Goal: Task Accomplishment & Management: Manage account settings

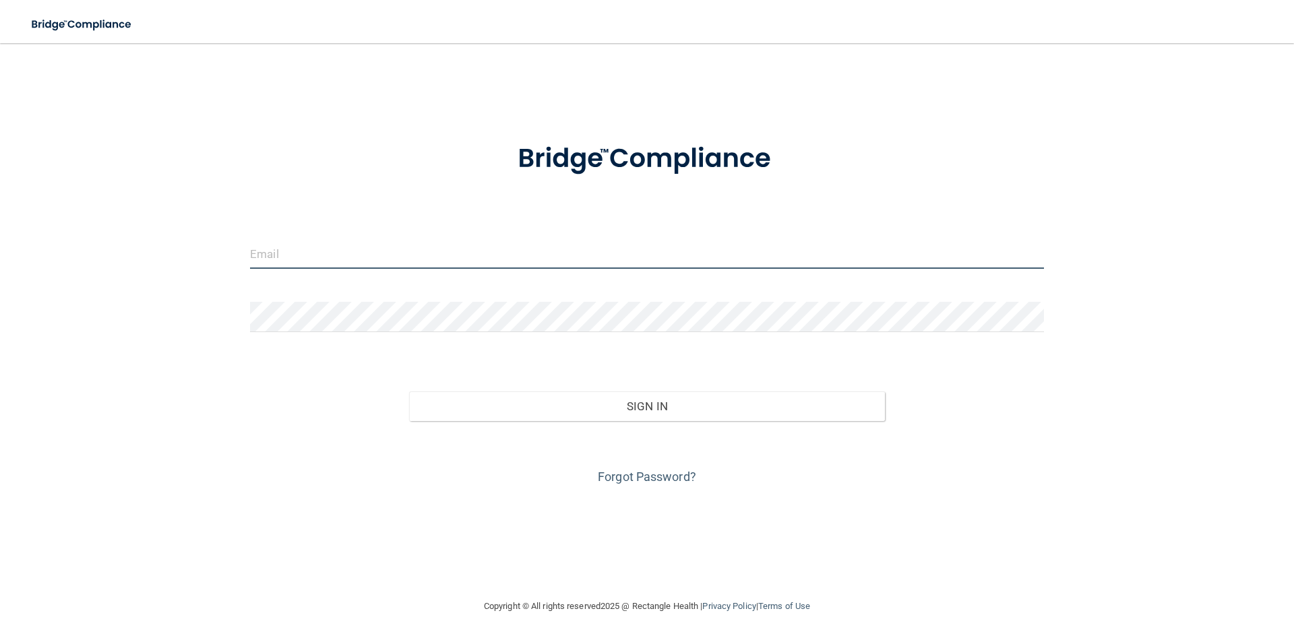
click at [460, 249] on input "email" at bounding box center [647, 253] width 794 height 30
paste input "[EMAIL_ADDRESS][DOMAIN_NAME]"
click at [263, 255] on input "[EMAIL_ADDRESS][DOMAIN_NAME]" at bounding box center [647, 253] width 794 height 30
type input "[EMAIL_ADDRESS][DOMAIN_NAME]"
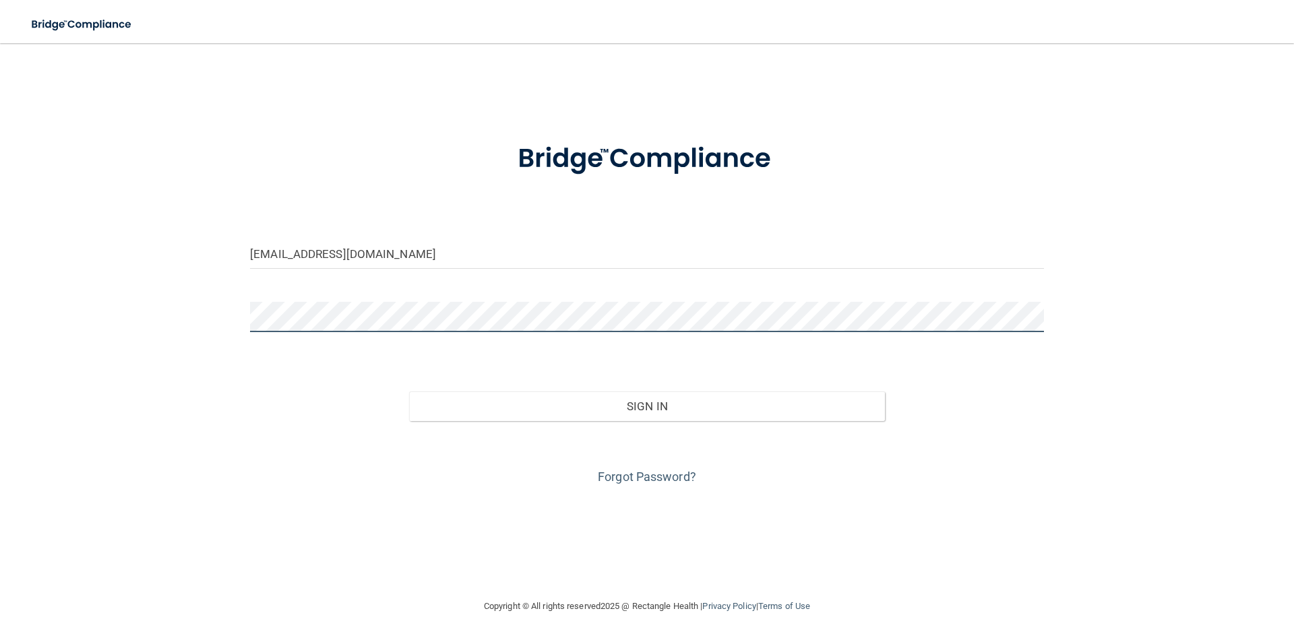
click at [409, 391] on button "Sign In" at bounding box center [647, 406] width 476 height 30
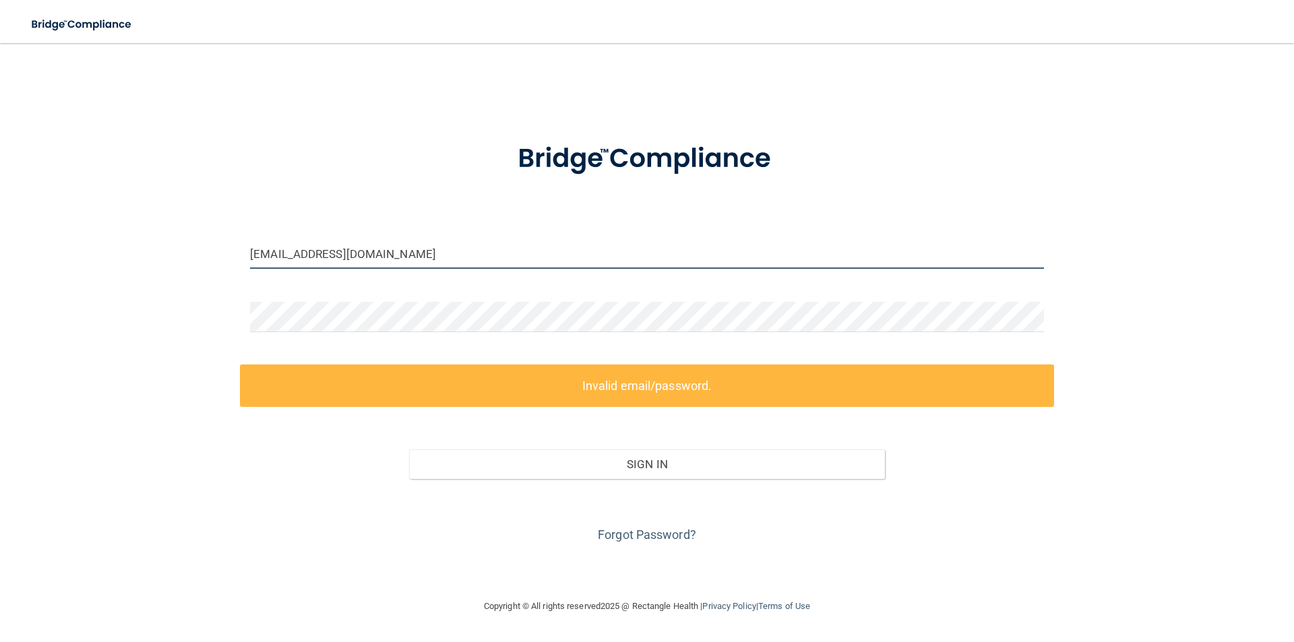
drag, startPoint x: 408, startPoint y: 250, endPoint x: 203, endPoint y: 261, distance: 205.1
click at [203, 259] on div "isdacuwell@gmail.com Invalid email/password. You don't have permission to acces…" at bounding box center [647, 321] width 1240 height 528
click at [207, 317] on div "isdacuwell@gmail.com Invalid email/password. You don't have permission to acces…" at bounding box center [647, 321] width 1240 height 528
click at [665, 536] on link "Forgot Password?" at bounding box center [647, 535] width 98 height 14
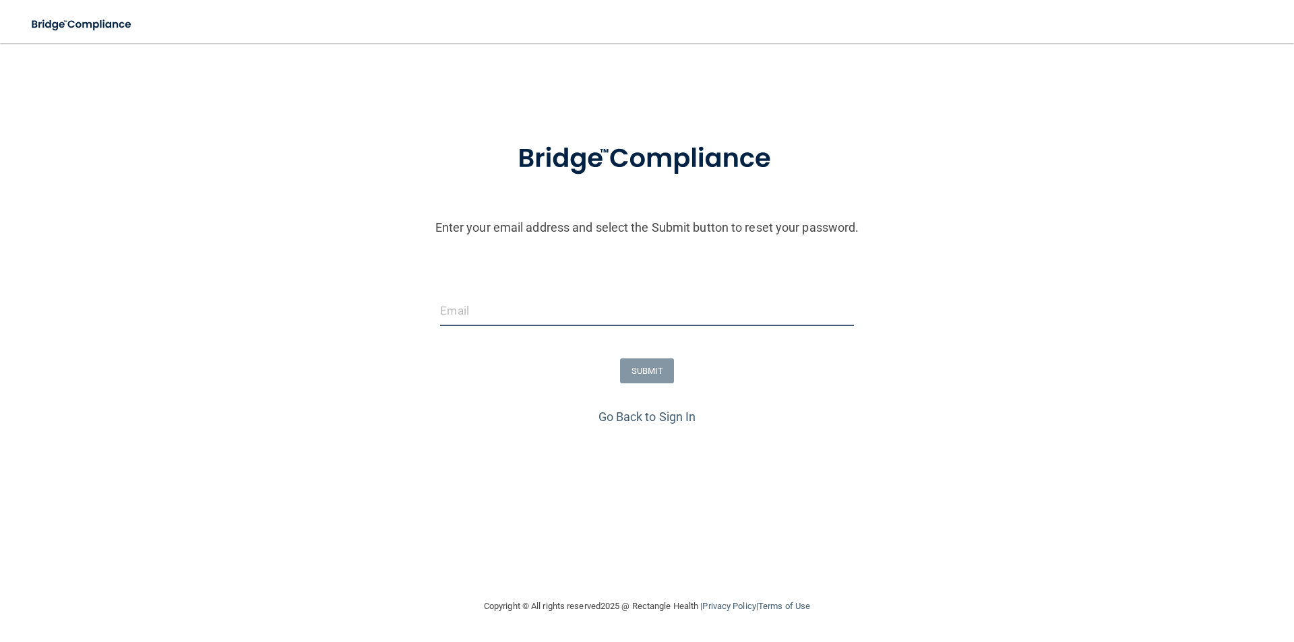
drag, startPoint x: 461, startPoint y: 319, endPoint x: 437, endPoint y: 303, distance: 29.1
click at [461, 319] on input "email" at bounding box center [646, 311] width 413 height 30
paste input "[EMAIL_ADDRESS][DOMAIN_NAME]"
click at [457, 304] on input "[EMAIL_ADDRESS][DOMAIN_NAME]" at bounding box center [646, 311] width 413 height 30
type input "[EMAIL_ADDRESS][DOMAIN_NAME]"
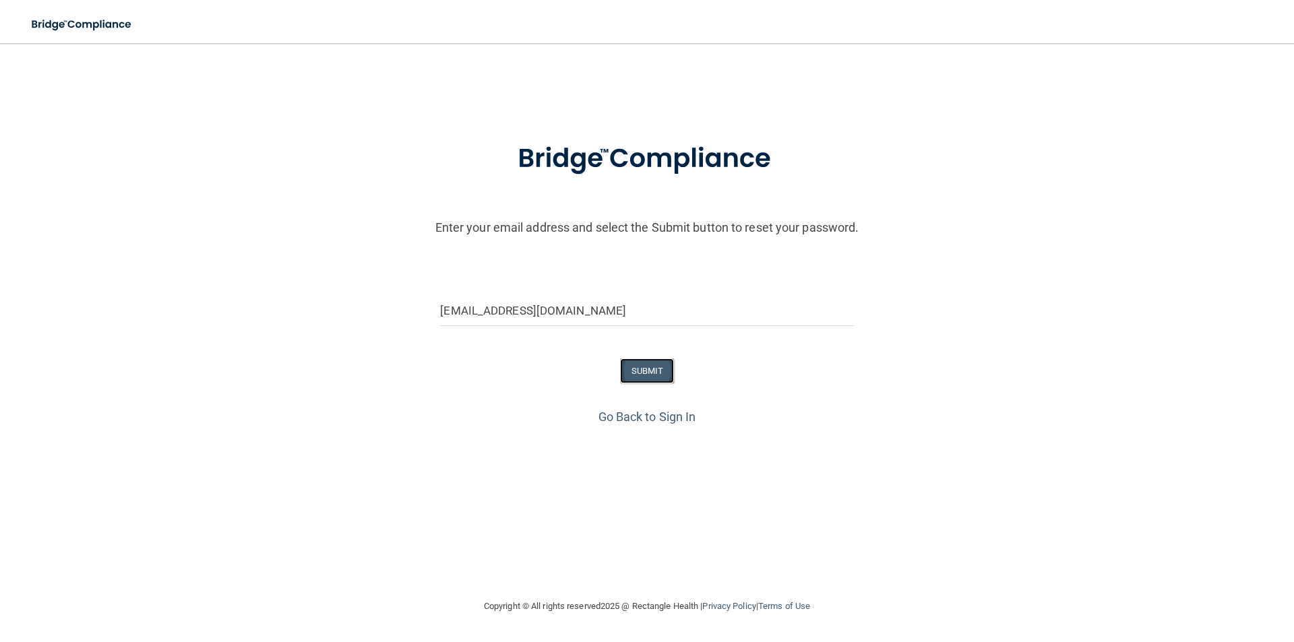
click at [668, 370] on button "SUBMIT" at bounding box center [647, 370] width 55 height 25
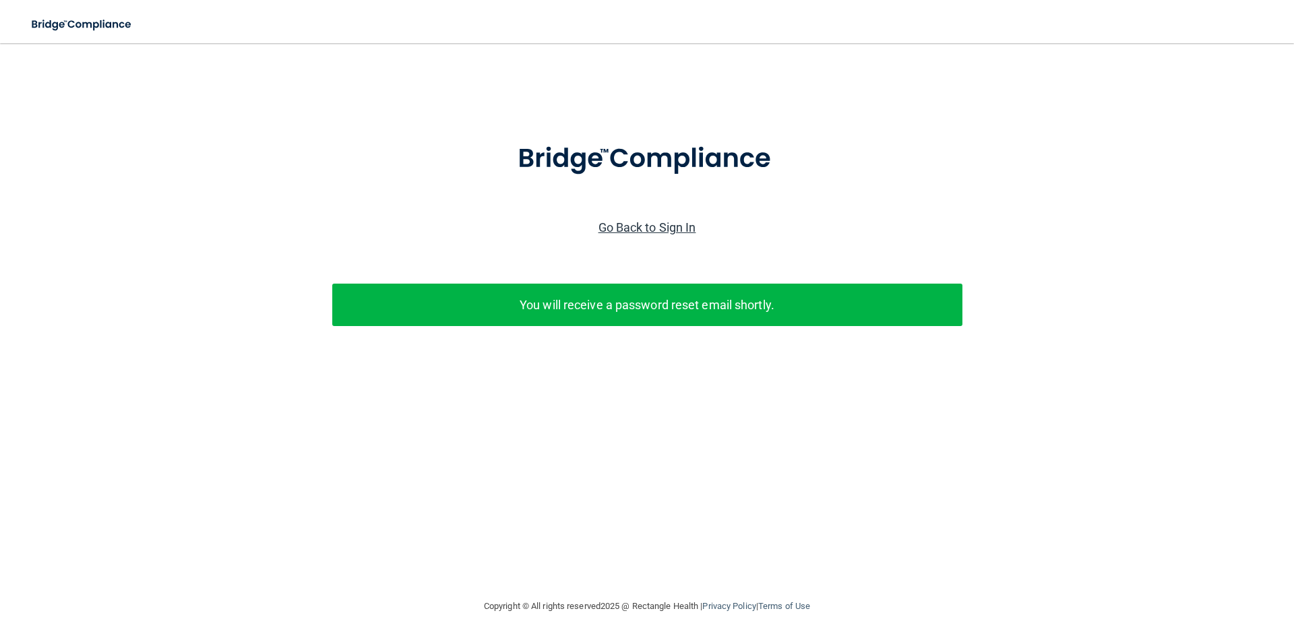
click at [672, 226] on link "Go Back to Sign In" at bounding box center [647, 227] width 98 height 14
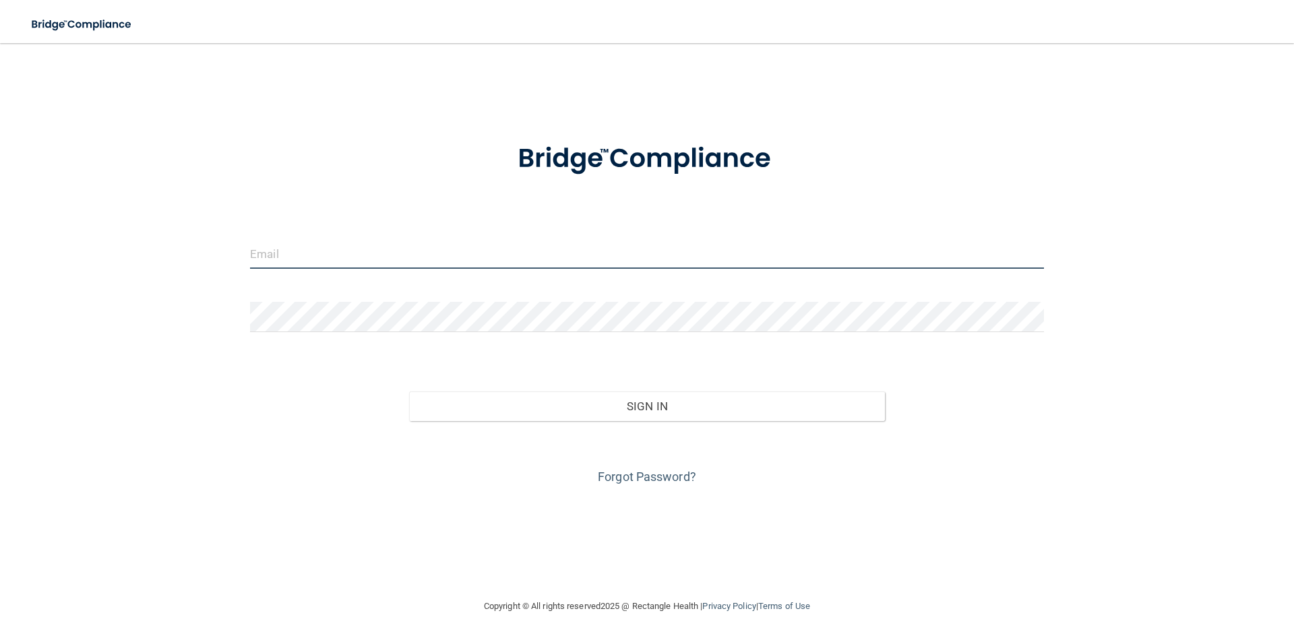
click at [566, 243] on input "email" at bounding box center [647, 253] width 794 height 30
type input "[EMAIL_ADDRESS][DOMAIN_NAME]"
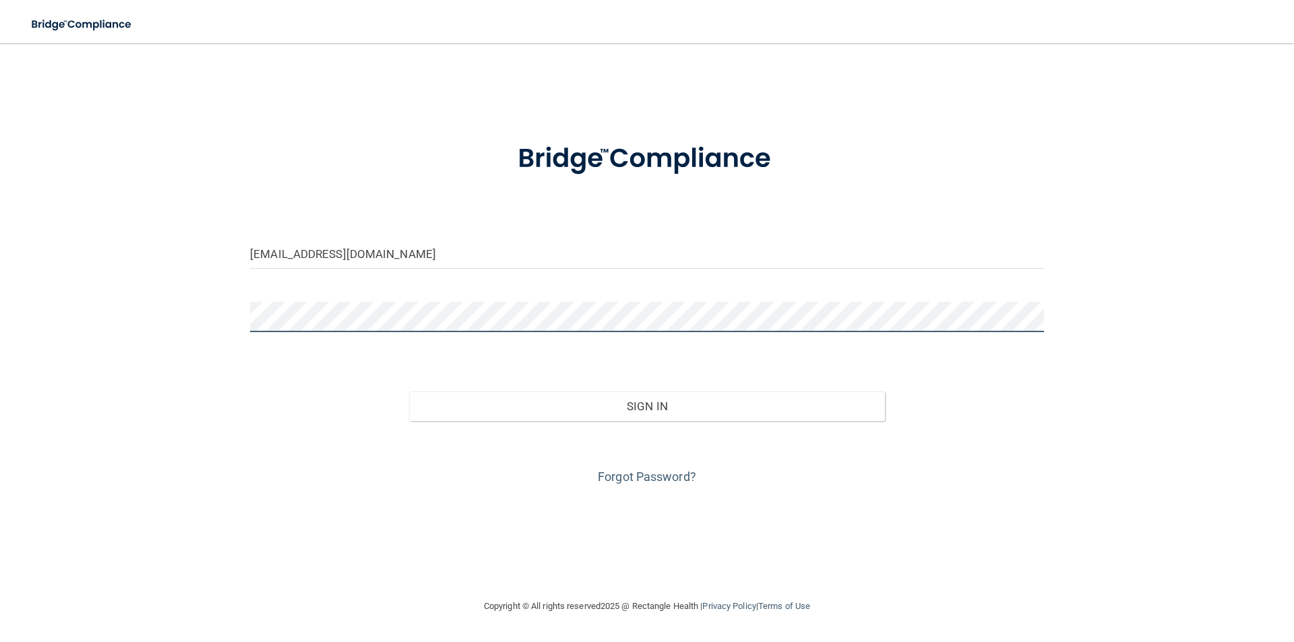
click at [409, 391] on button "Sign In" at bounding box center [647, 406] width 476 height 30
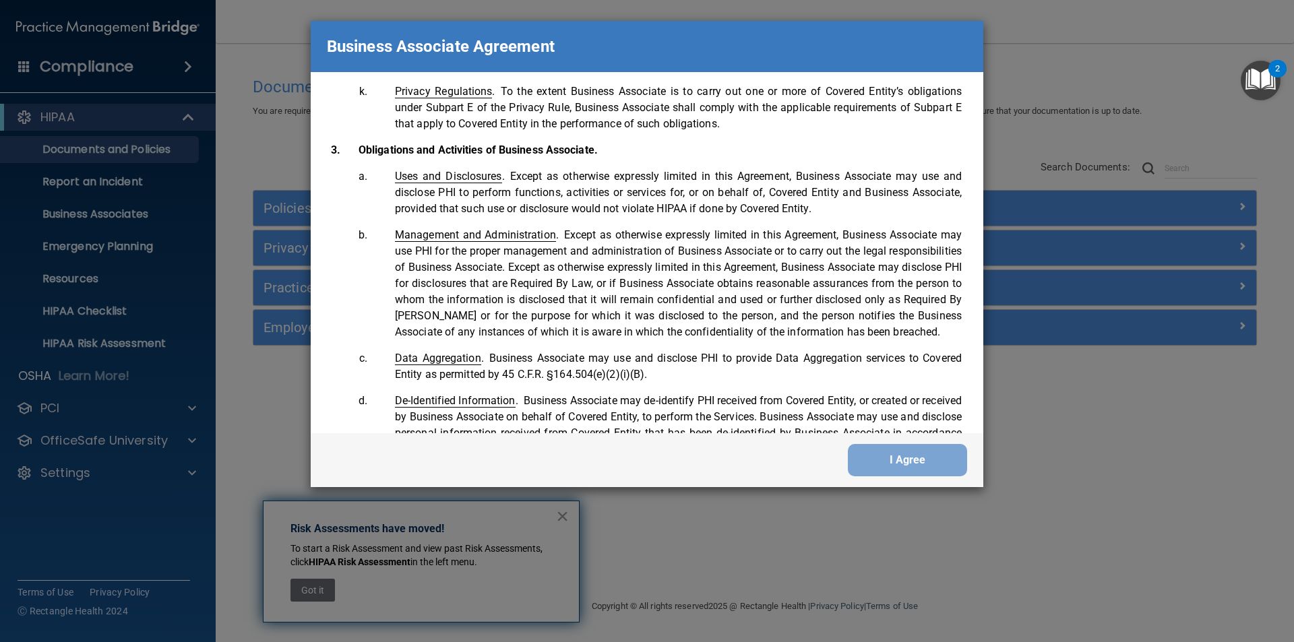
scroll to position [1347, 0]
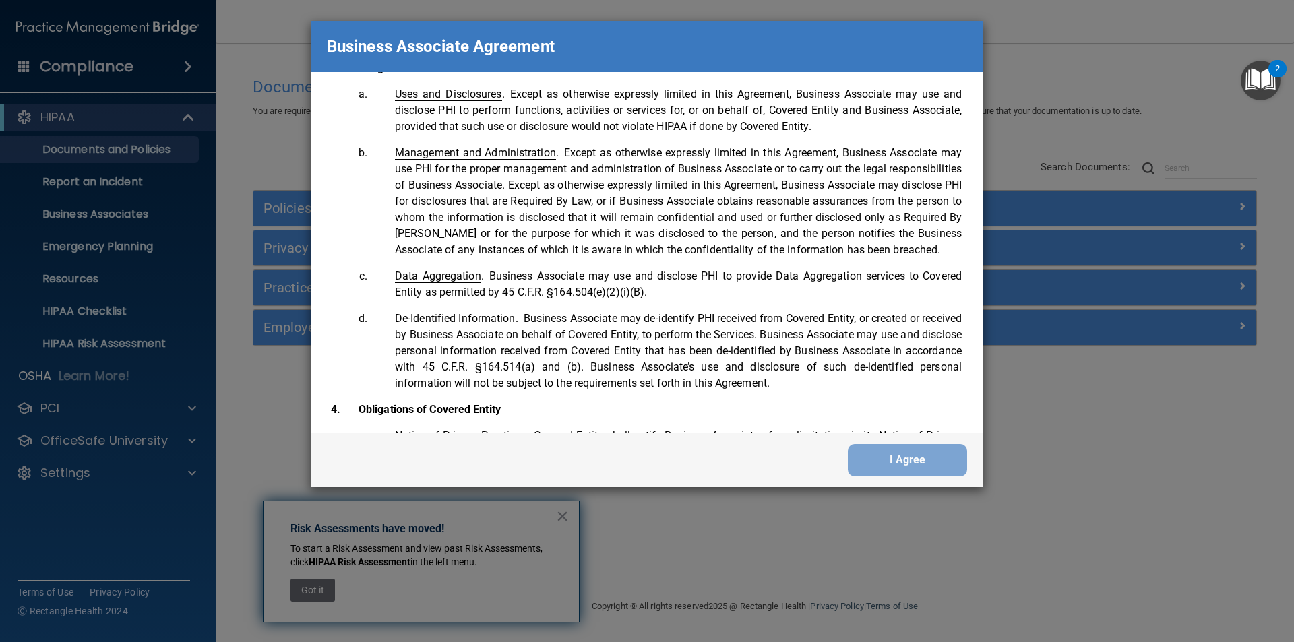
drag, startPoint x: 739, startPoint y: 225, endPoint x: 734, endPoint y: 218, distance: 8.6
click at [737, 222] on li "Management and Administration . Except as otherwise expressly limited in this A…" at bounding box center [666, 201] width 592 height 113
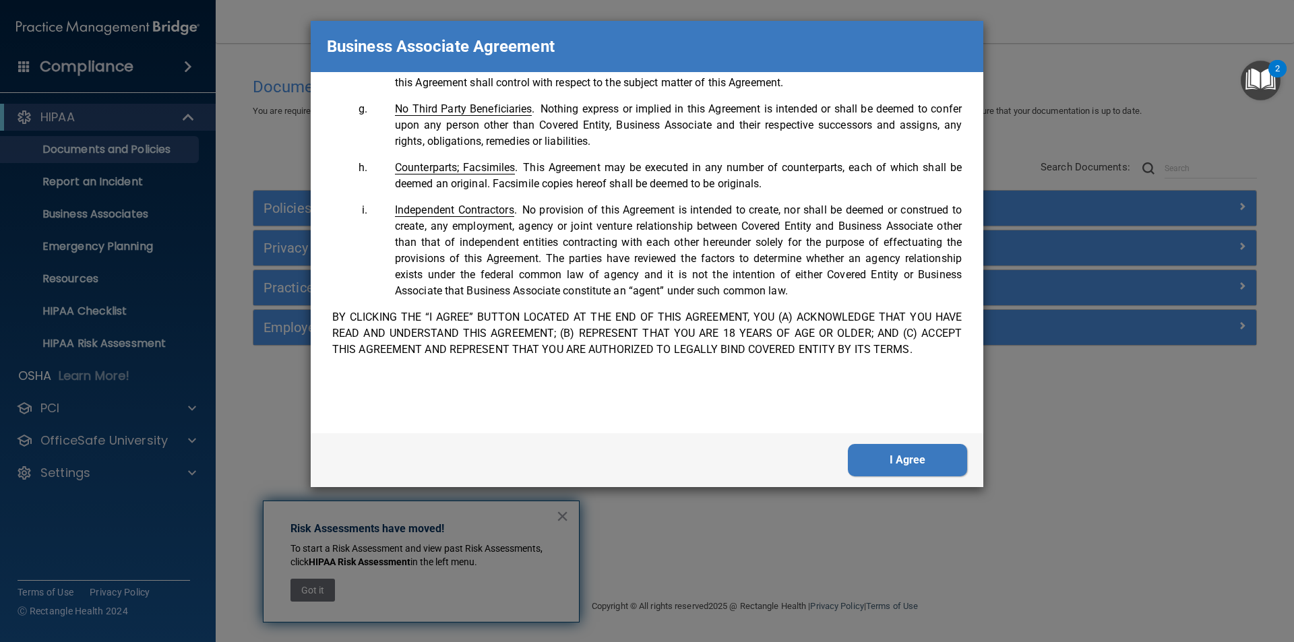
scroll to position [2747, 0]
drag, startPoint x: 917, startPoint y: 461, endPoint x: 912, endPoint y: 469, distance: 9.7
click at [913, 471] on button "I Agree" at bounding box center [907, 460] width 119 height 32
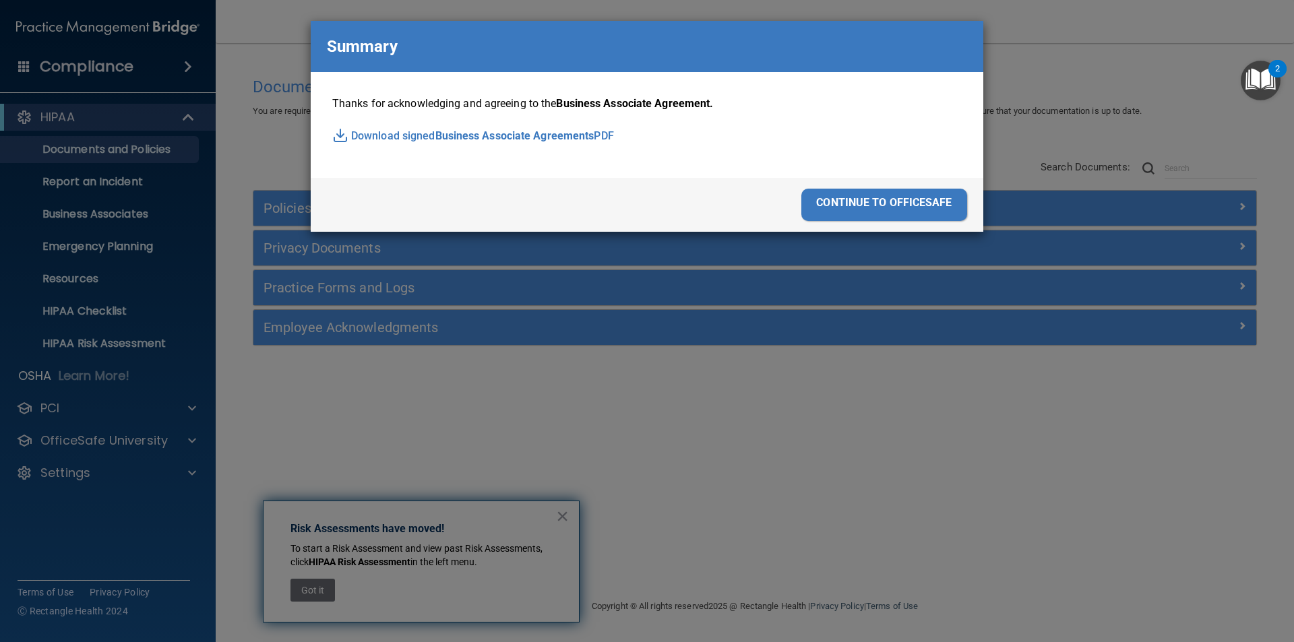
drag, startPoint x: 918, startPoint y: 199, endPoint x: 905, endPoint y: 193, distance: 15.1
click at [905, 193] on div "continue to officesafe" at bounding box center [884, 205] width 166 height 32
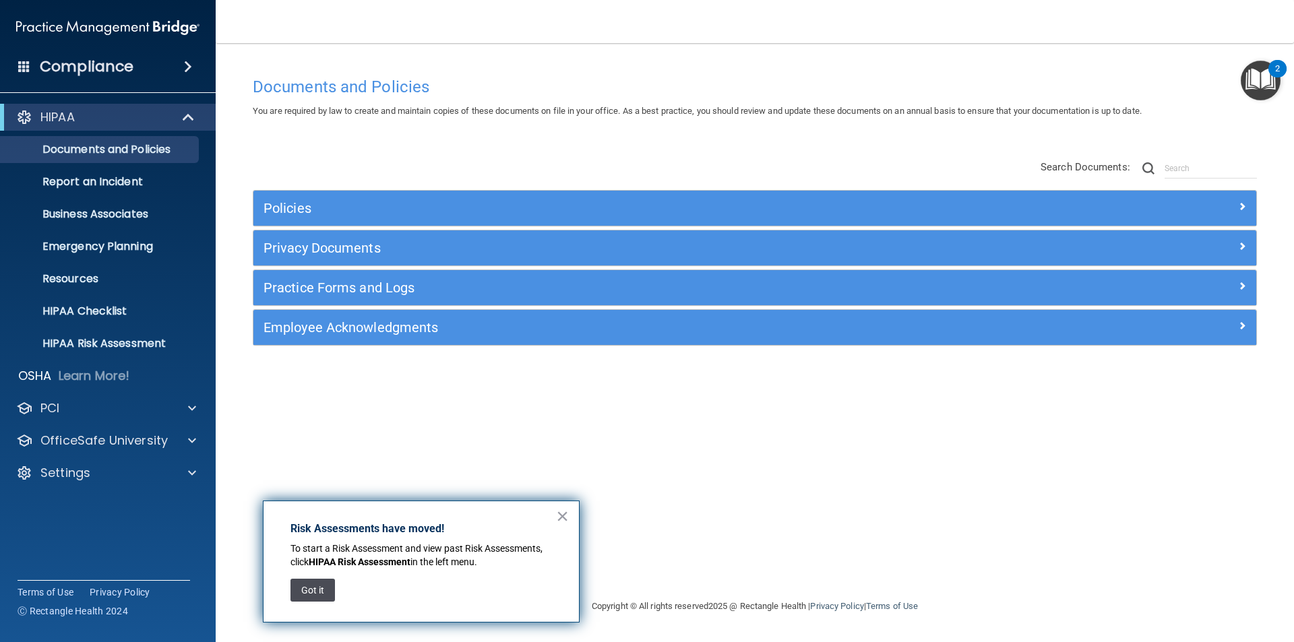
click at [313, 592] on button "Got it" at bounding box center [312, 590] width 44 height 23
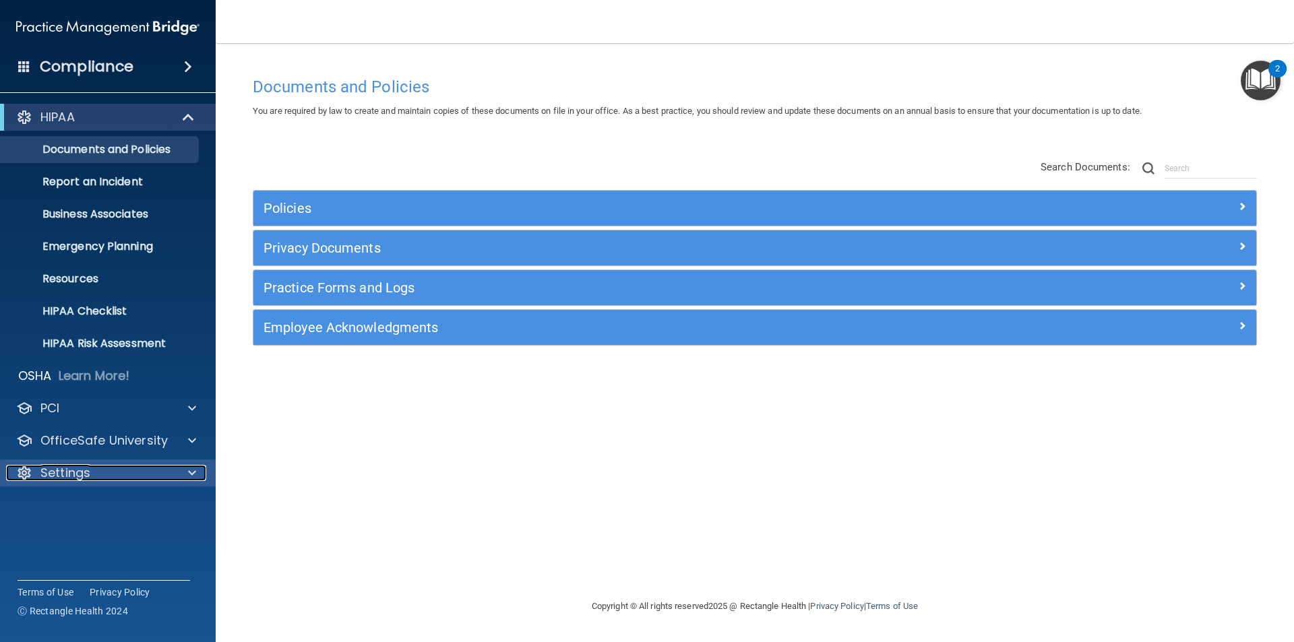
click at [158, 471] on div "Settings" at bounding box center [89, 473] width 167 height 16
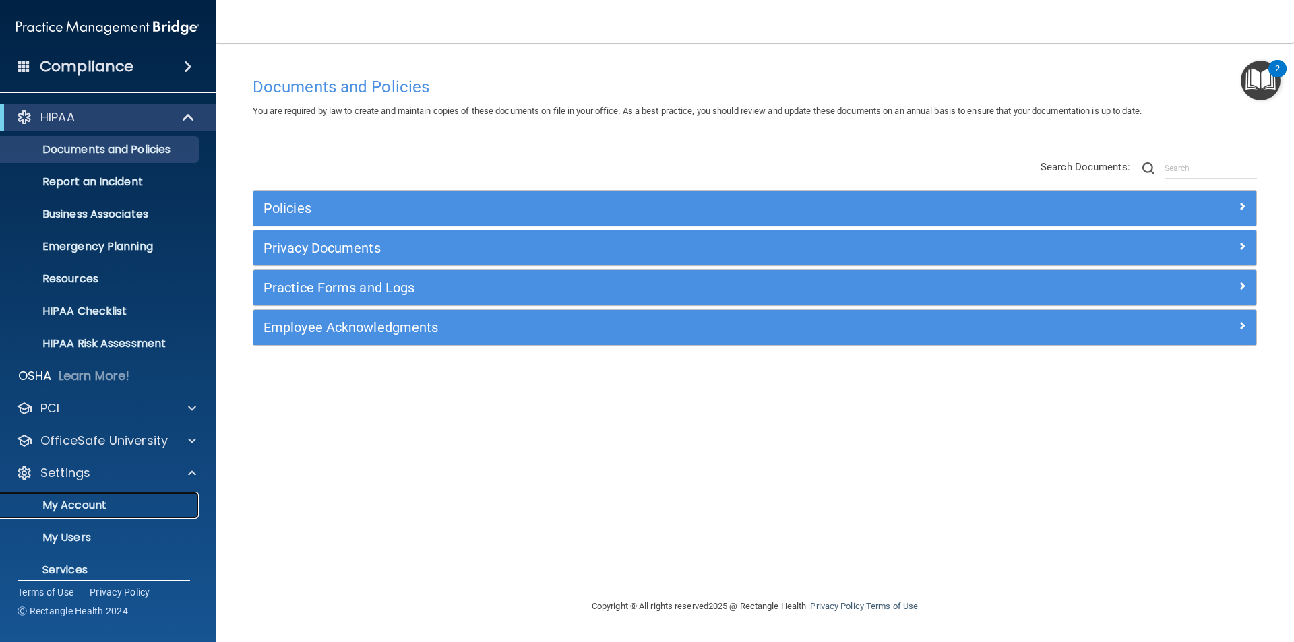
click at [135, 510] on p "My Account" at bounding box center [101, 505] width 184 height 13
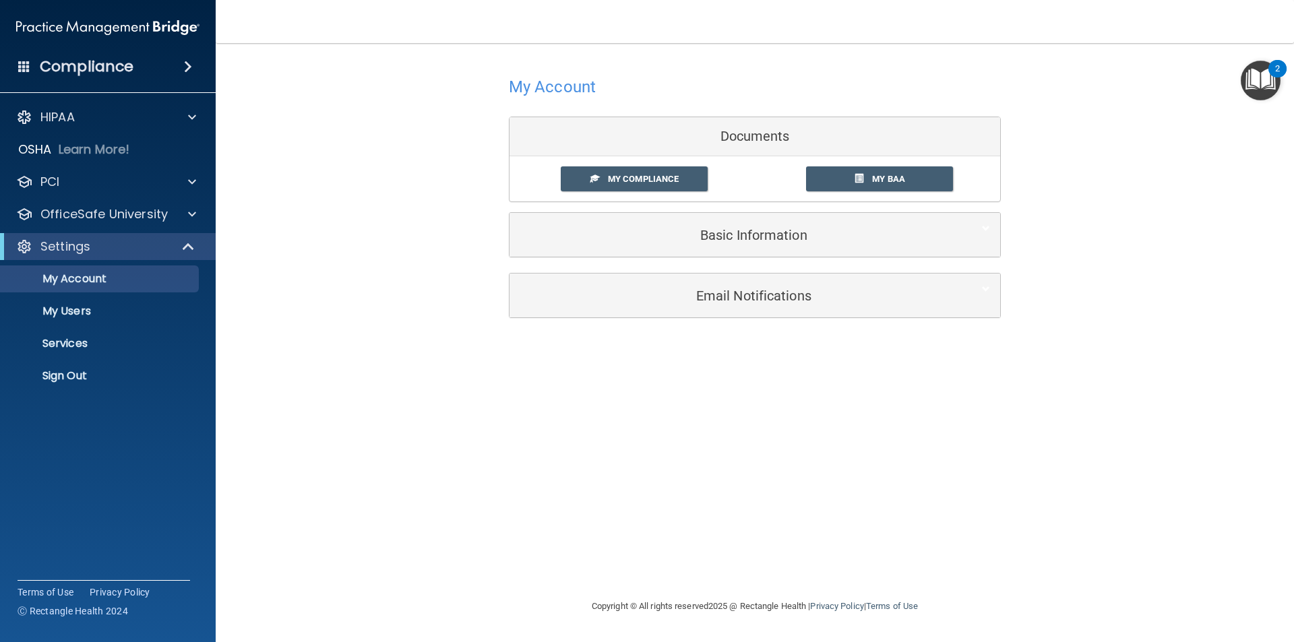
click at [804, 218] on div "Basic Information" at bounding box center [754, 235] width 490 height 44
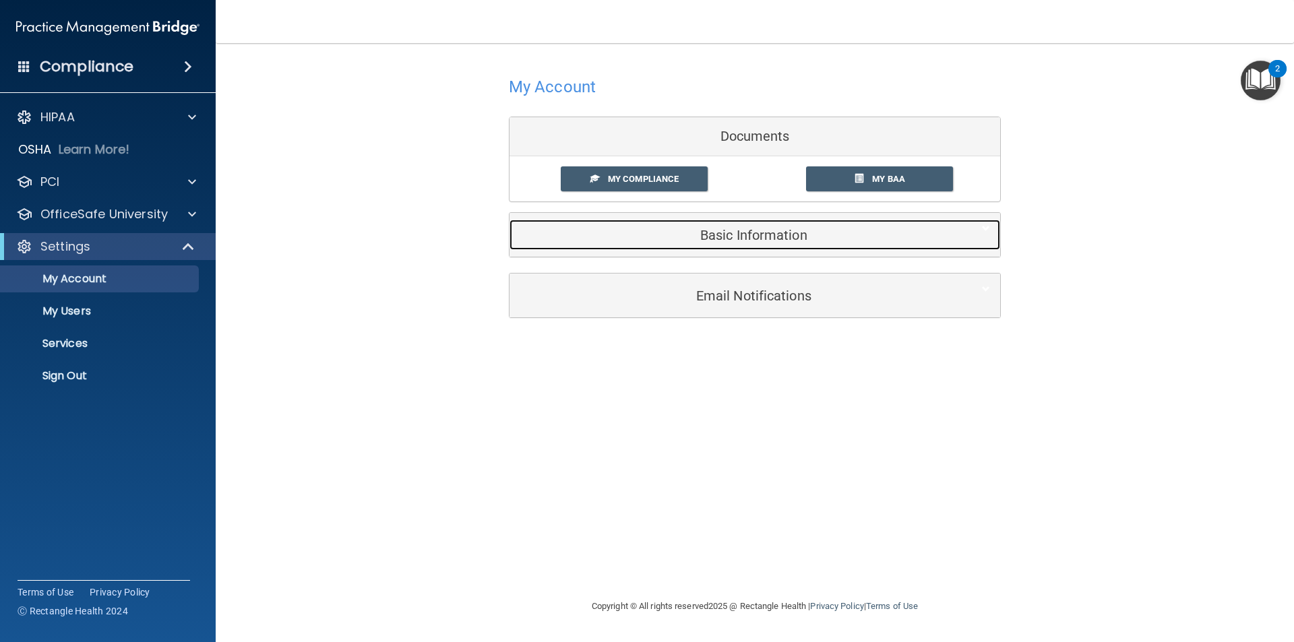
click at [844, 234] on h5 "Basic Information" at bounding box center [733, 235] width 429 height 15
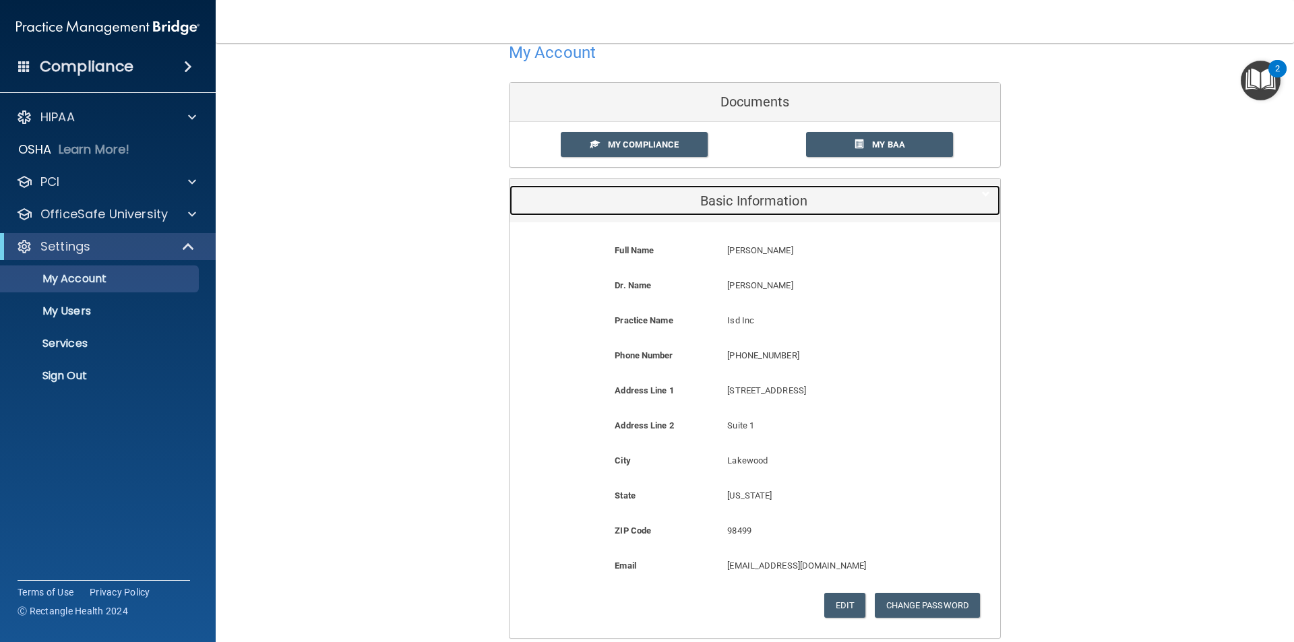
scroll to position [67, 0]
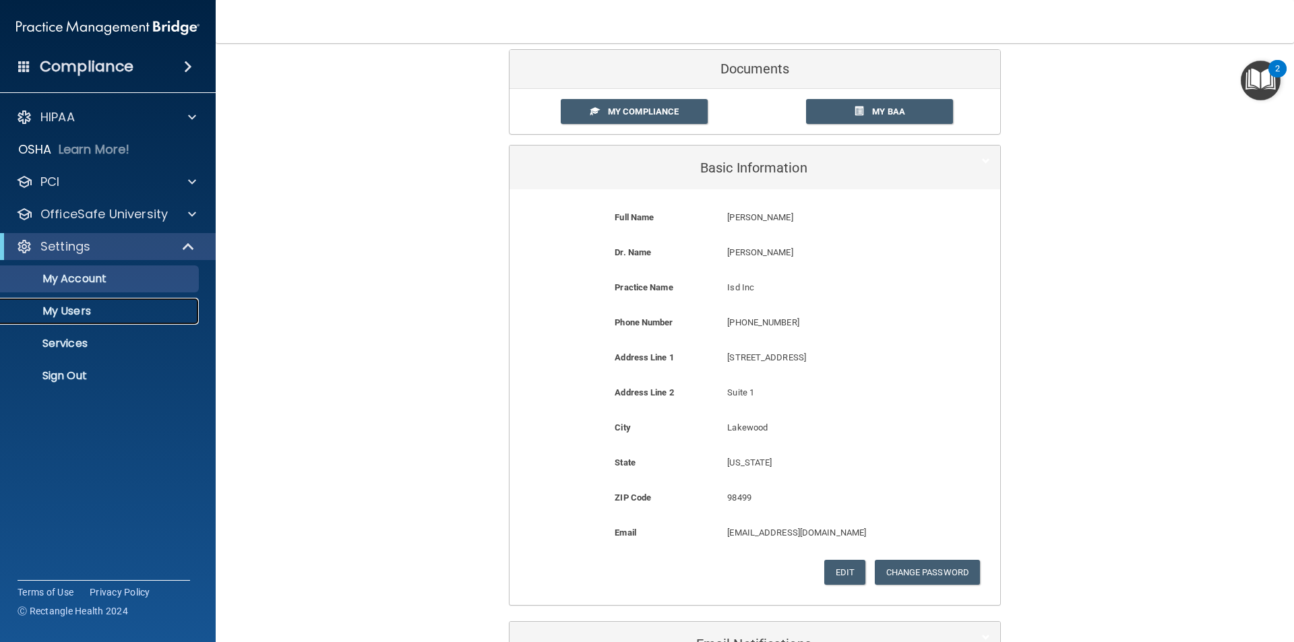
click at [125, 311] on p "My Users" at bounding box center [101, 311] width 184 height 13
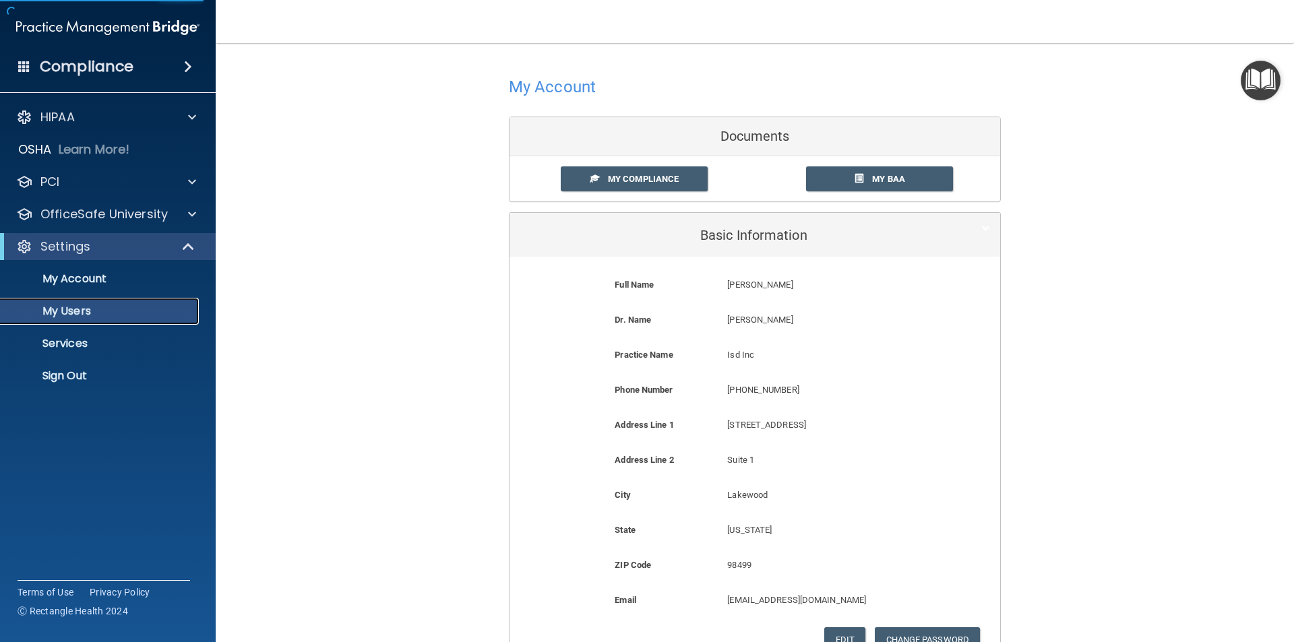
select select "20"
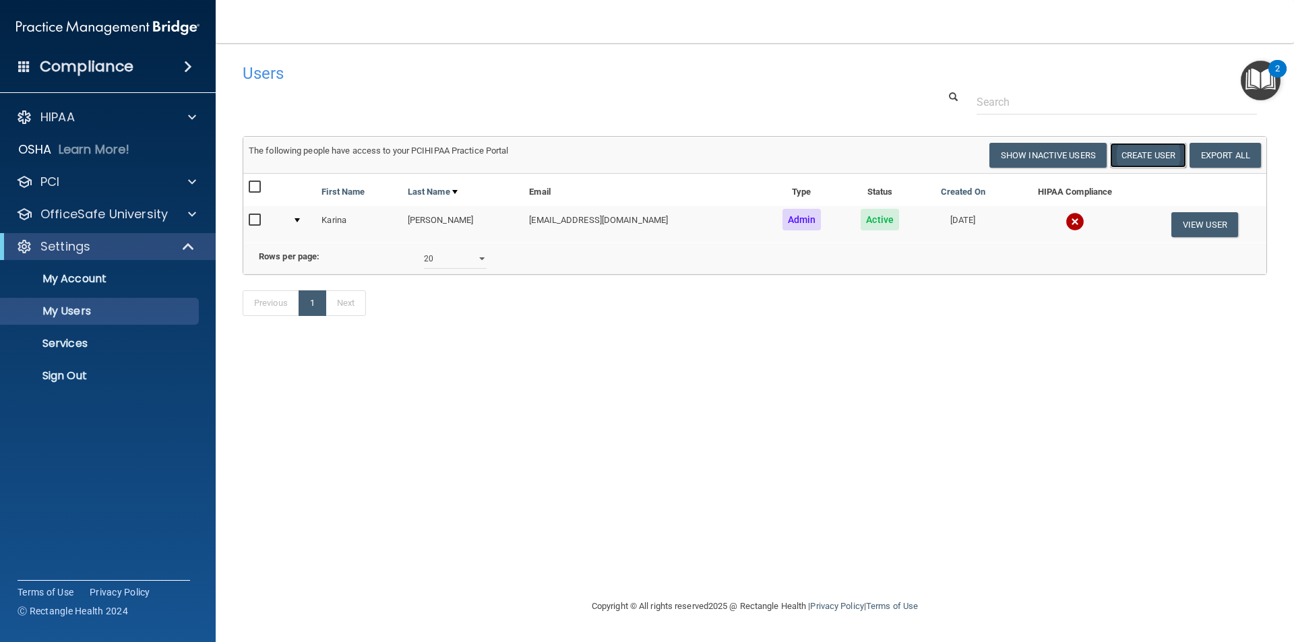
click at [1149, 159] on button "Create User" at bounding box center [1148, 155] width 76 height 25
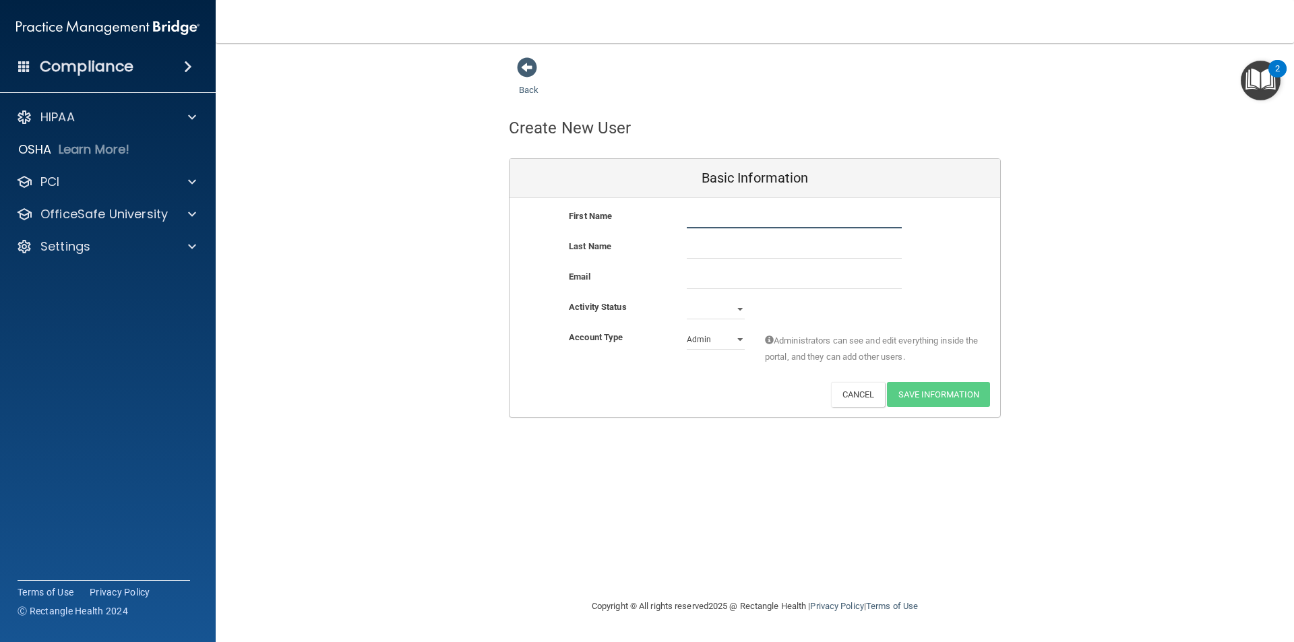
click at [699, 216] on input "text" at bounding box center [794, 218] width 215 height 20
click at [691, 247] on input "text" at bounding box center [794, 248] width 215 height 20
click at [728, 279] on input "email" at bounding box center [794, 279] width 215 height 20
click at [658, 306] on div "Activity Status" at bounding box center [618, 307] width 118 height 16
click at [713, 303] on select "Active Inactive" at bounding box center [716, 309] width 58 height 20
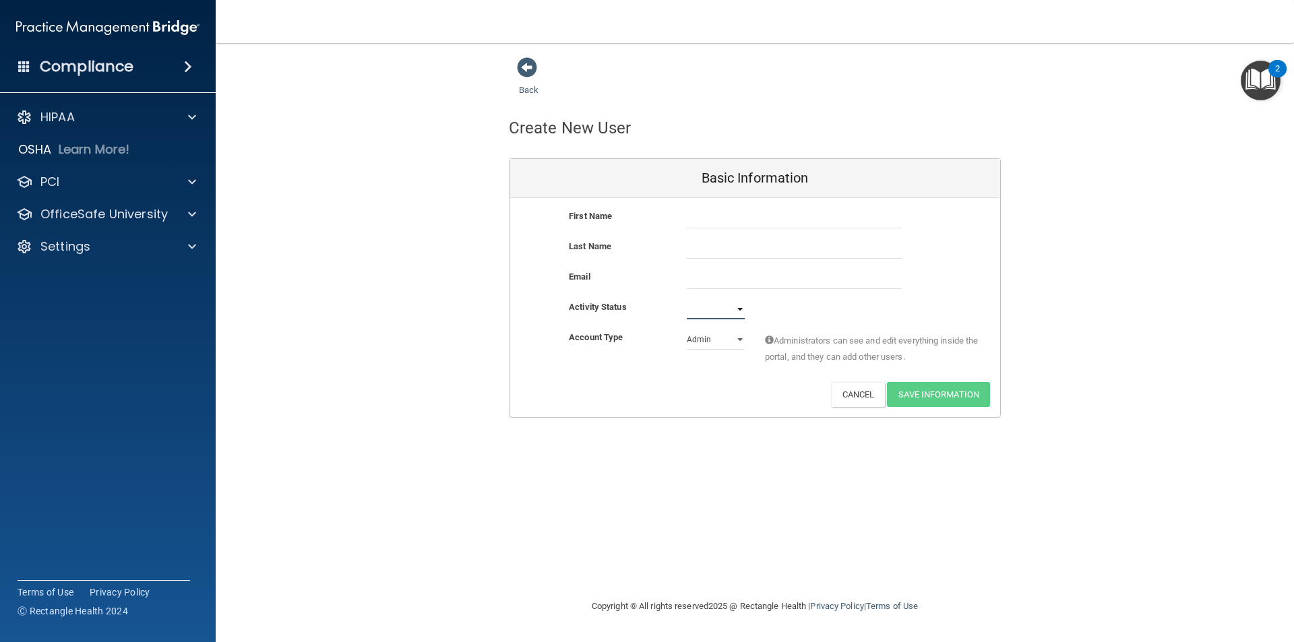
select select "active"
click at [687, 299] on select "Active Inactive" at bounding box center [716, 309] width 58 height 20
click at [690, 337] on select "Admin Member" at bounding box center [716, 339] width 58 height 20
click at [687, 329] on select "Admin Member" at bounding box center [716, 339] width 58 height 20
click at [726, 339] on select "Admin Member" at bounding box center [716, 339] width 58 height 20
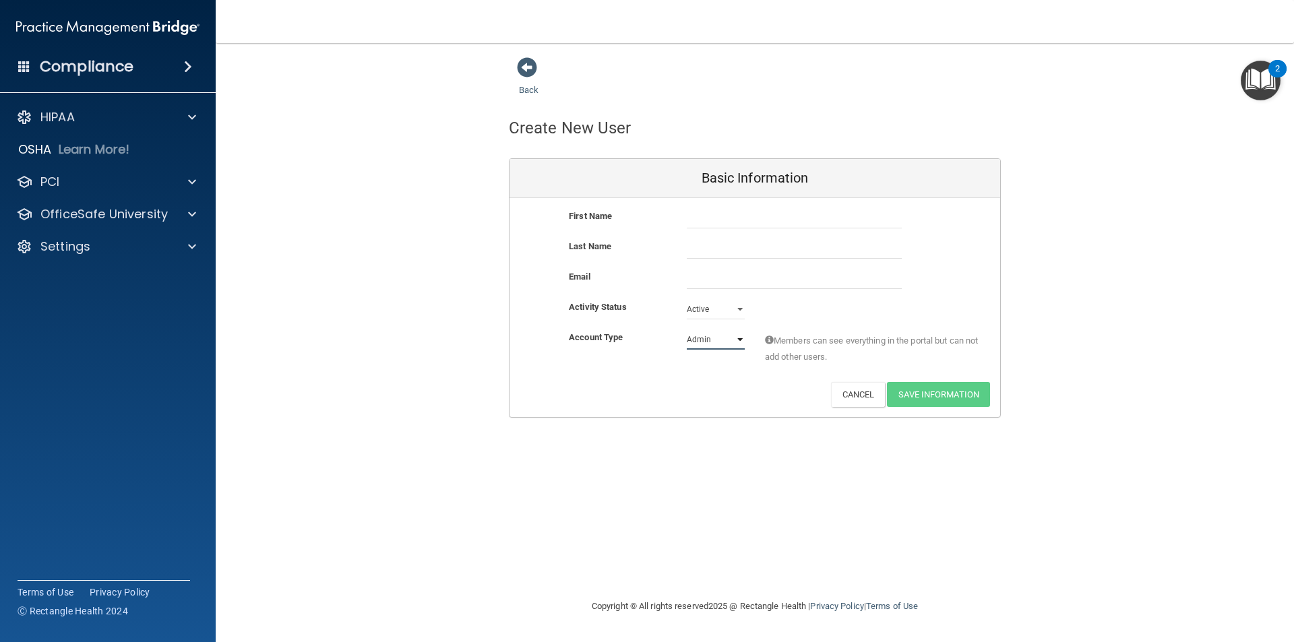
click at [687, 329] on select "Admin Member" at bounding box center [716, 339] width 58 height 20
click at [718, 340] on select "Admin Member" at bounding box center [716, 339] width 58 height 20
select select "practice_member"
click at [687, 329] on select "Admin Member" at bounding box center [716, 339] width 58 height 20
click at [881, 393] on button "Cancel" at bounding box center [858, 394] width 55 height 25
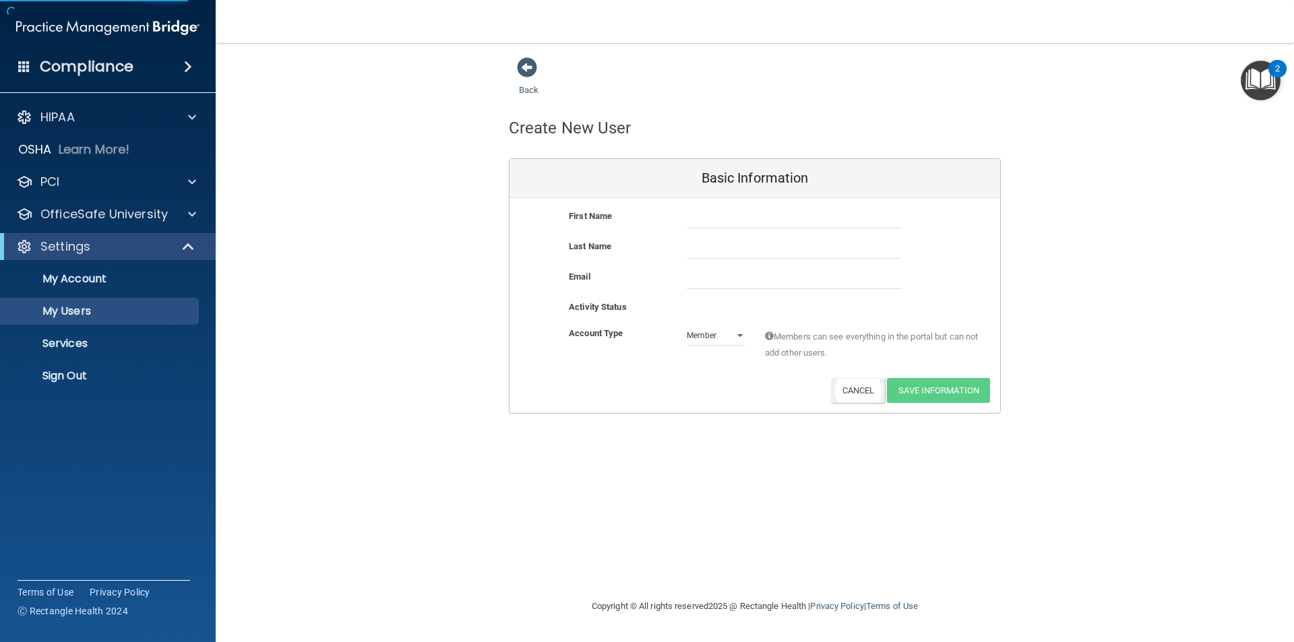
select select "20"
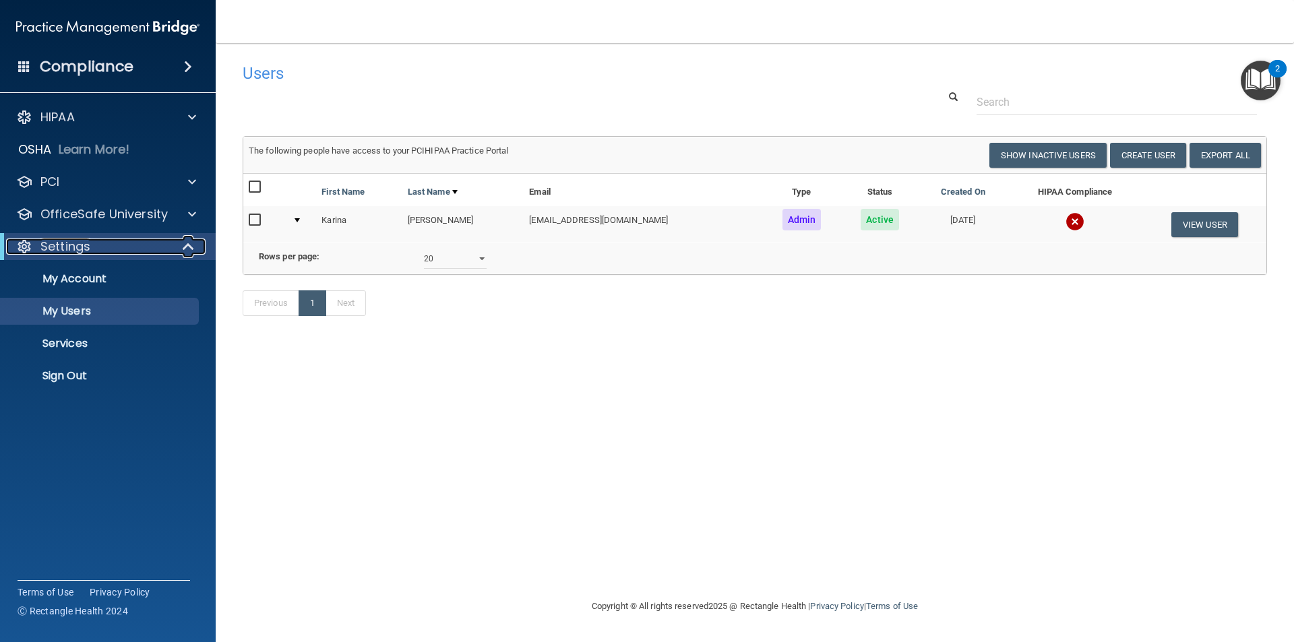
click at [100, 243] on div "Settings" at bounding box center [89, 246] width 166 height 16
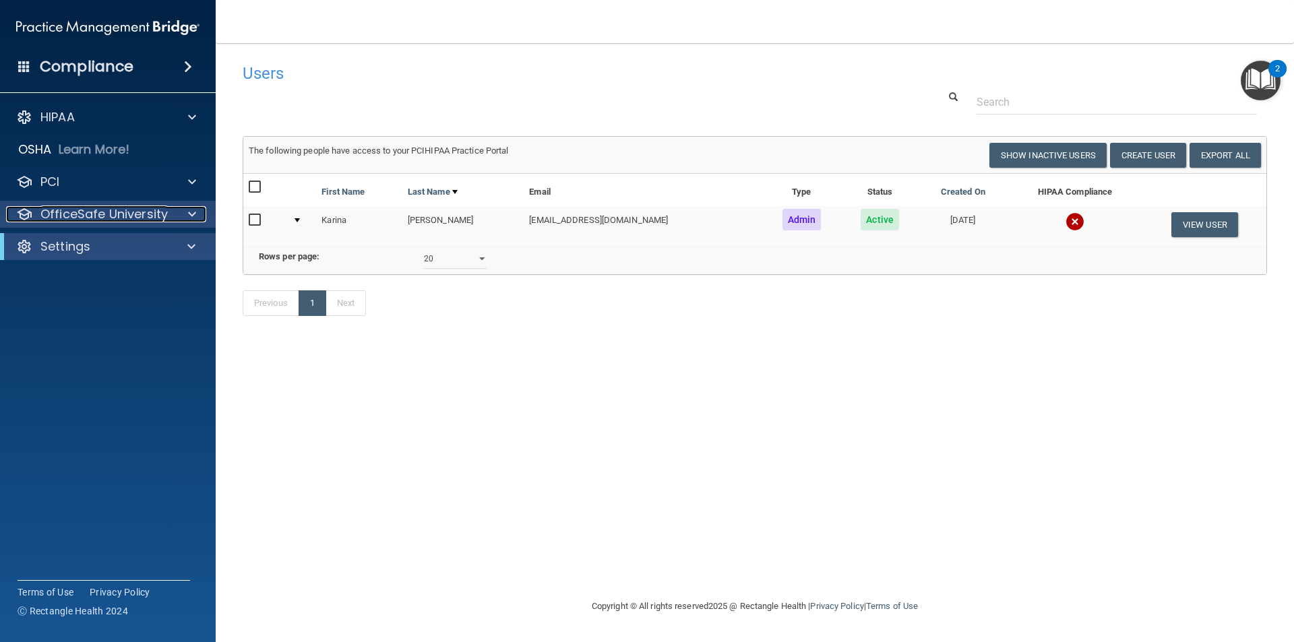
click at [165, 209] on p "OfficeSafe University" at bounding box center [103, 214] width 127 height 16
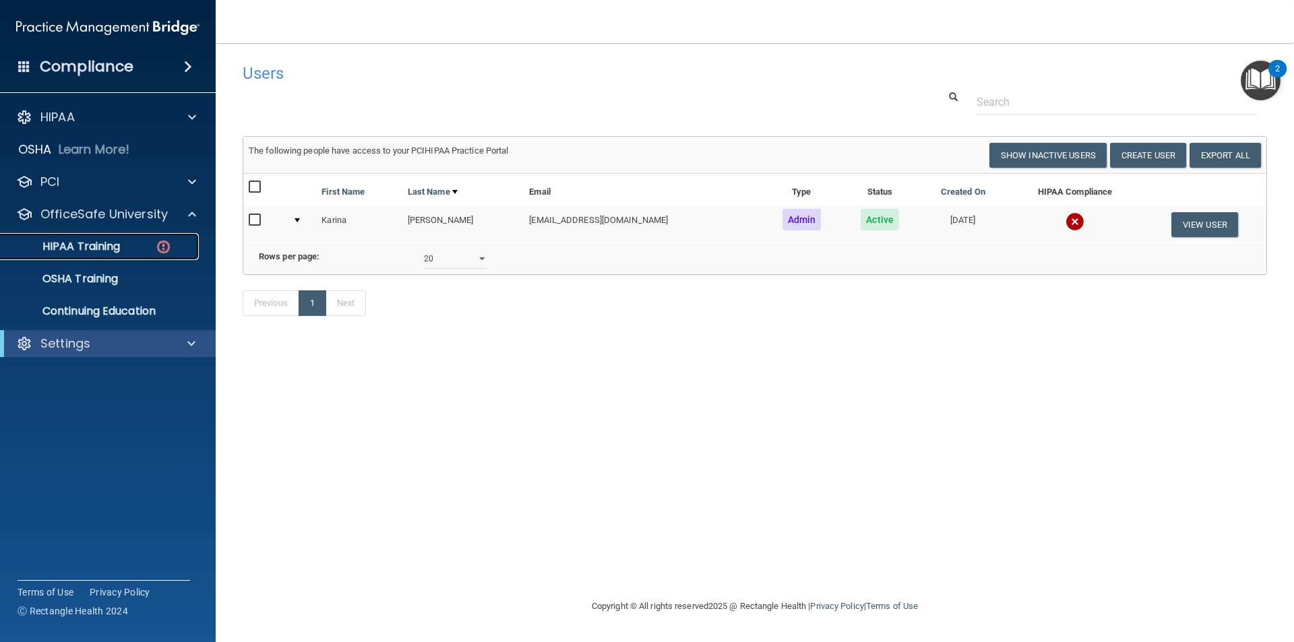
click at [146, 244] on div "HIPAA Training" at bounding box center [101, 246] width 184 height 13
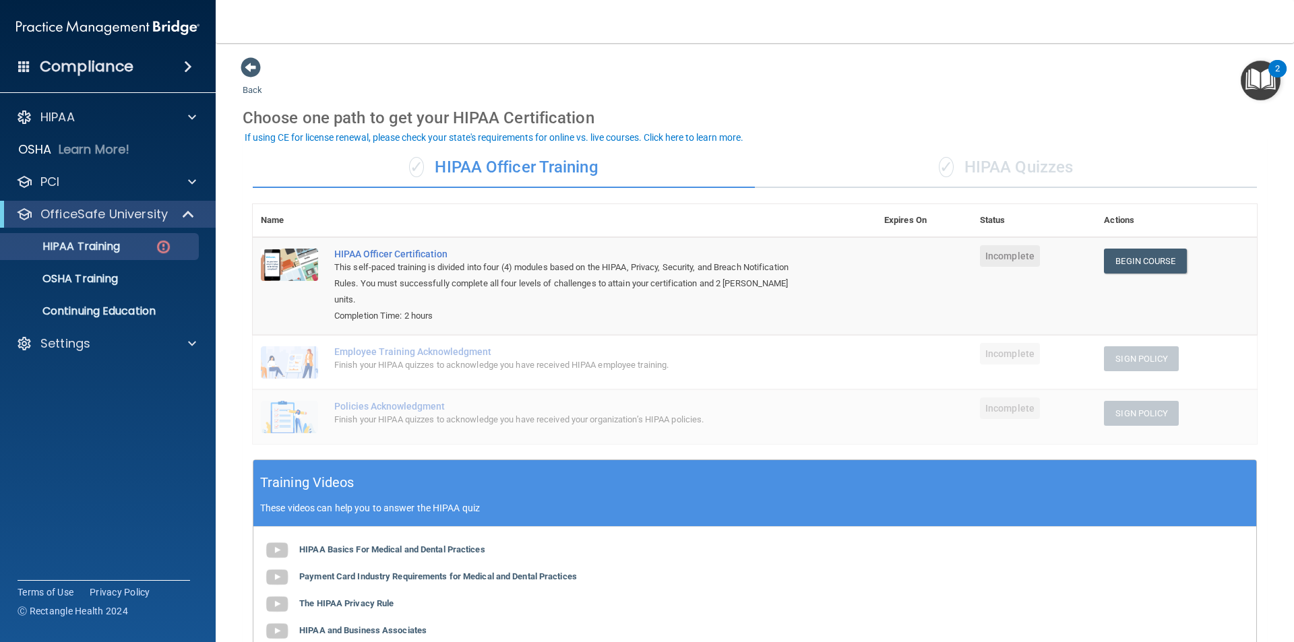
click at [1071, 168] on div "✓ HIPAA Quizzes" at bounding box center [1006, 168] width 502 height 40
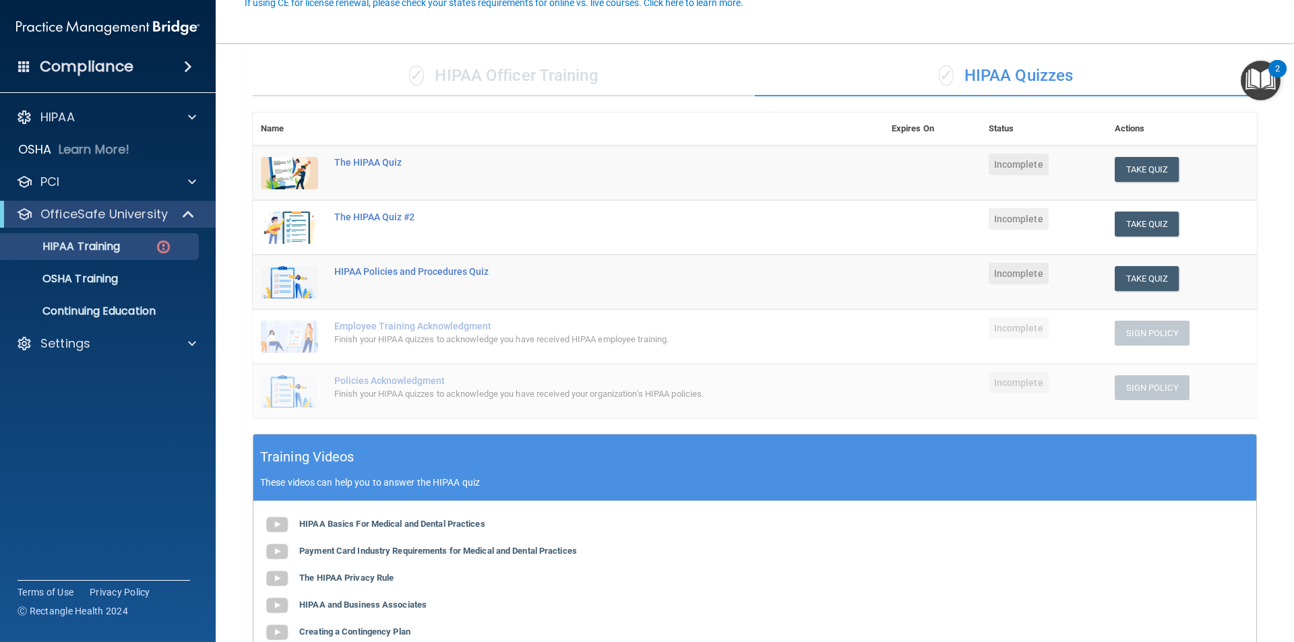
scroll to position [67, 0]
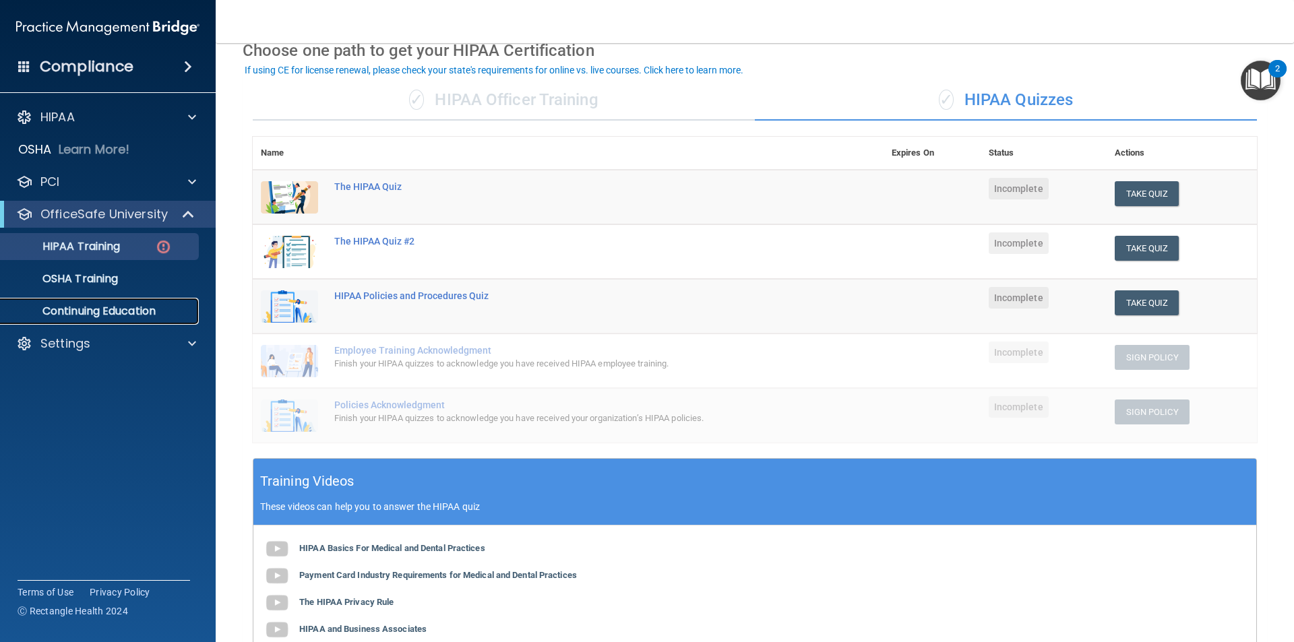
click at [181, 305] on p "Continuing Education" at bounding box center [101, 311] width 184 height 13
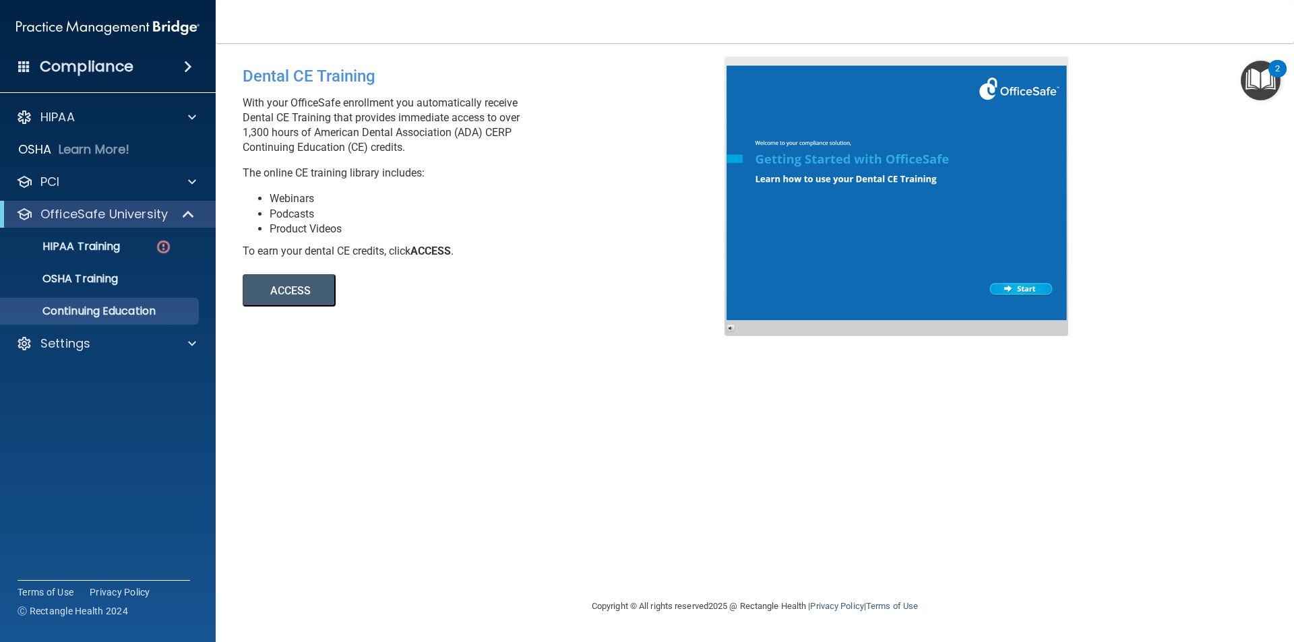
click at [396, 197] on li "Webinars" at bounding box center [501, 198] width 465 height 15
click at [126, 222] on div "OfficeSafe University" at bounding box center [108, 214] width 216 height 27
click at [144, 209] on p "OfficeSafe University" at bounding box center [103, 214] width 127 height 16
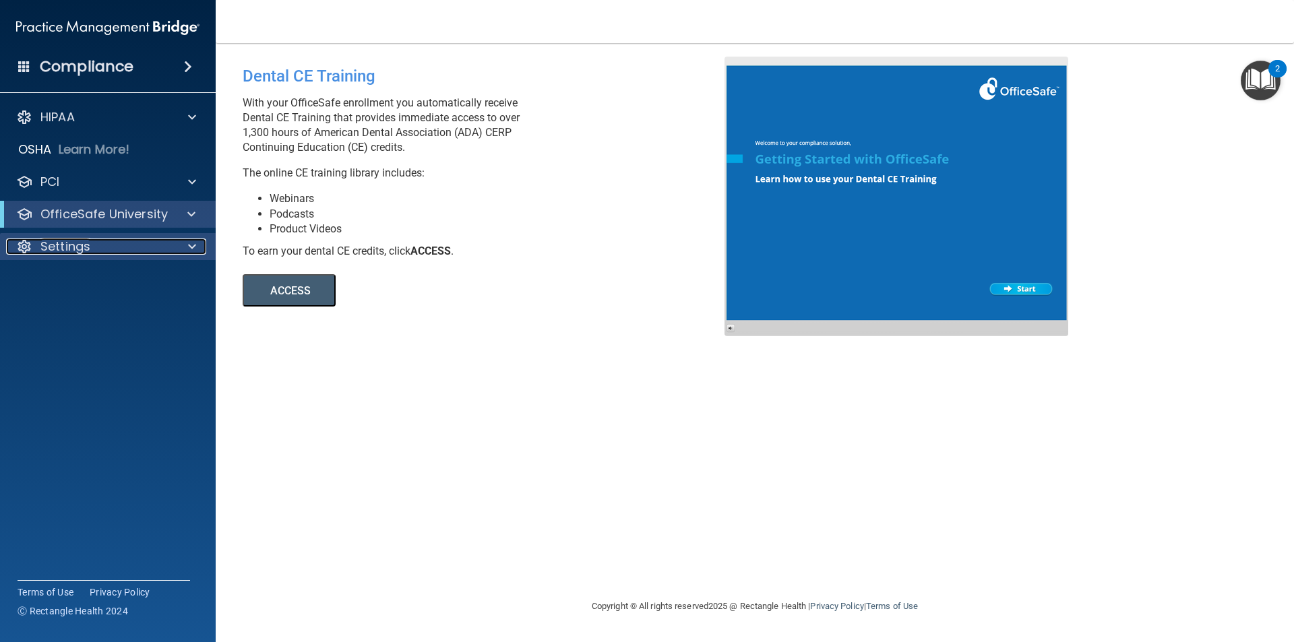
click at [133, 253] on div "Settings" at bounding box center [89, 246] width 167 height 16
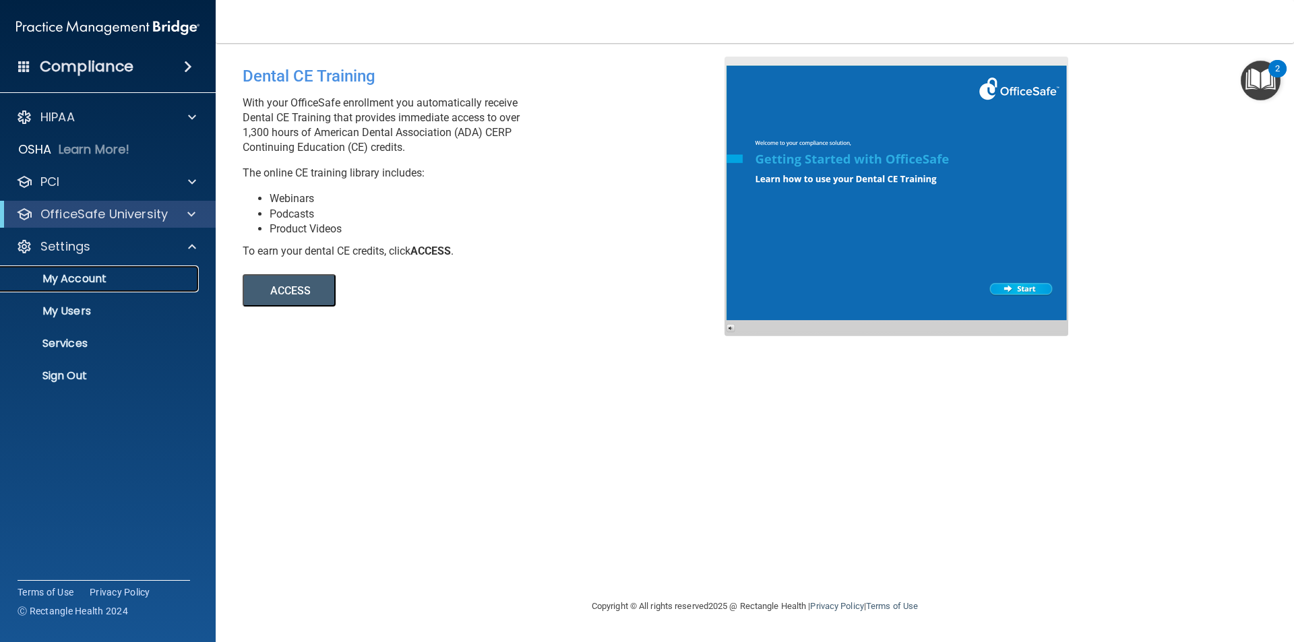
click at [121, 272] on p "My Account" at bounding box center [101, 278] width 184 height 13
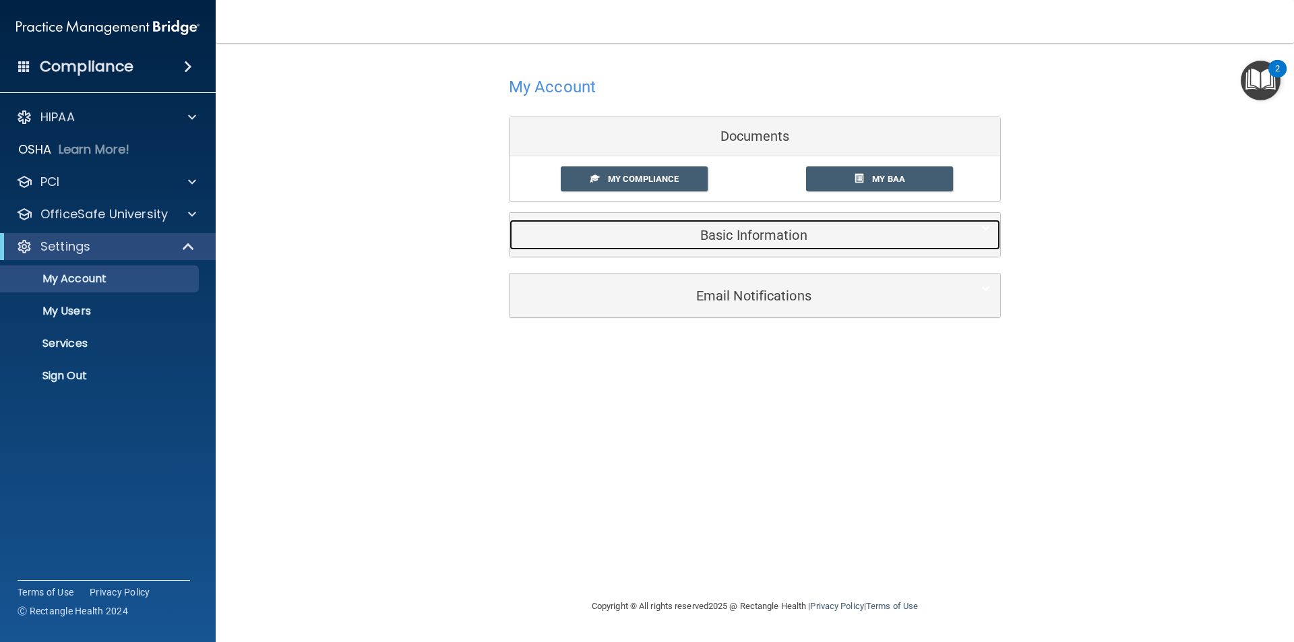
click at [753, 225] on div "Basic Information" at bounding box center [733, 235] width 449 height 30
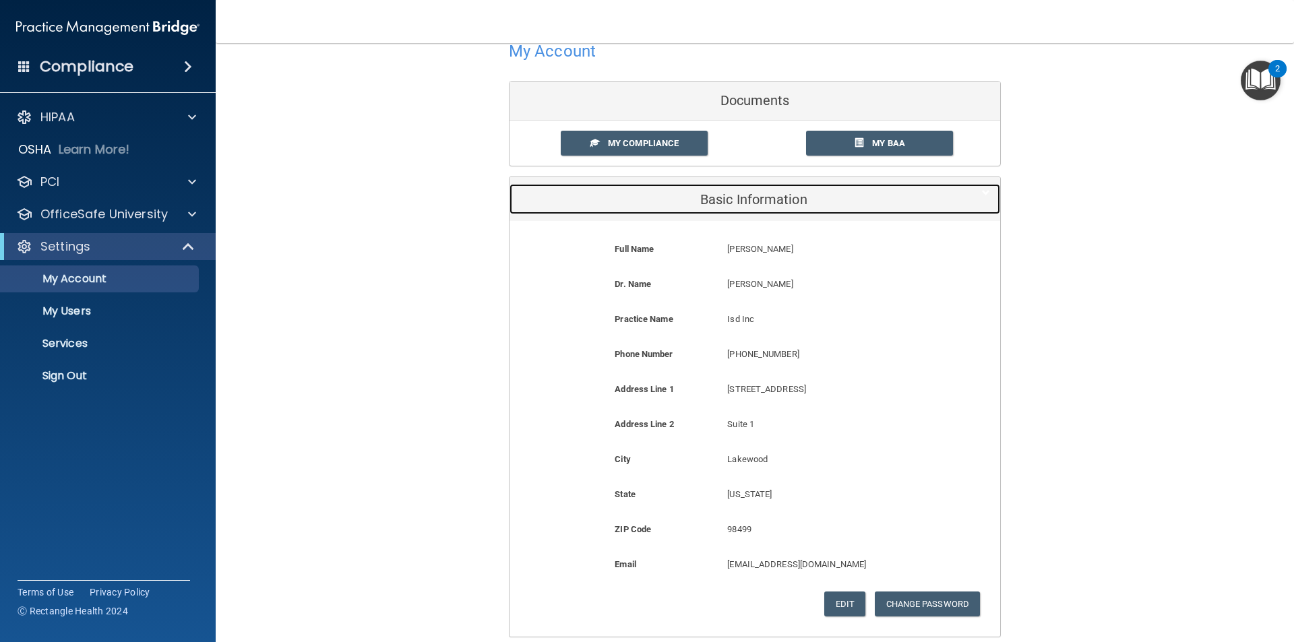
scroll to position [67, 0]
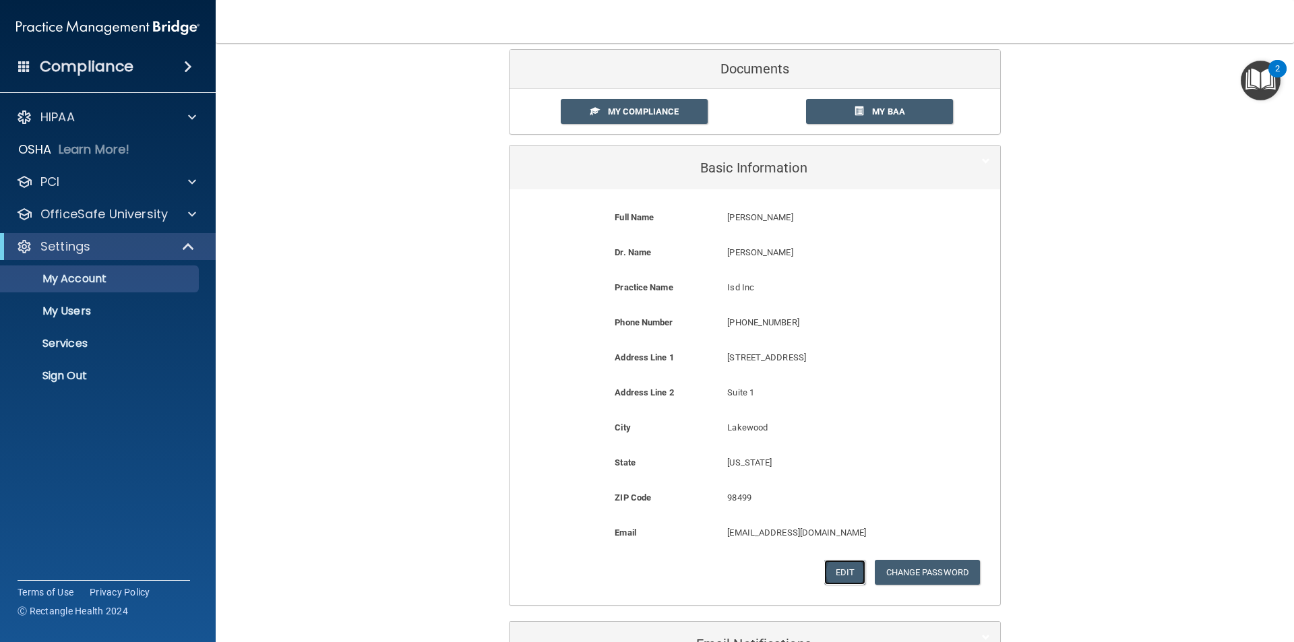
click at [840, 575] on button "Edit" at bounding box center [844, 572] width 41 height 25
select select "47"
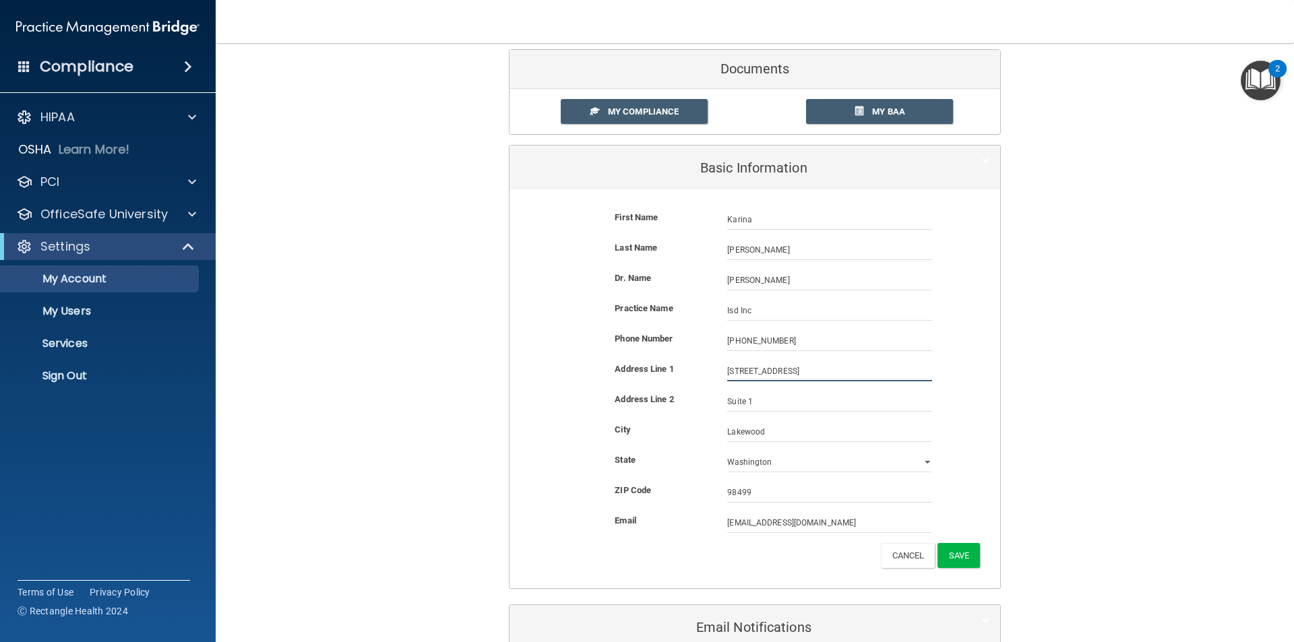
click at [806, 369] on input "5920 100Th St SW" at bounding box center [829, 371] width 205 height 20
drag, startPoint x: 806, startPoint y: 369, endPoint x: 718, endPoint y: 374, distance: 89.1
click at [718, 374] on div "5920 100Th St SW 5920 100Th St SW" at bounding box center [829, 371] width 225 height 20
type input "9122 S Tacoma Way"
click at [782, 393] on input "Suite 1" at bounding box center [829, 401] width 205 height 20
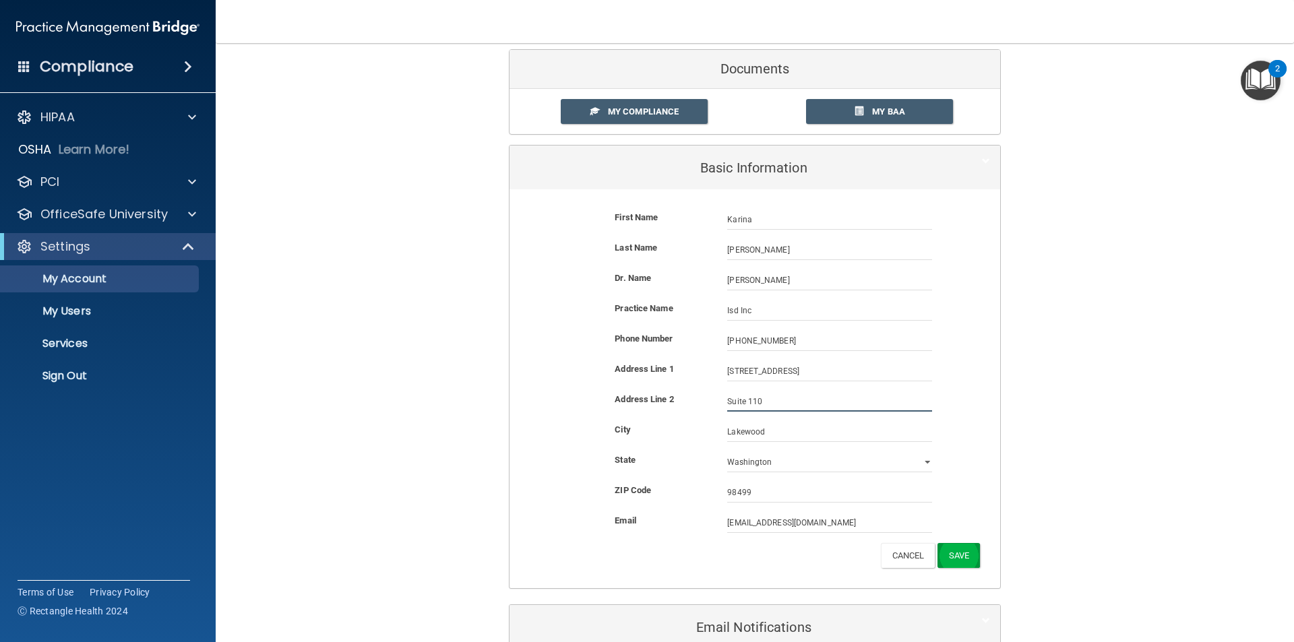
type input "Suite 110"
click at [957, 561] on button "Save" at bounding box center [958, 555] width 42 height 25
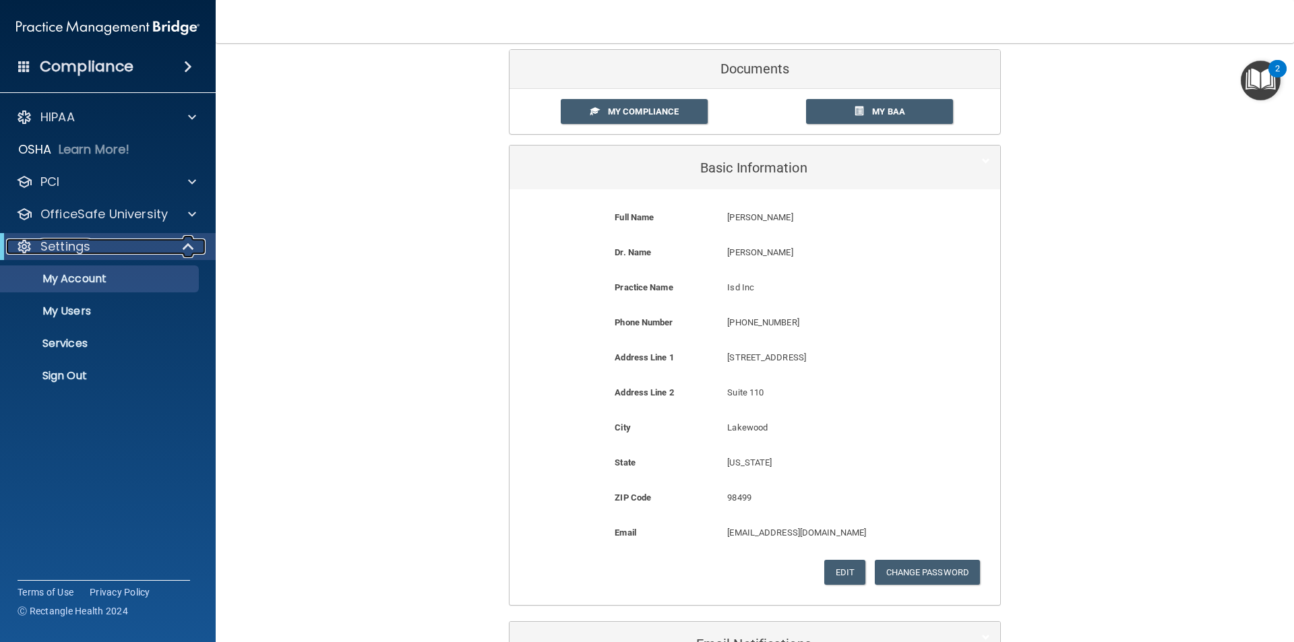
click at [140, 251] on div "Settings" at bounding box center [89, 246] width 166 height 16
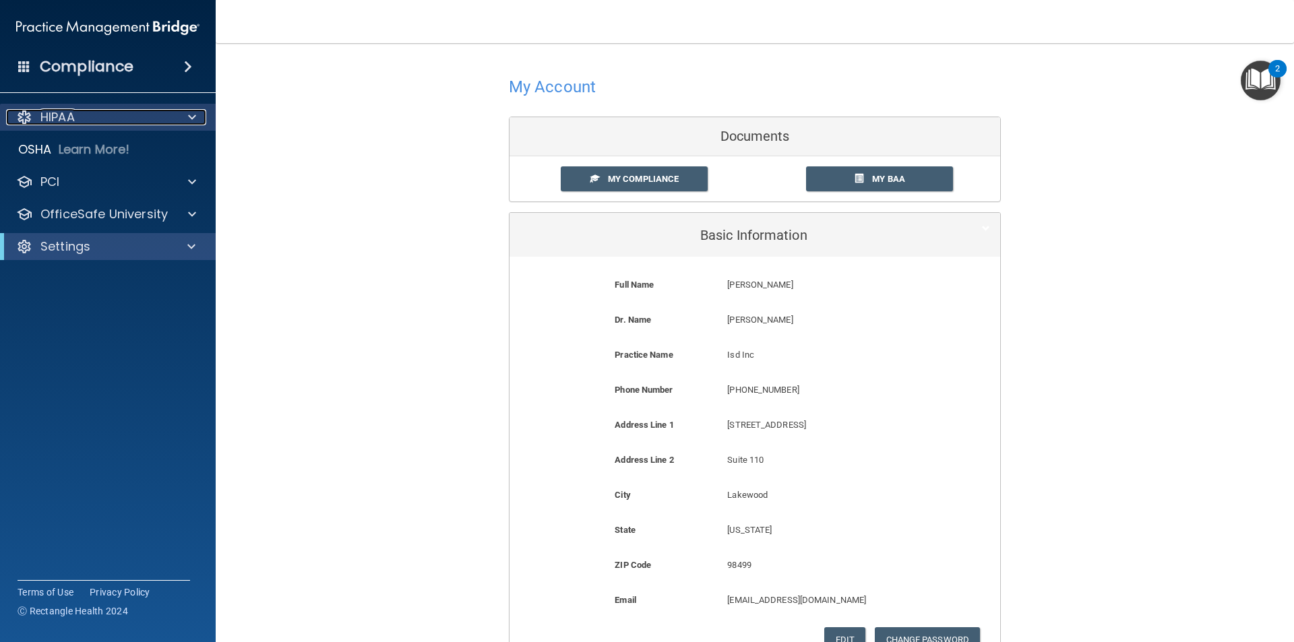
click at [110, 117] on div "HIPAA" at bounding box center [89, 117] width 167 height 16
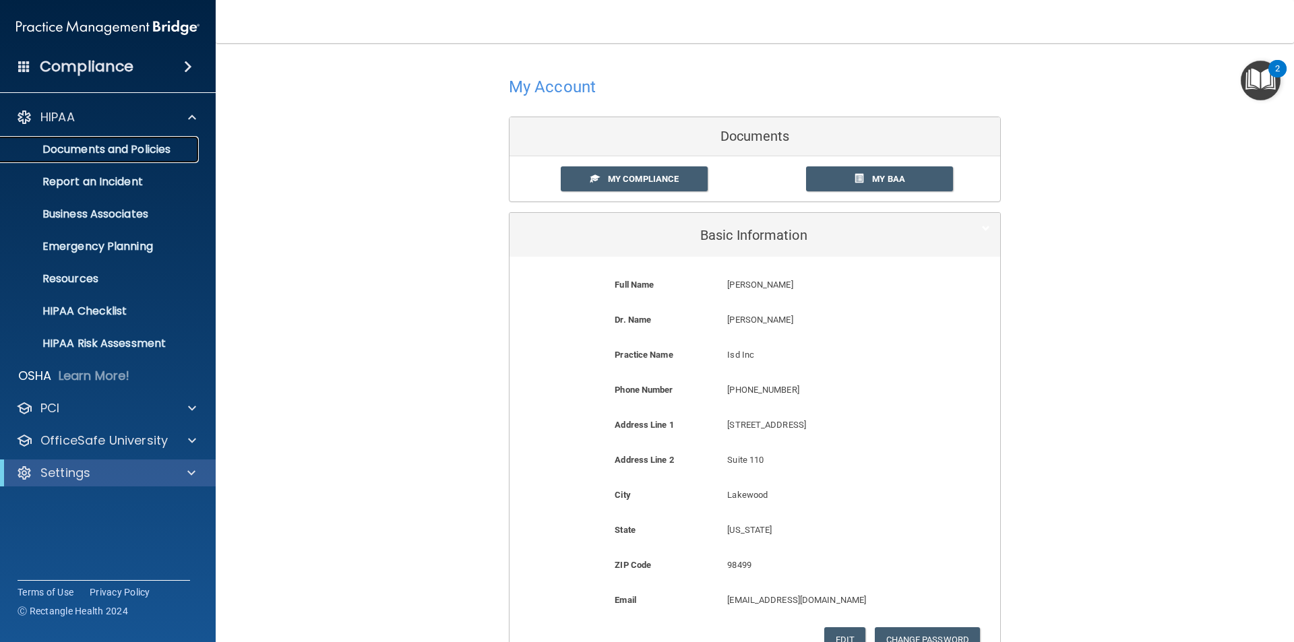
click at [185, 148] on p "Documents and Policies" at bounding box center [101, 149] width 184 height 13
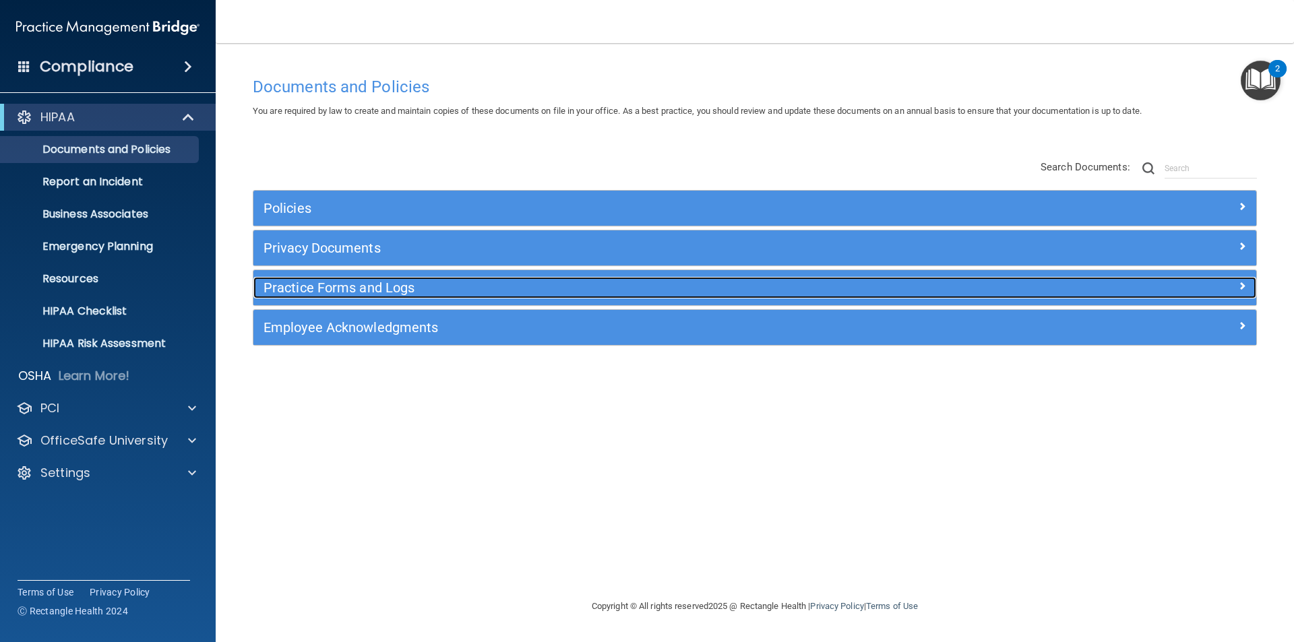
click at [446, 293] on h5 "Practice Forms and Logs" at bounding box center [629, 287] width 732 height 15
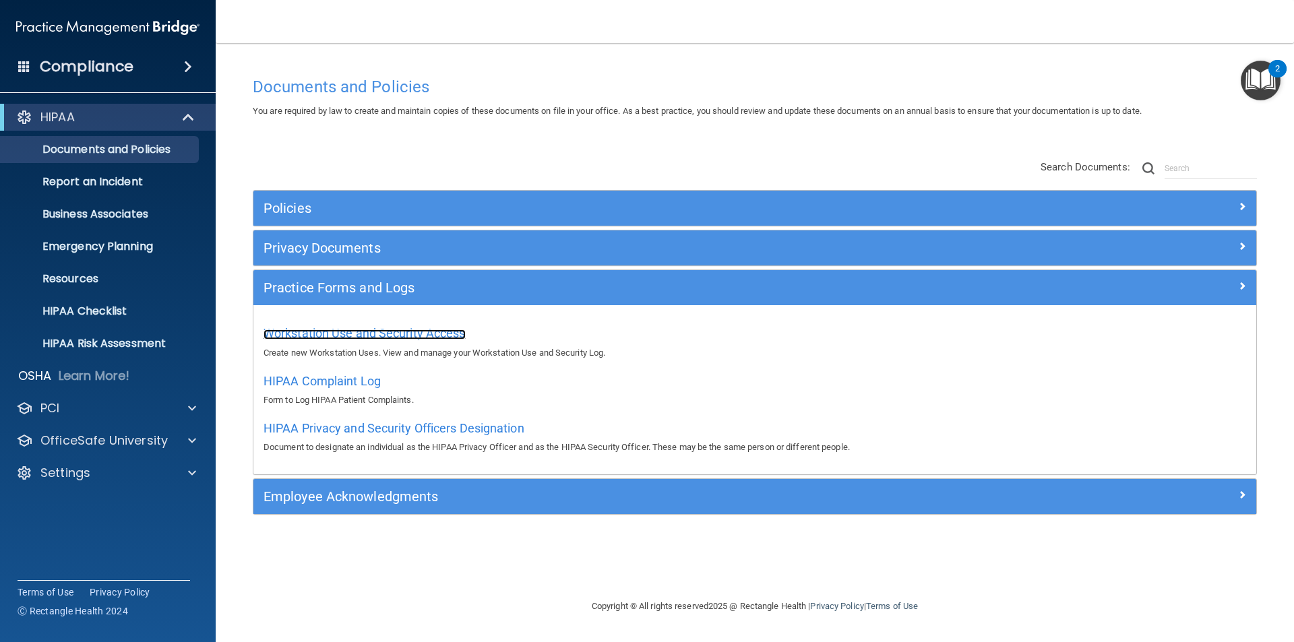
click at [421, 339] on span "Workstation Use and Security Access" at bounding box center [364, 333] width 202 height 14
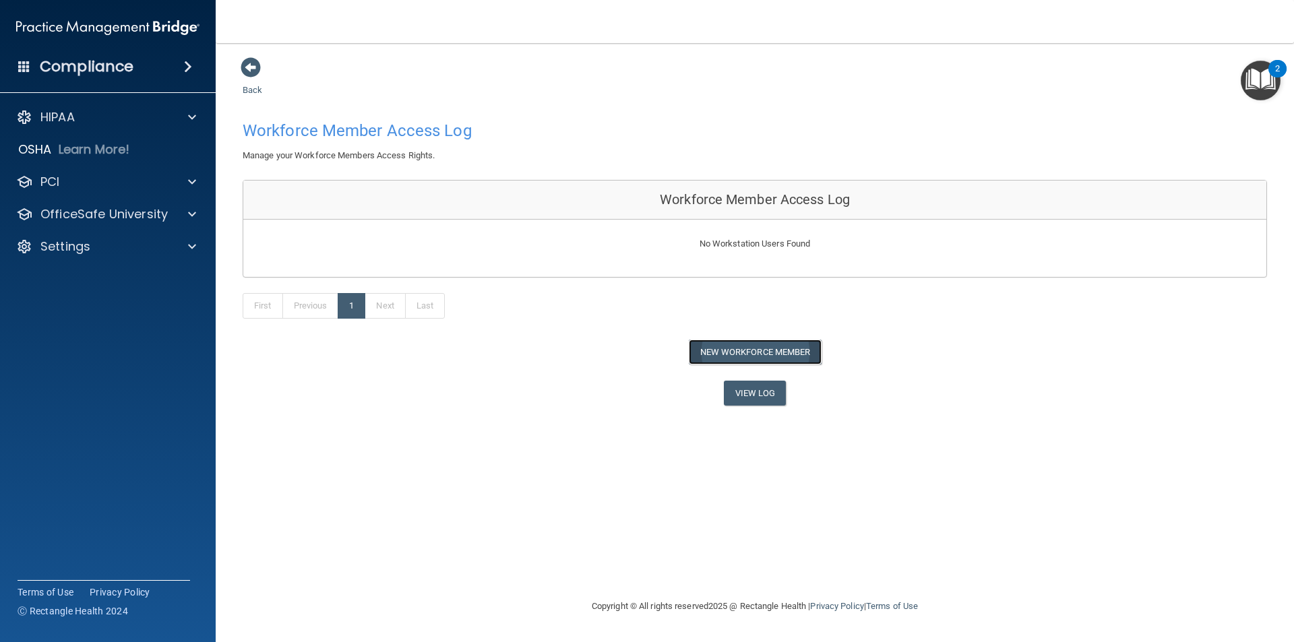
click at [765, 352] on button "New Workforce Member" at bounding box center [755, 352] width 133 height 25
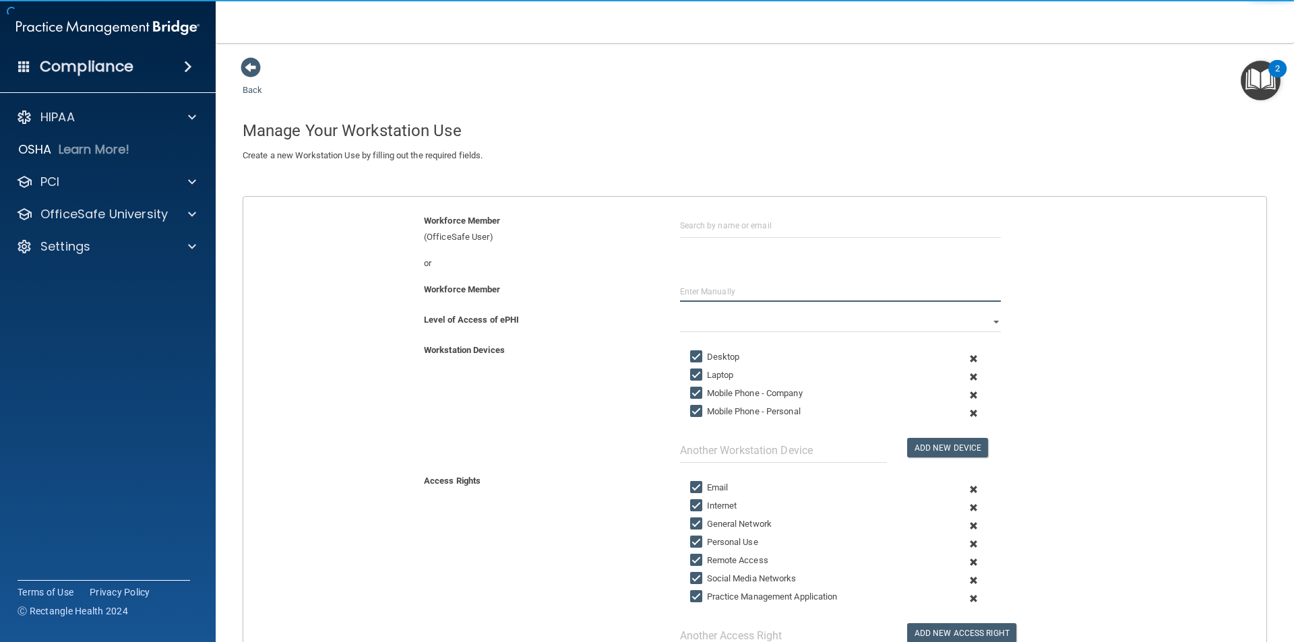
click at [713, 290] on input "text" at bounding box center [840, 292] width 321 height 20
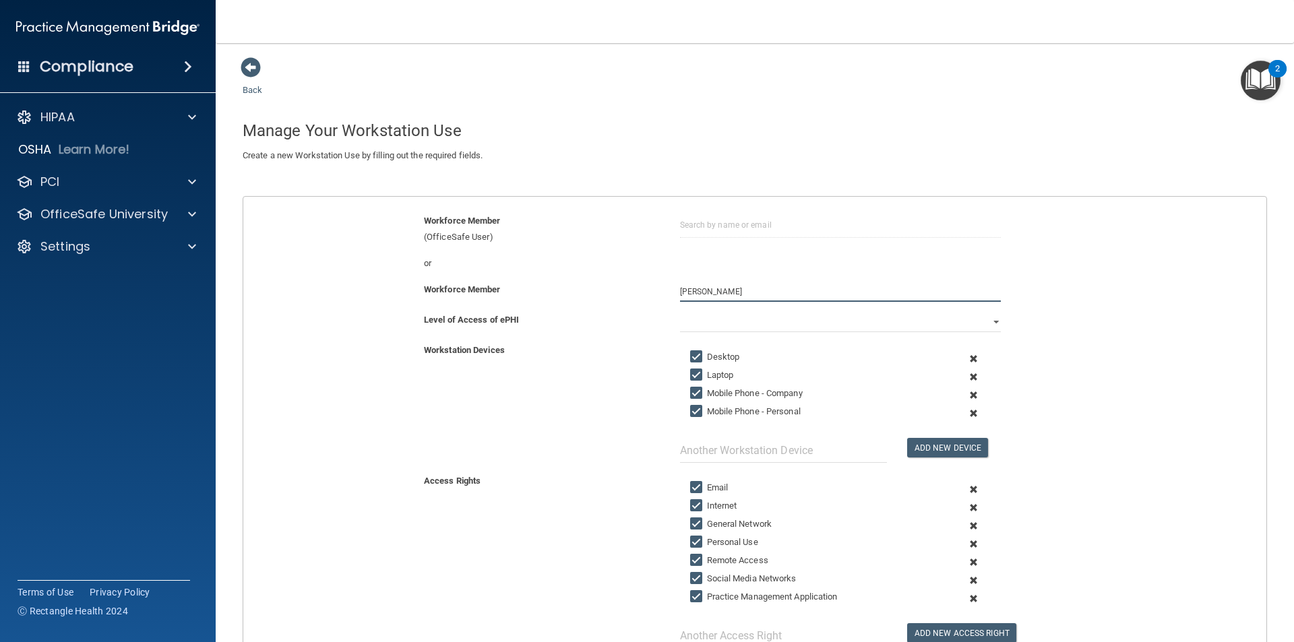
type input "[PERSON_NAME]"
click at [734, 315] on select "Full Limited None" at bounding box center [840, 322] width 321 height 20
click at [680, 312] on select "Full Limited None" at bounding box center [840, 322] width 321 height 20
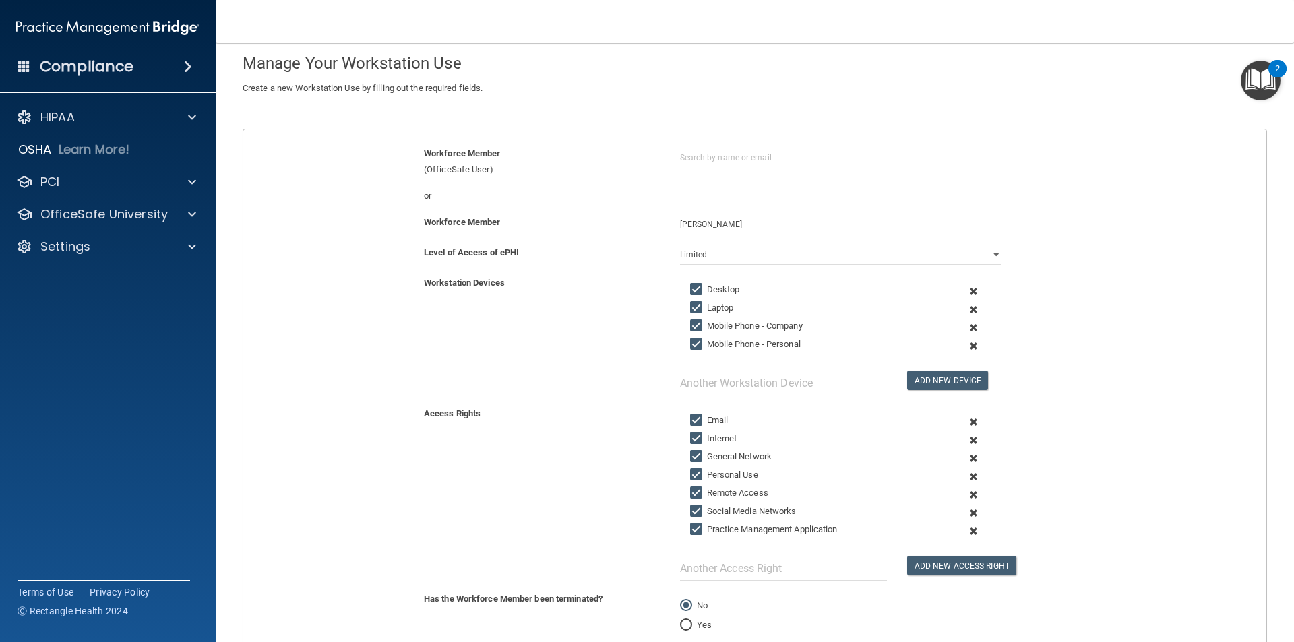
click at [966, 328] on span at bounding box center [973, 328] width 33 height 18
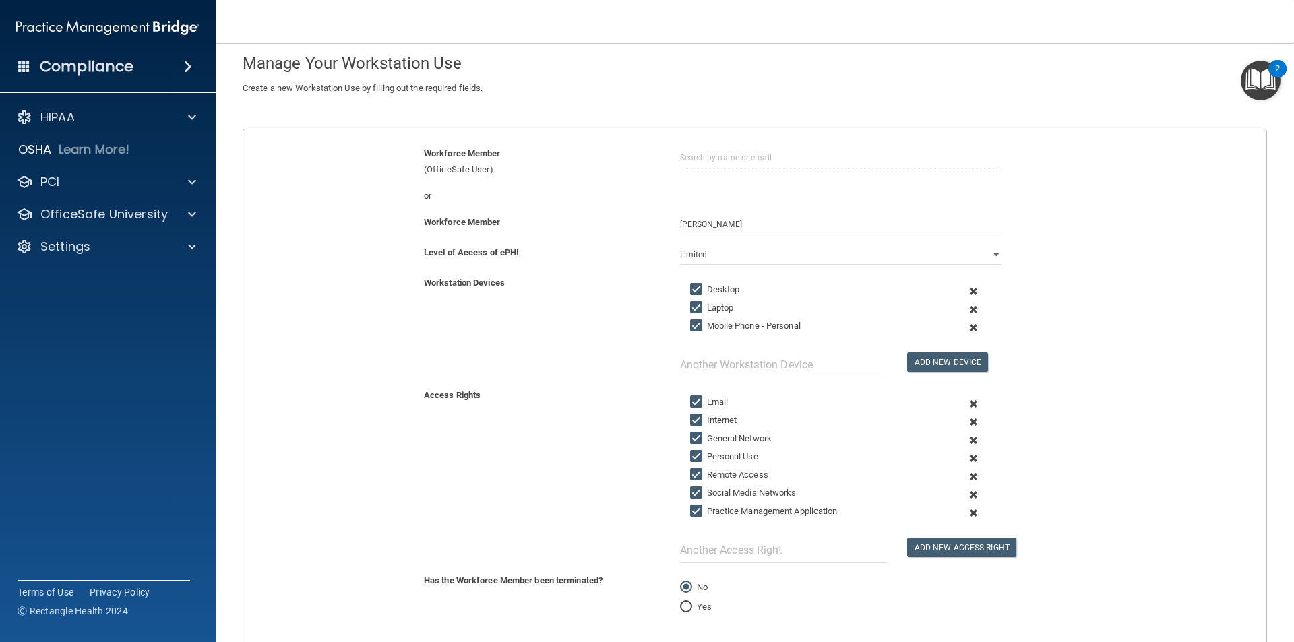
click at [618, 336] on div "Workstation Devices Desktop Laptop Mobile Phone - Personal Add New Device" at bounding box center [754, 326] width 1043 height 102
click at [742, 358] on input "text" at bounding box center [783, 364] width 207 height 25
click at [771, 365] on input "text" at bounding box center [783, 364] width 207 height 25
click at [730, 540] on input "text" at bounding box center [783, 550] width 207 height 25
click at [746, 366] on input "text" at bounding box center [783, 364] width 207 height 25
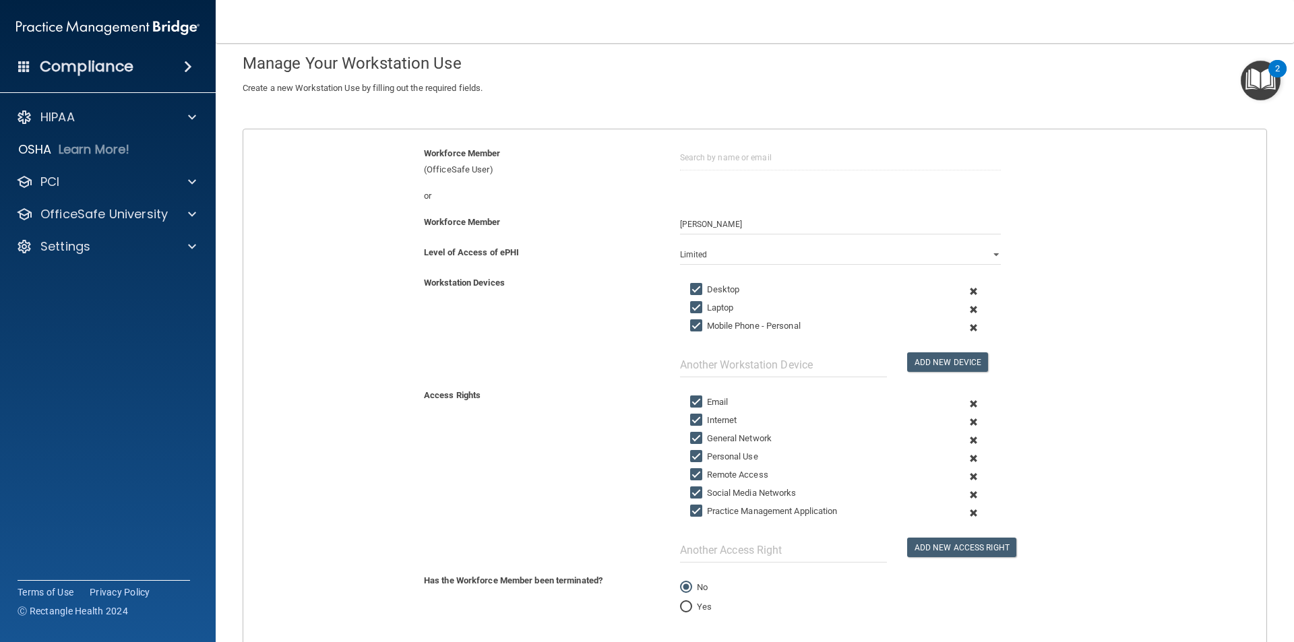
drag, startPoint x: 648, startPoint y: 382, endPoint x: 638, endPoint y: 373, distance: 13.8
click at [639, 373] on div "Workstation Devices Desktop Laptop Mobile Phone - Personal Add New Device" at bounding box center [754, 331] width 1043 height 113
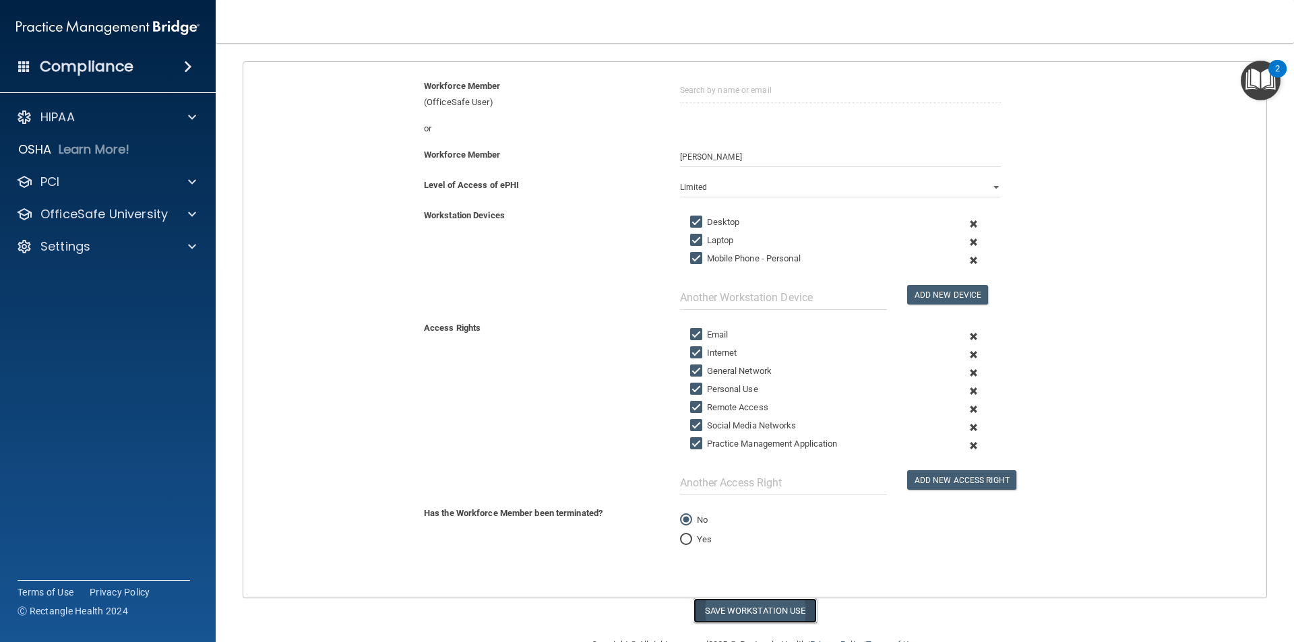
click at [758, 607] on button "Save Workstation Use" at bounding box center [754, 610] width 123 height 25
select select "? string:Full ?"
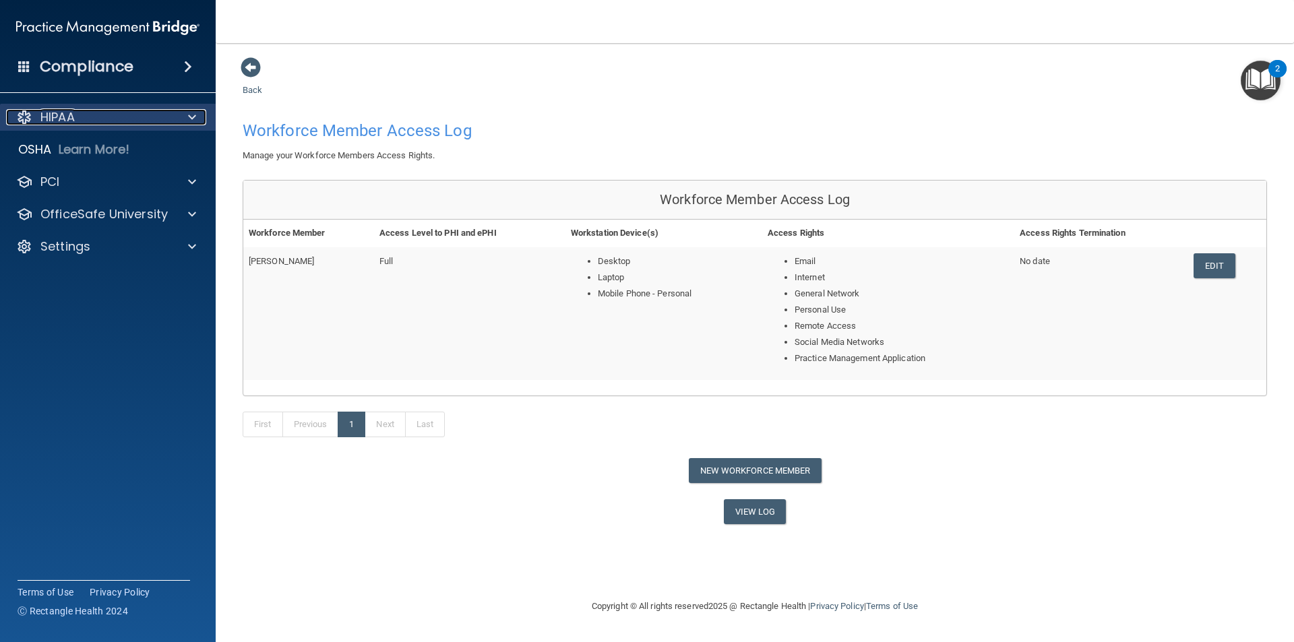
click at [106, 116] on div "HIPAA" at bounding box center [89, 117] width 167 height 16
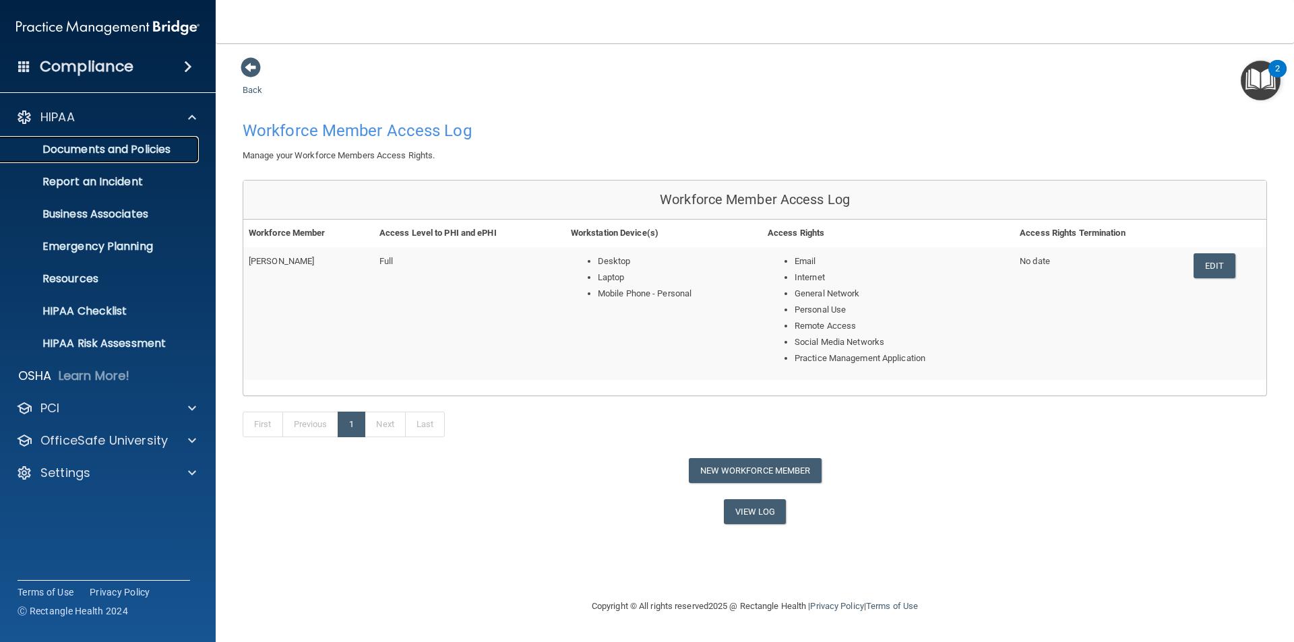
click at [153, 156] on p "Documents and Policies" at bounding box center [101, 149] width 184 height 13
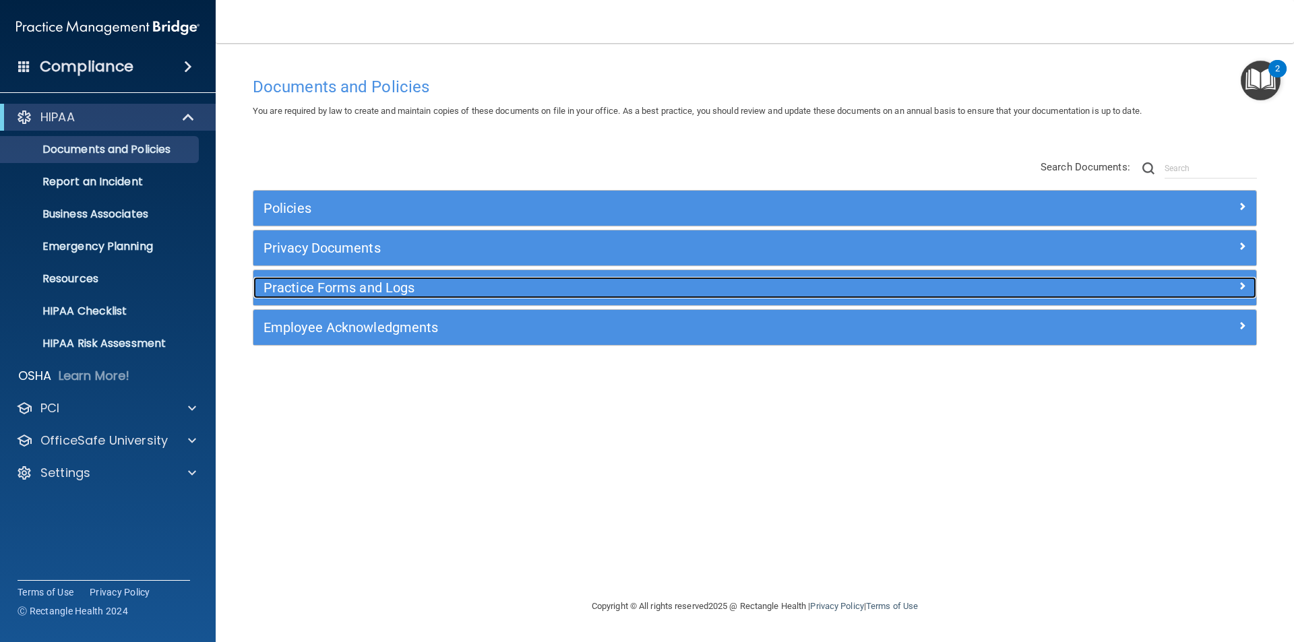
click at [483, 286] on h5 "Practice Forms and Logs" at bounding box center [629, 287] width 732 height 15
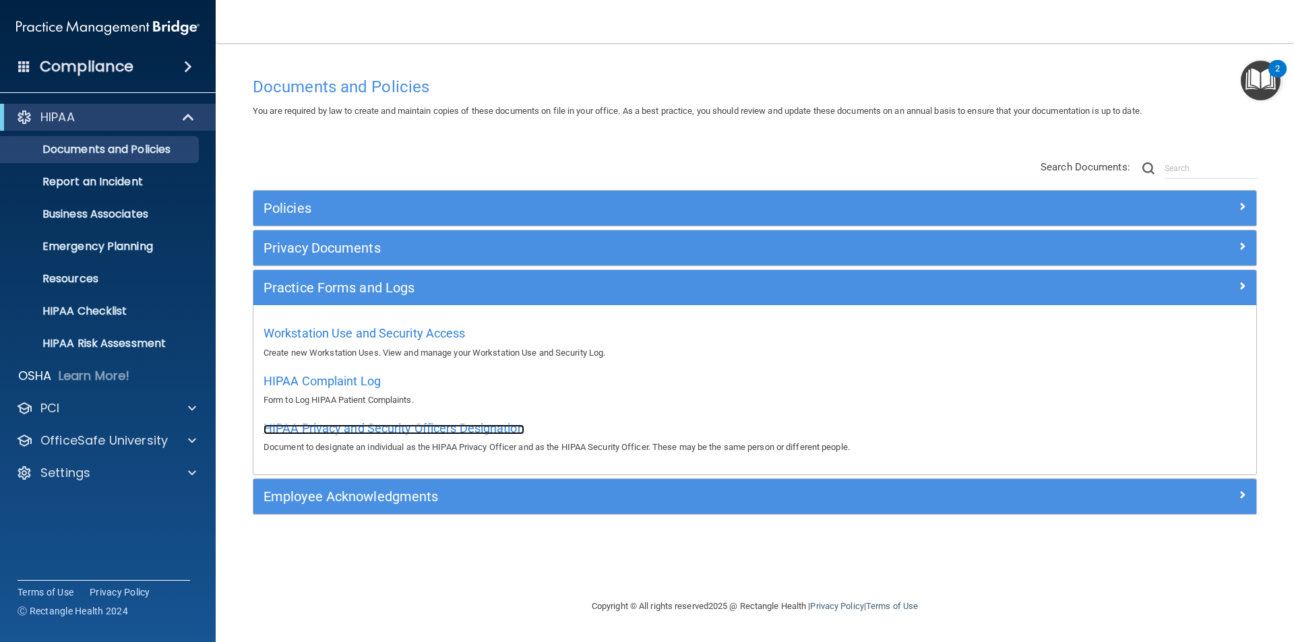
click at [449, 426] on span "HIPAA Privacy and Security Officers Designation" at bounding box center [393, 428] width 261 height 14
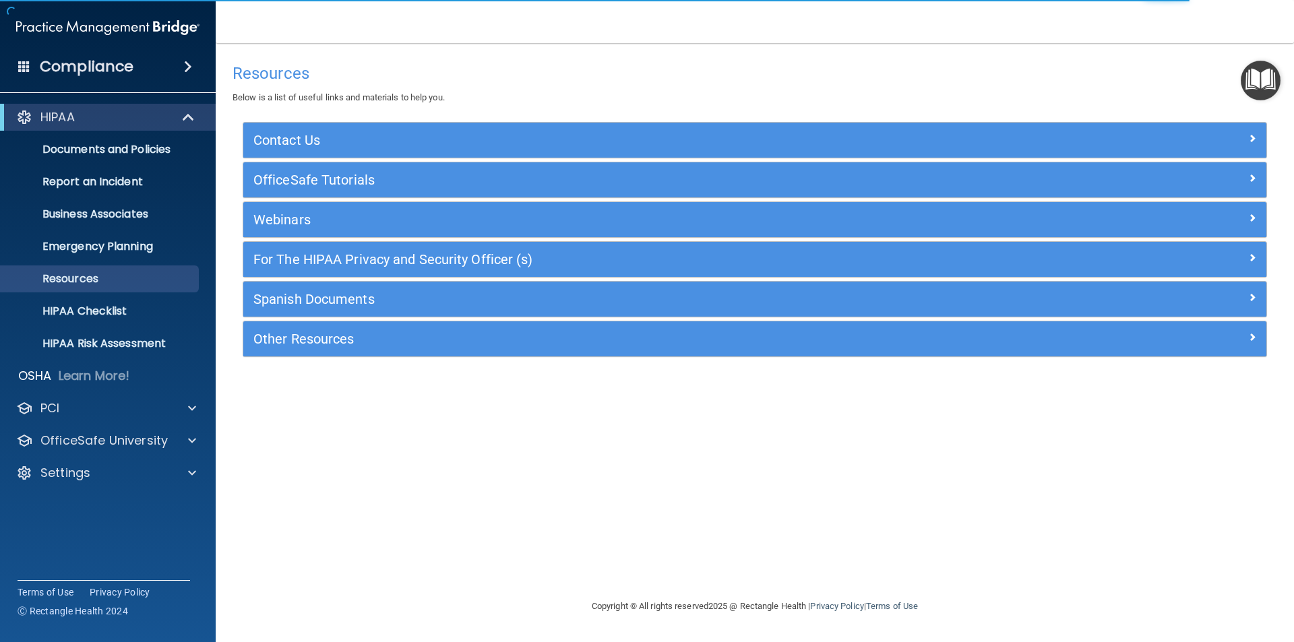
click at [482, 152] on div "Contact Us" at bounding box center [754, 140] width 1023 height 35
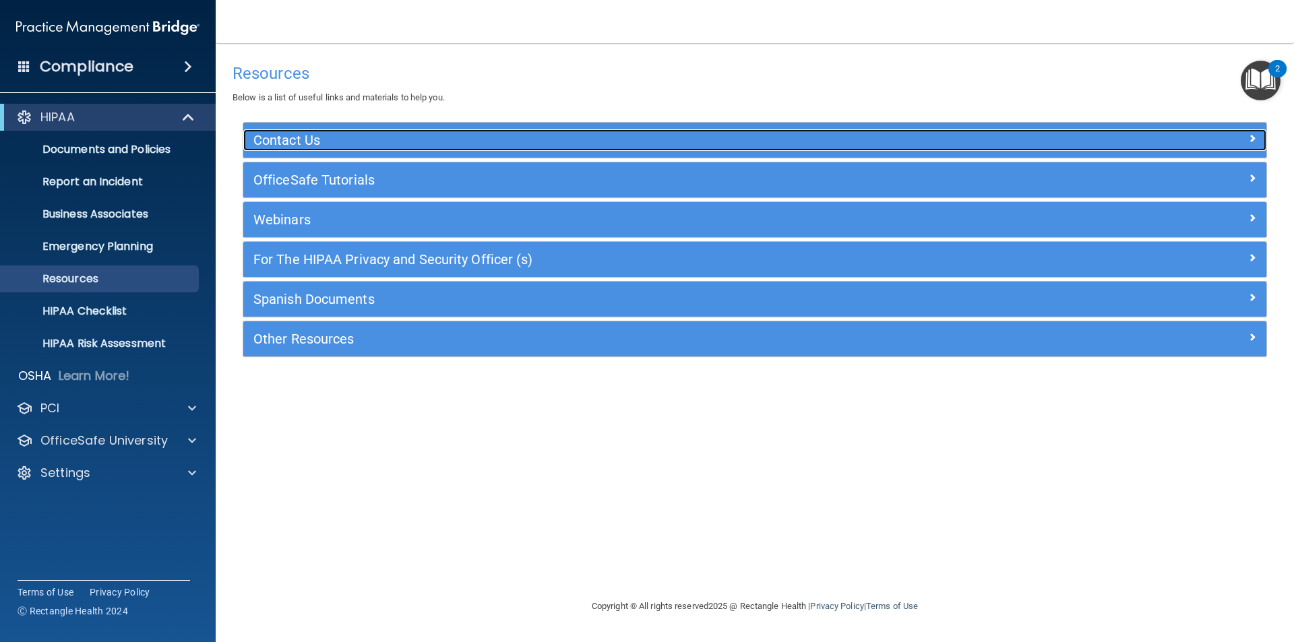
click at [505, 141] on h5 "Contact Us" at bounding box center [626, 140] width 747 height 15
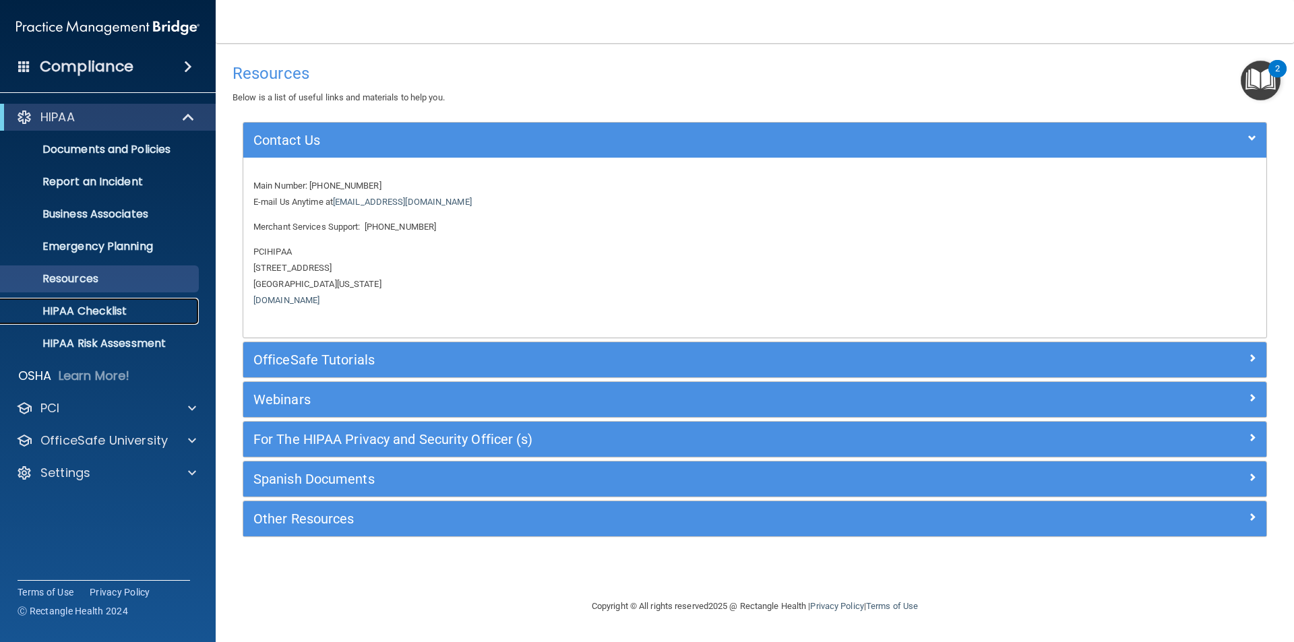
click at [153, 311] on p "HIPAA Checklist" at bounding box center [101, 311] width 184 height 13
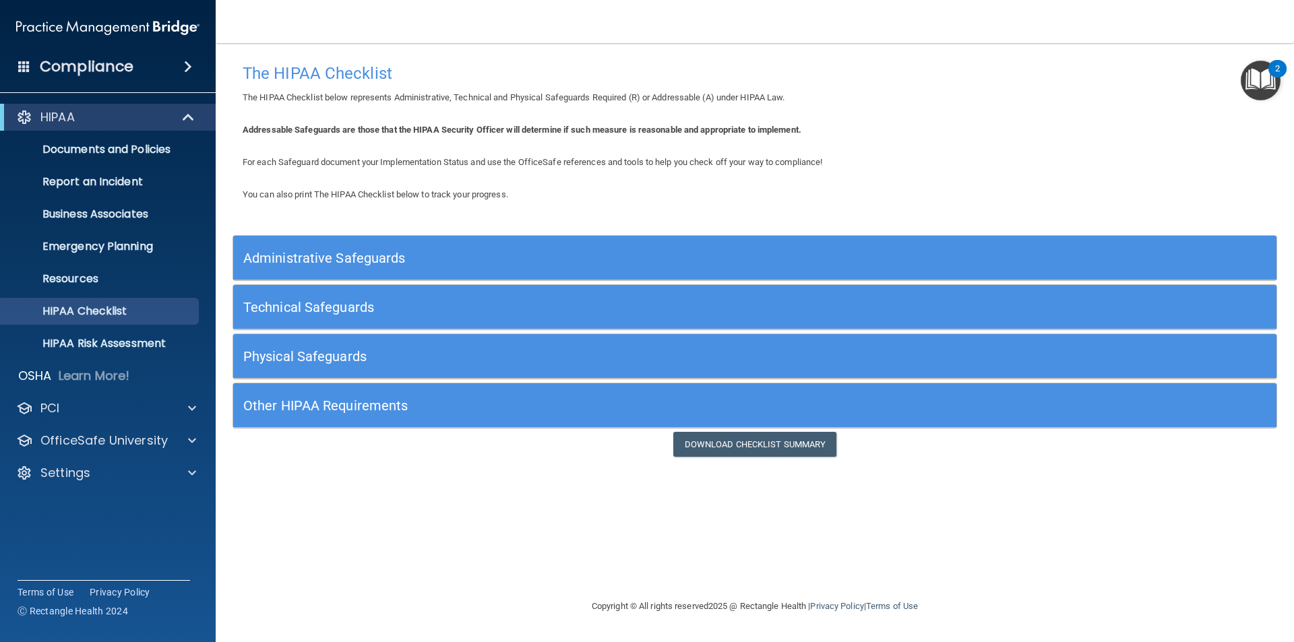
click at [602, 265] on div "Administrative Safeguards" at bounding box center [624, 258] width 782 height 30
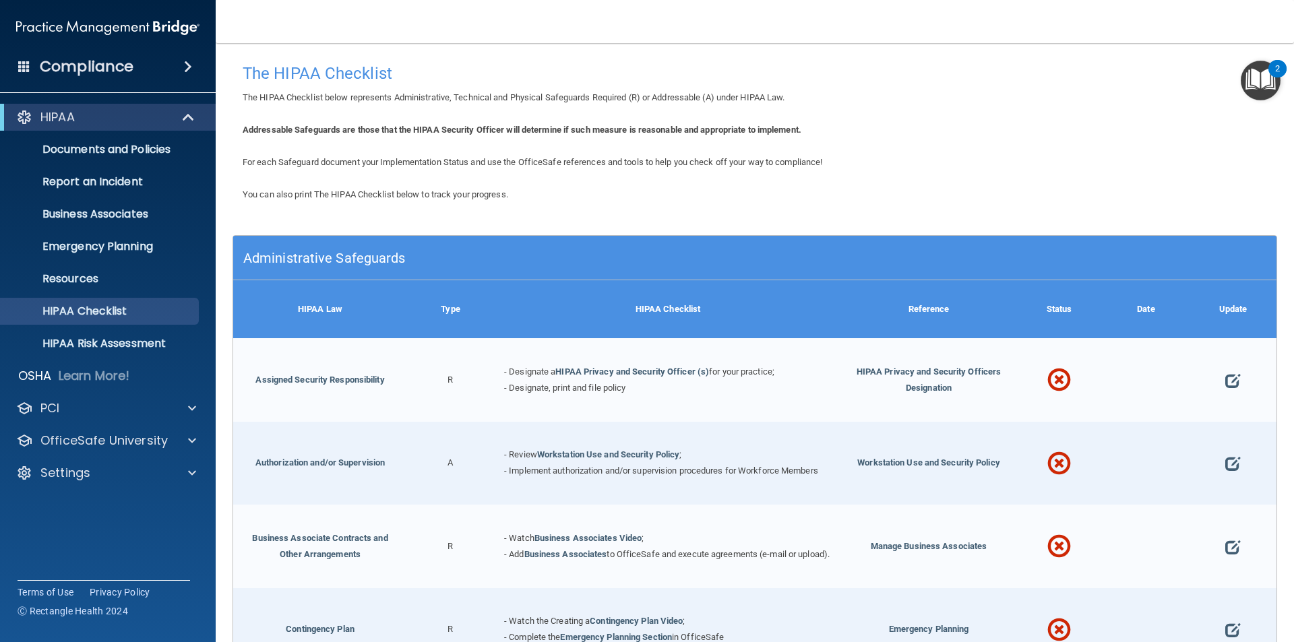
click at [646, 256] on h5 "Administrative Safeguards" at bounding box center [624, 258] width 762 height 15
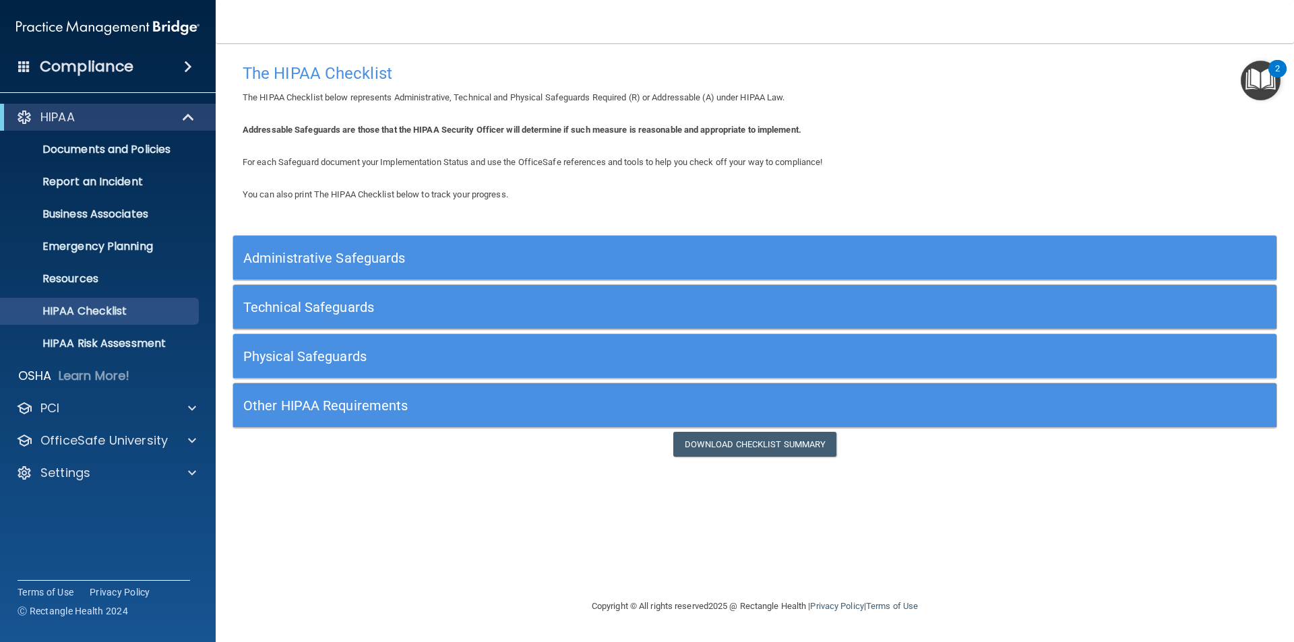
click at [612, 297] on div "Technical Safeguards" at bounding box center [624, 307] width 782 height 30
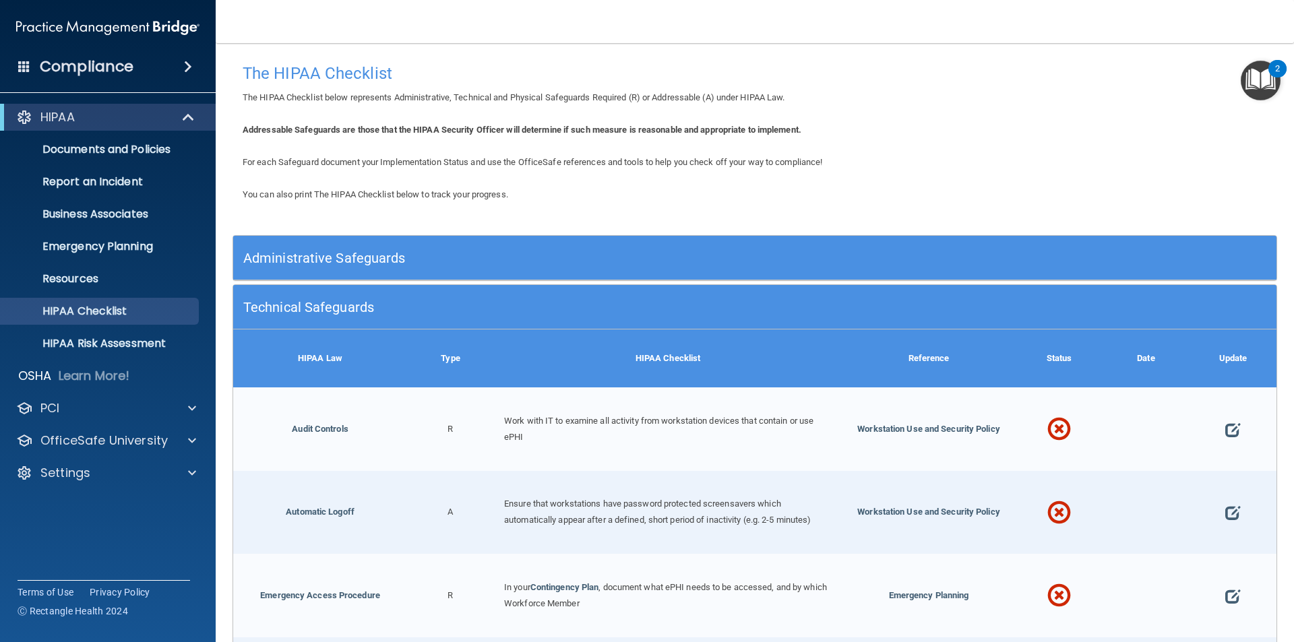
click at [710, 300] on h5 "Technical Safeguards" at bounding box center [624, 307] width 762 height 15
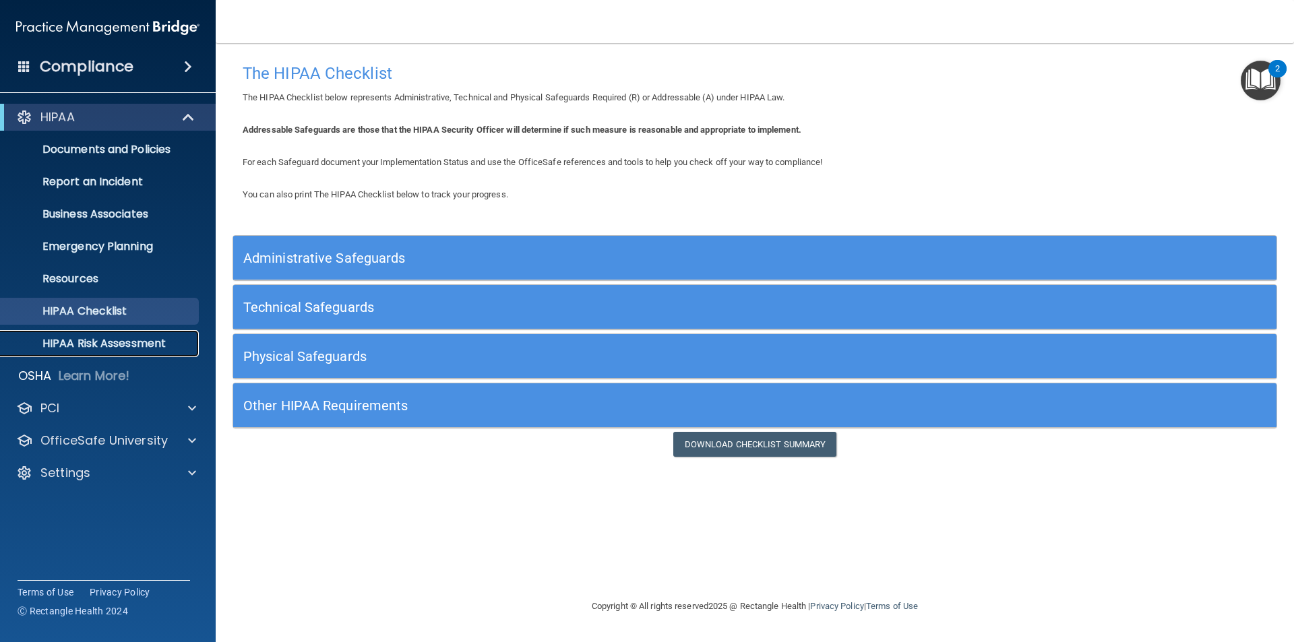
click at [179, 342] on p "HIPAA Risk Assessment" at bounding box center [101, 343] width 184 height 13
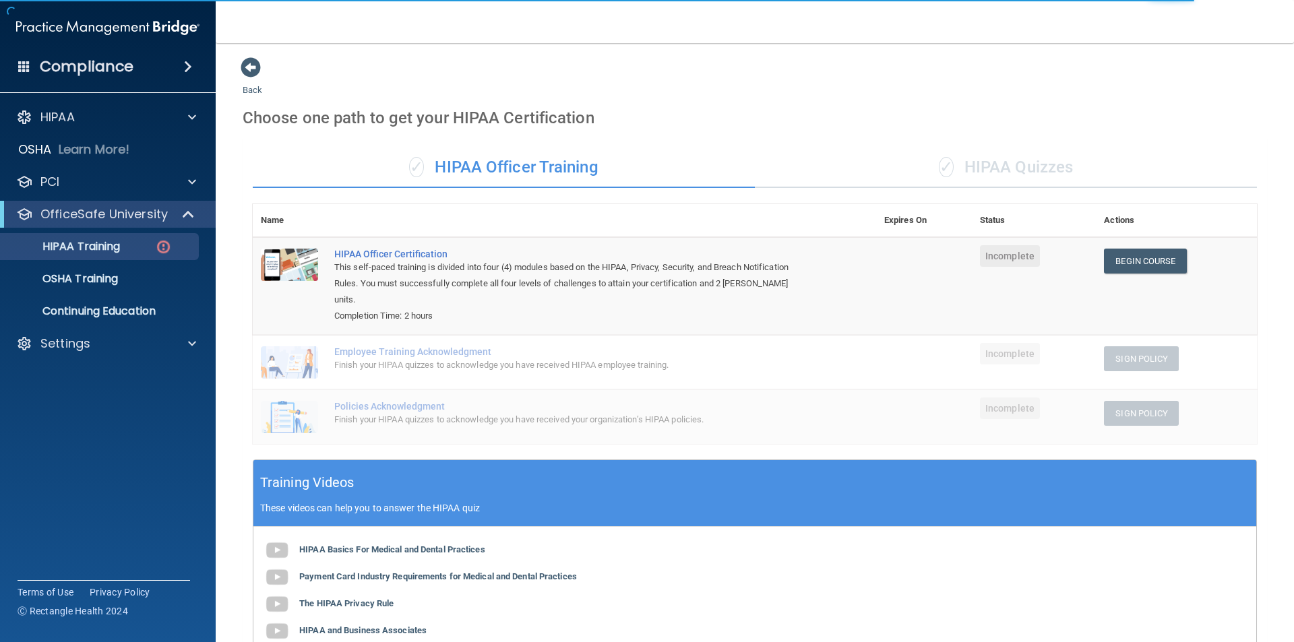
click at [1042, 177] on div "✓ HIPAA Quizzes" at bounding box center [1006, 168] width 502 height 40
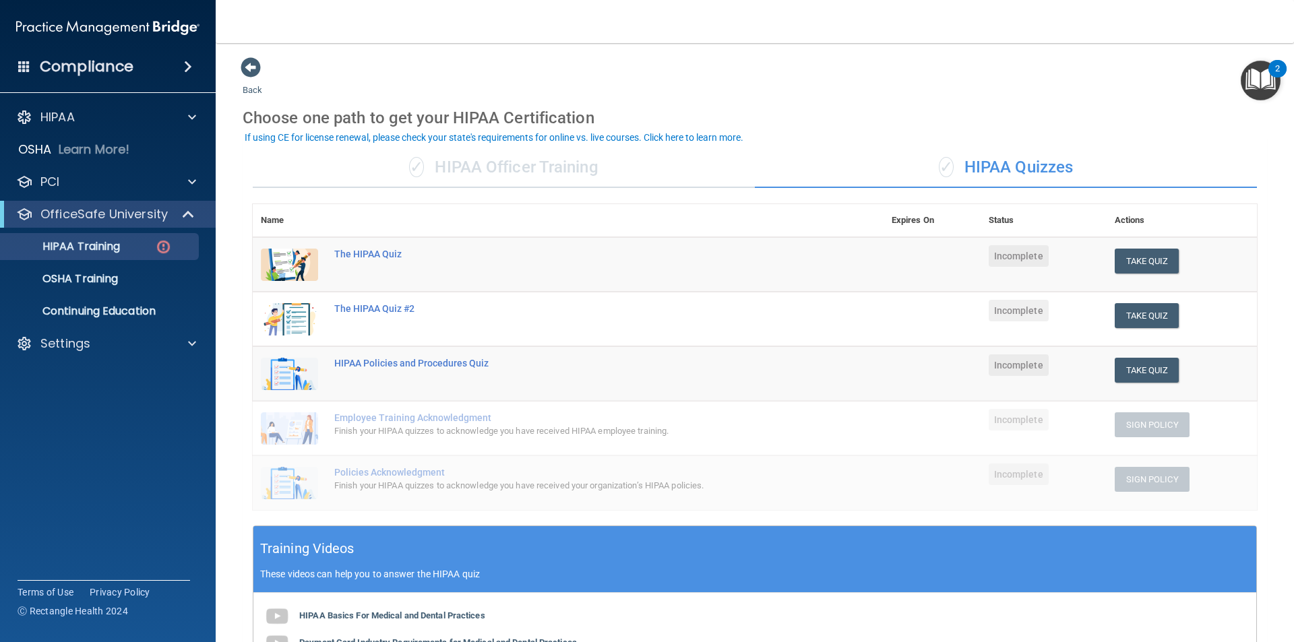
click at [496, 172] on div "✓ HIPAA Officer Training" at bounding box center [504, 168] width 502 height 40
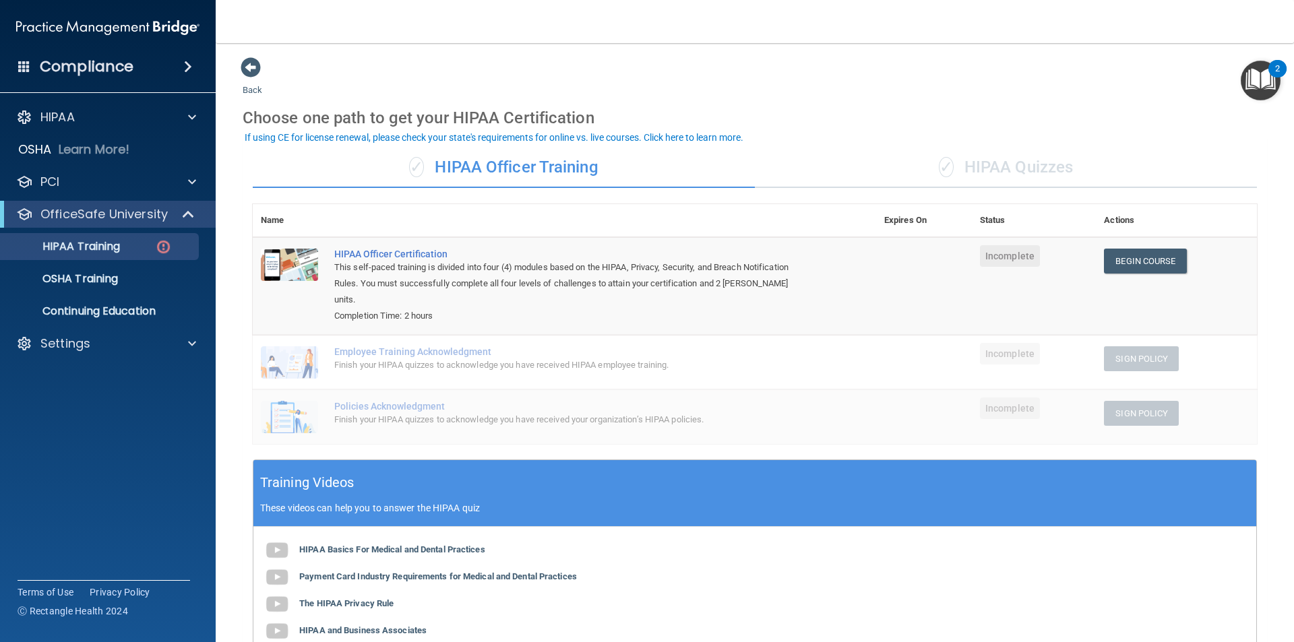
click at [1013, 161] on div "✓ HIPAA Quizzes" at bounding box center [1006, 168] width 502 height 40
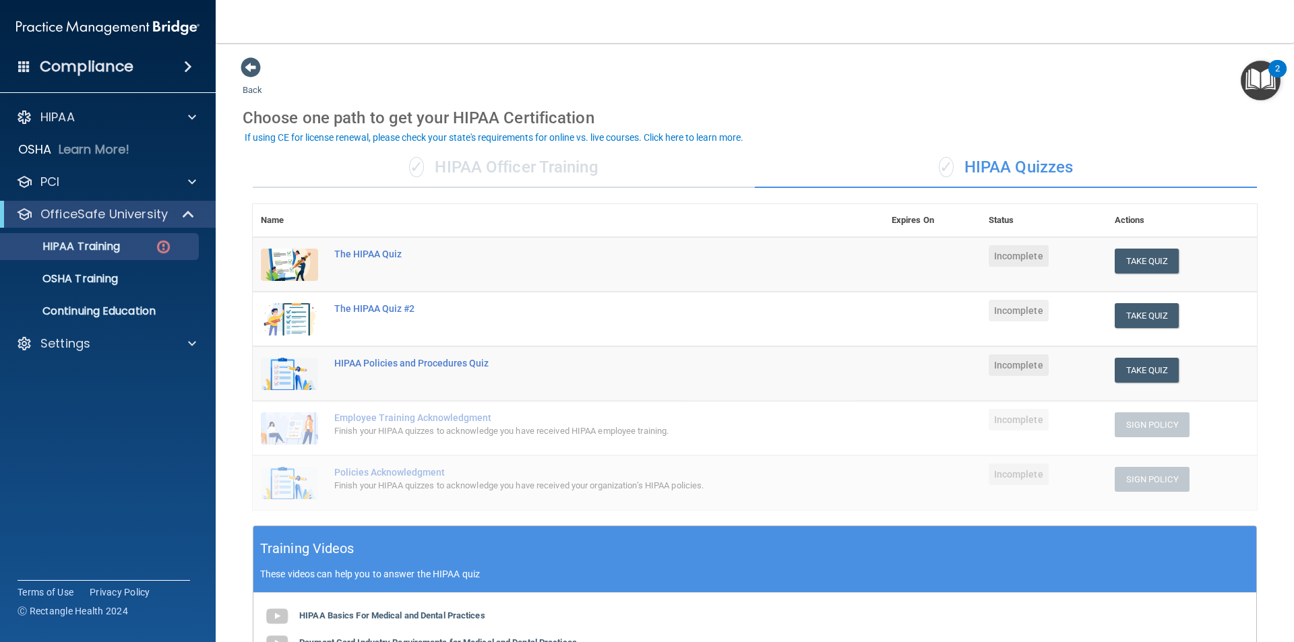
click at [543, 181] on div "✓ HIPAA Officer Training" at bounding box center [504, 168] width 502 height 40
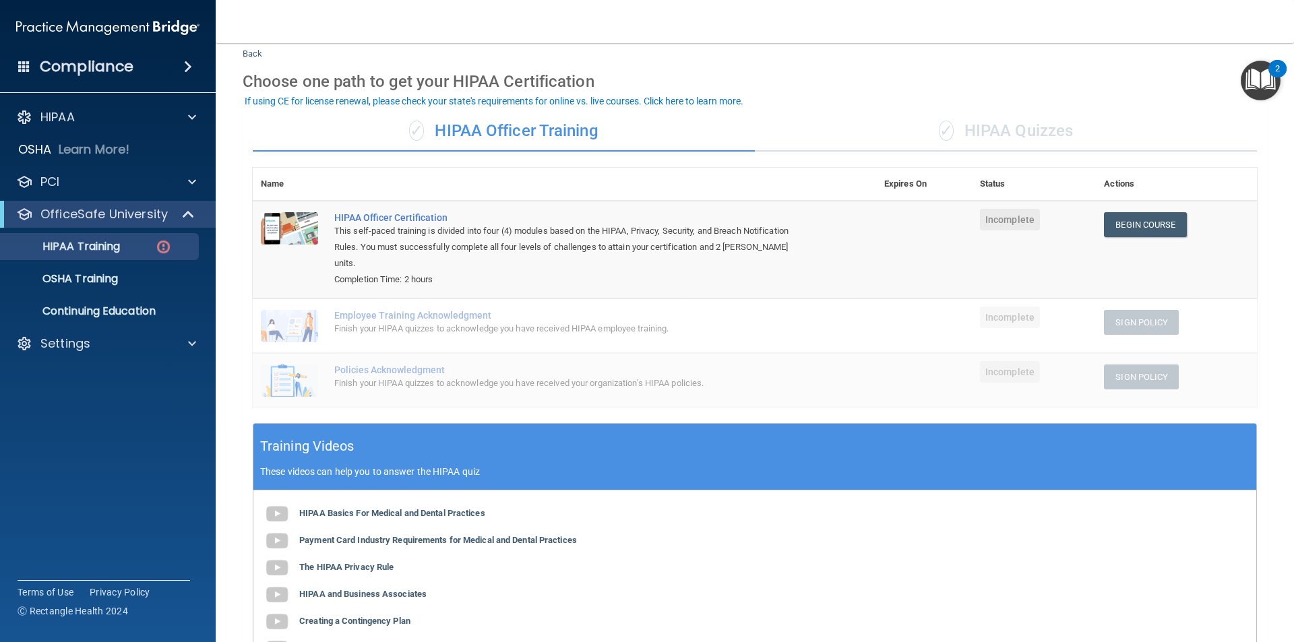
scroll to position [67, 0]
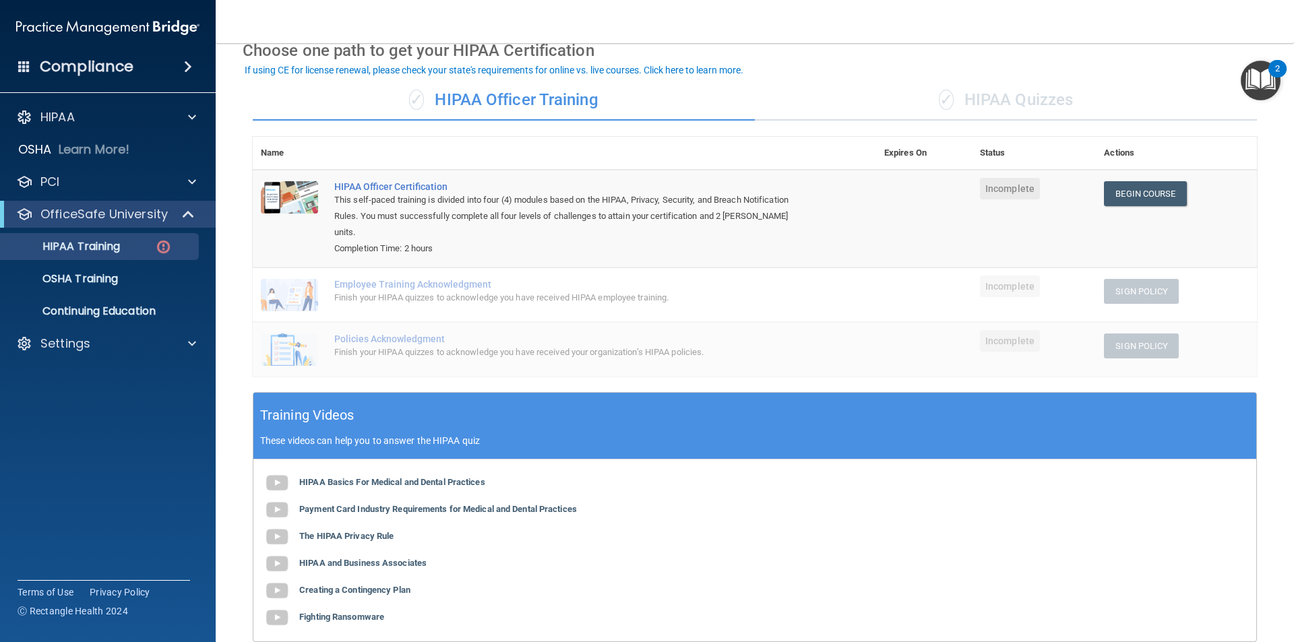
click at [951, 100] on div "✓ HIPAA Quizzes" at bounding box center [1006, 100] width 502 height 40
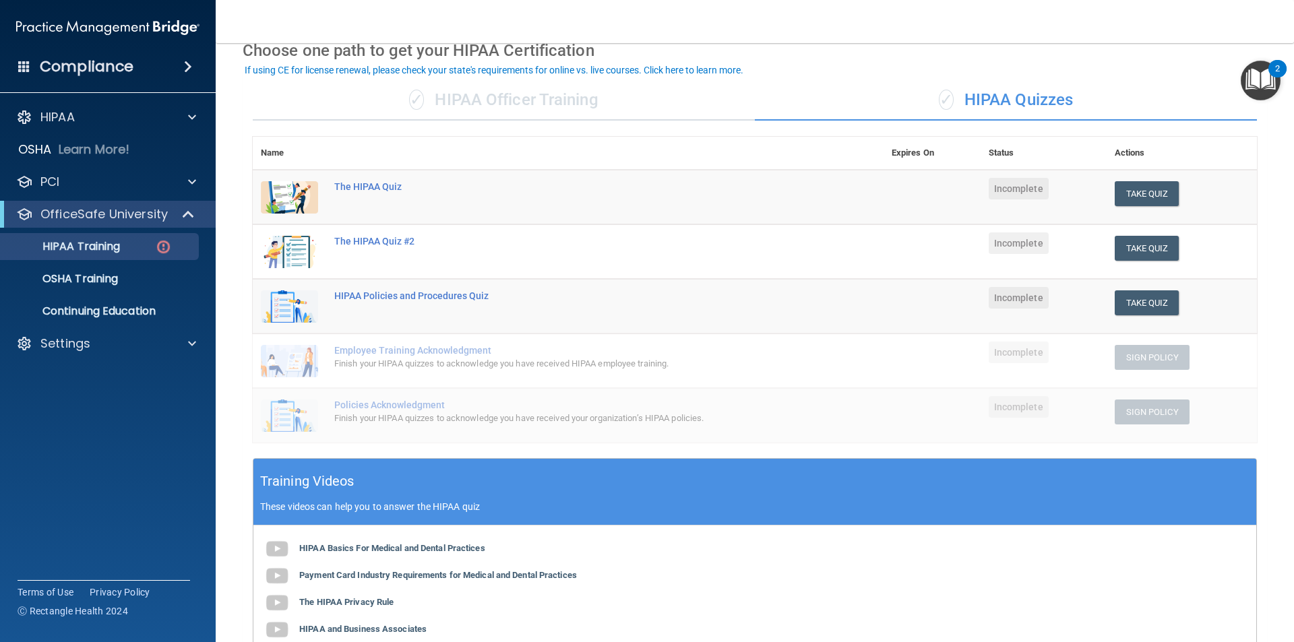
click at [1025, 98] on div "✓ HIPAA Quizzes" at bounding box center [1006, 100] width 502 height 40
click at [483, 100] on div "✓ HIPAA Officer Training" at bounding box center [504, 100] width 502 height 40
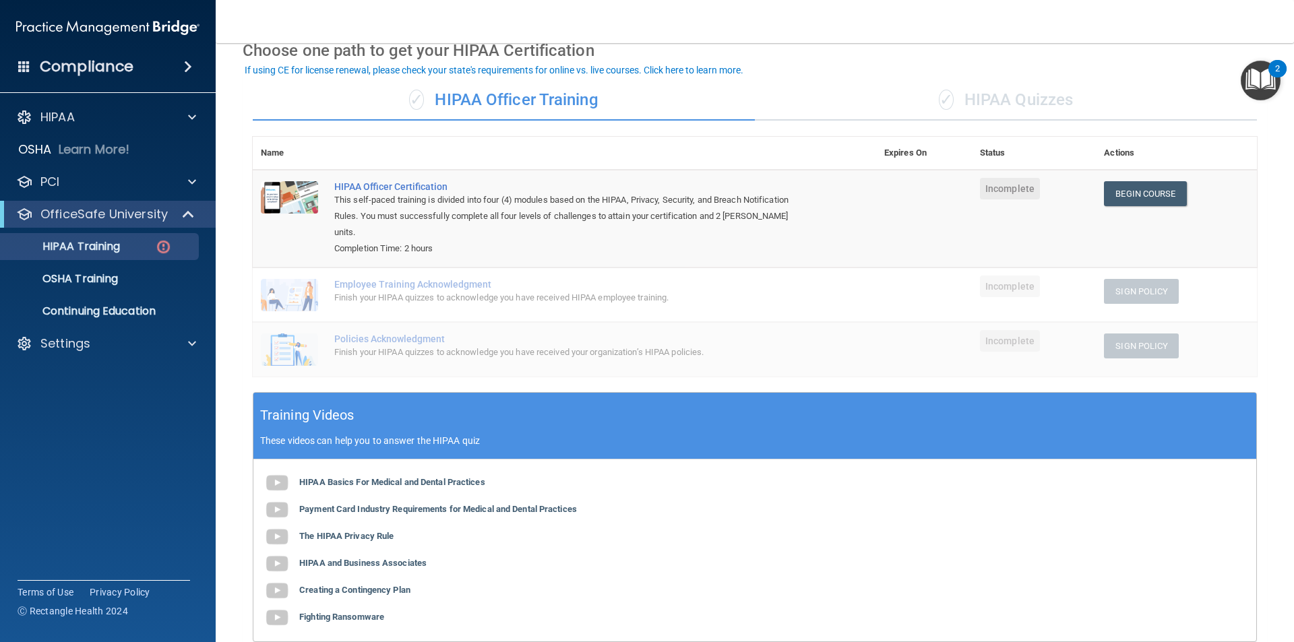
click at [1011, 104] on div "✓ HIPAA Quizzes" at bounding box center [1006, 100] width 502 height 40
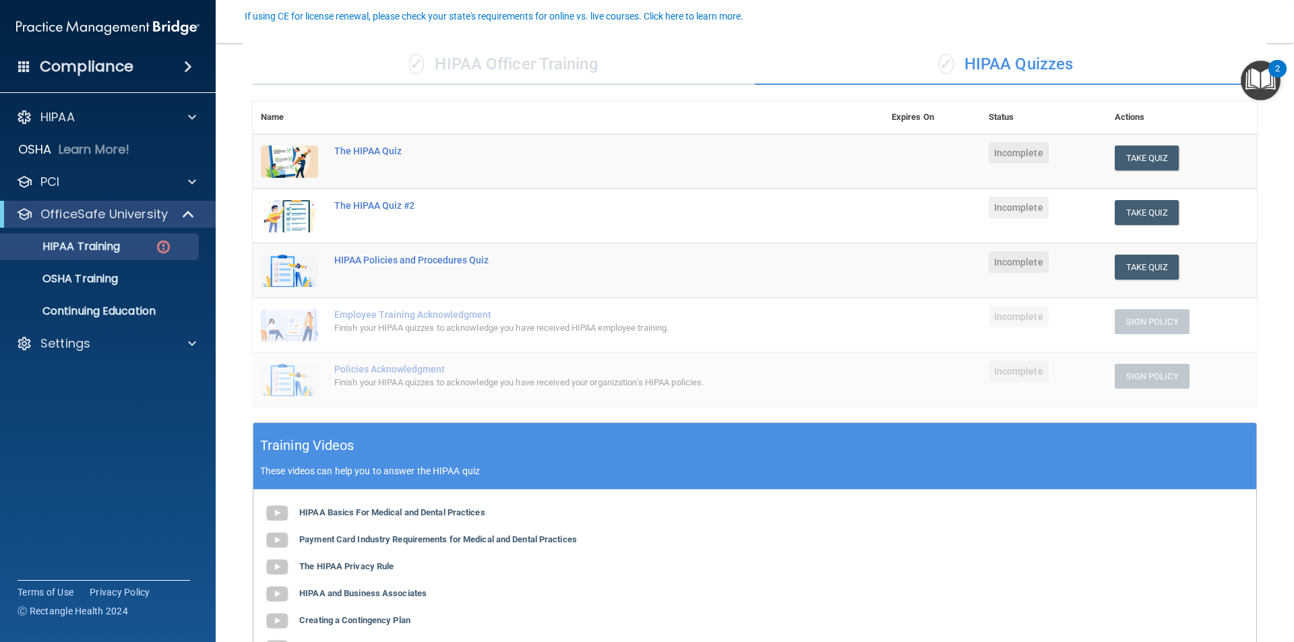
scroll to position [135, 0]
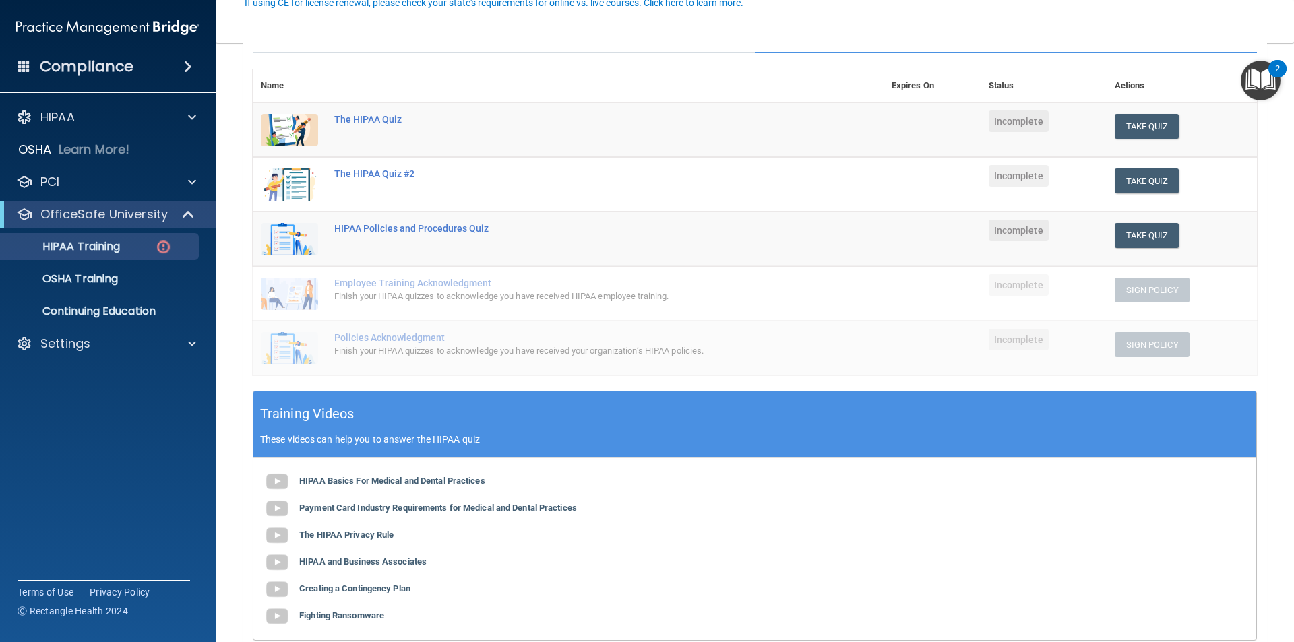
click at [91, 229] on ul "HIPAA Training OSHA Training Continuing Education" at bounding box center [109, 276] width 244 height 97
click at [104, 213] on p "OfficeSafe University" at bounding box center [103, 214] width 127 height 16
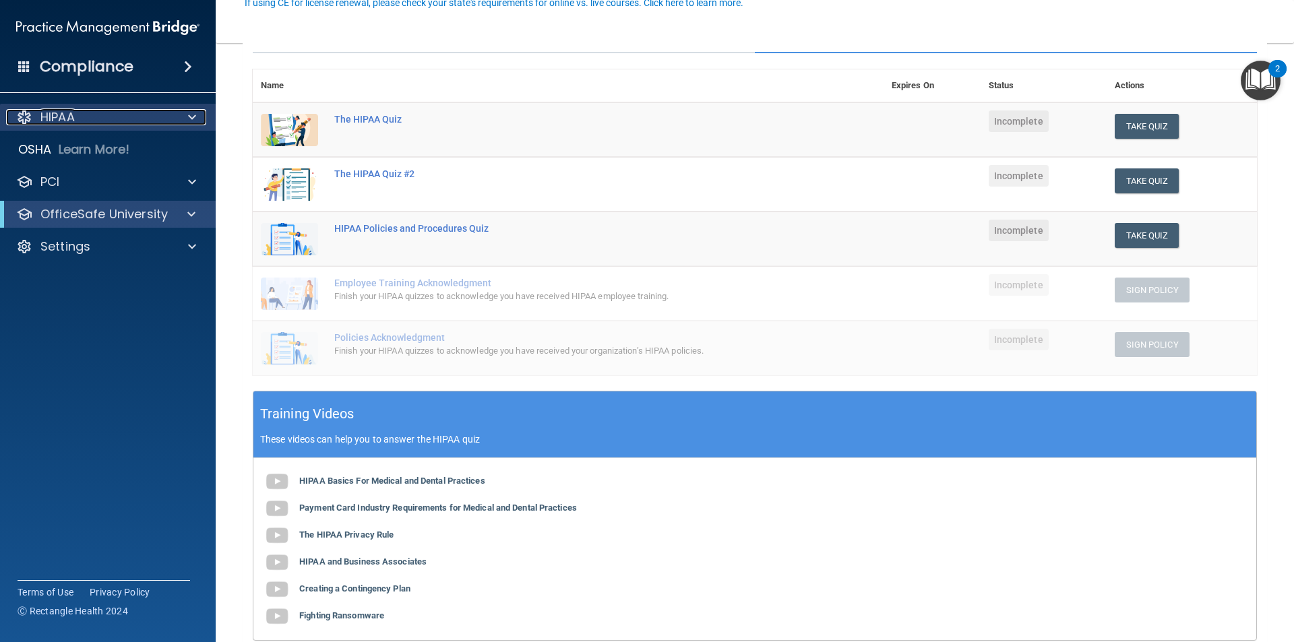
click at [138, 123] on div "HIPAA" at bounding box center [89, 117] width 167 height 16
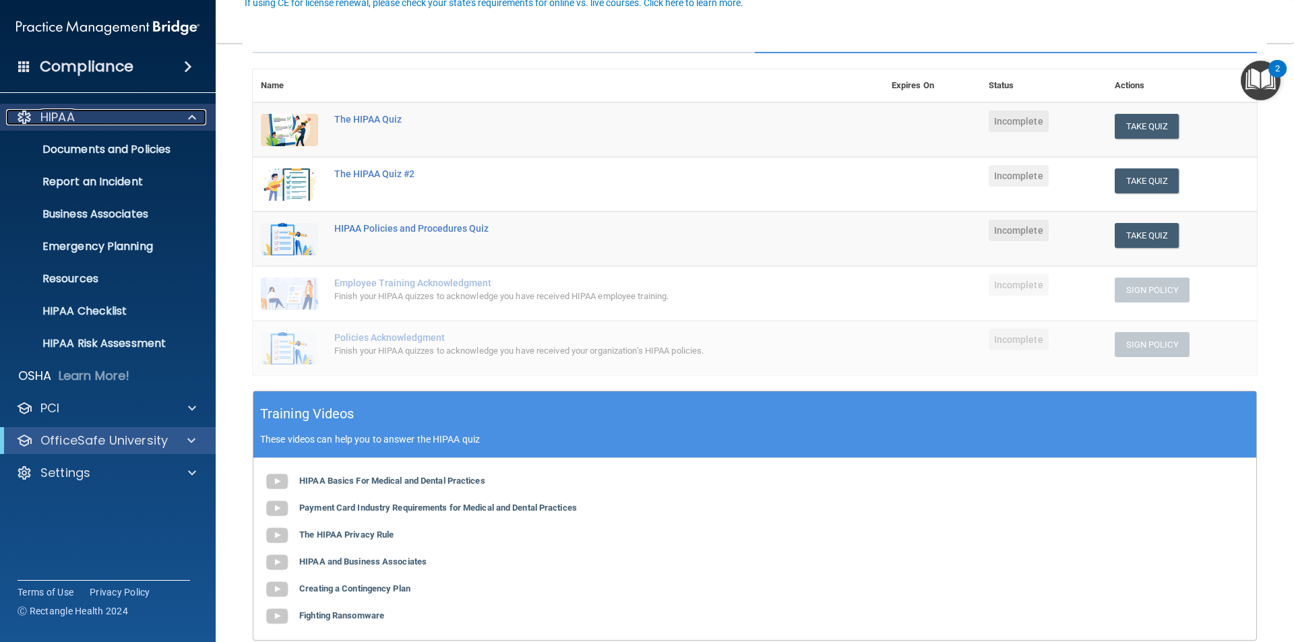
click at [139, 122] on div "HIPAA" at bounding box center [89, 117] width 167 height 16
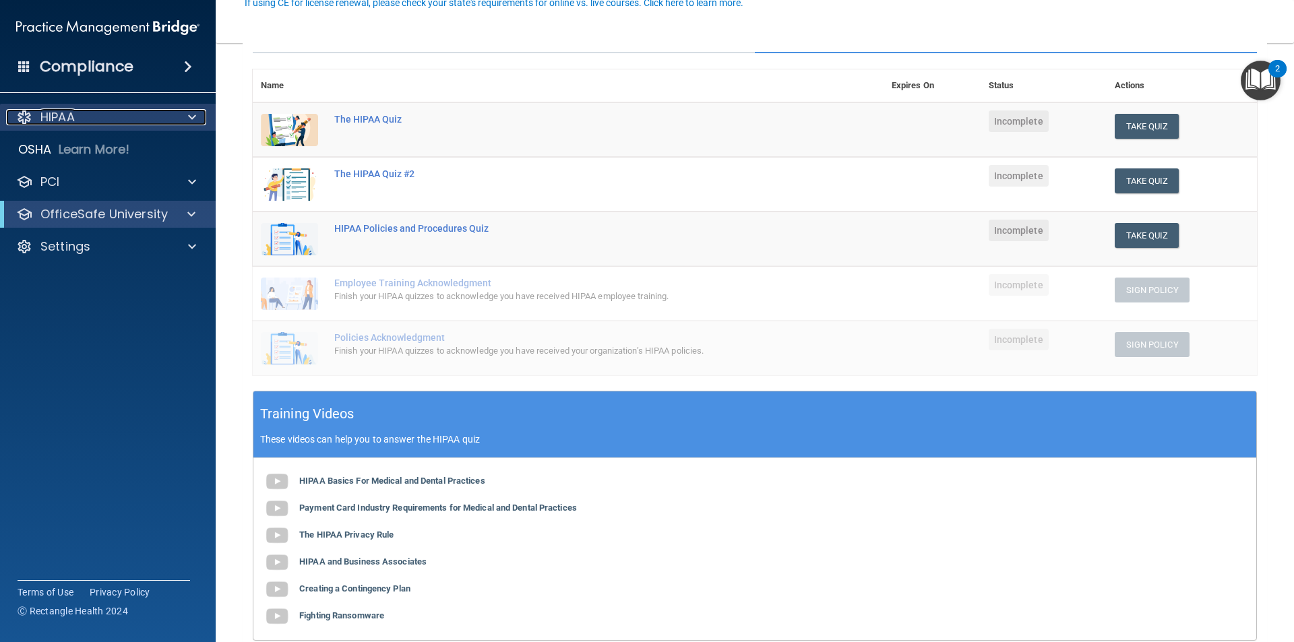
click at [121, 113] on div "HIPAA" at bounding box center [89, 117] width 167 height 16
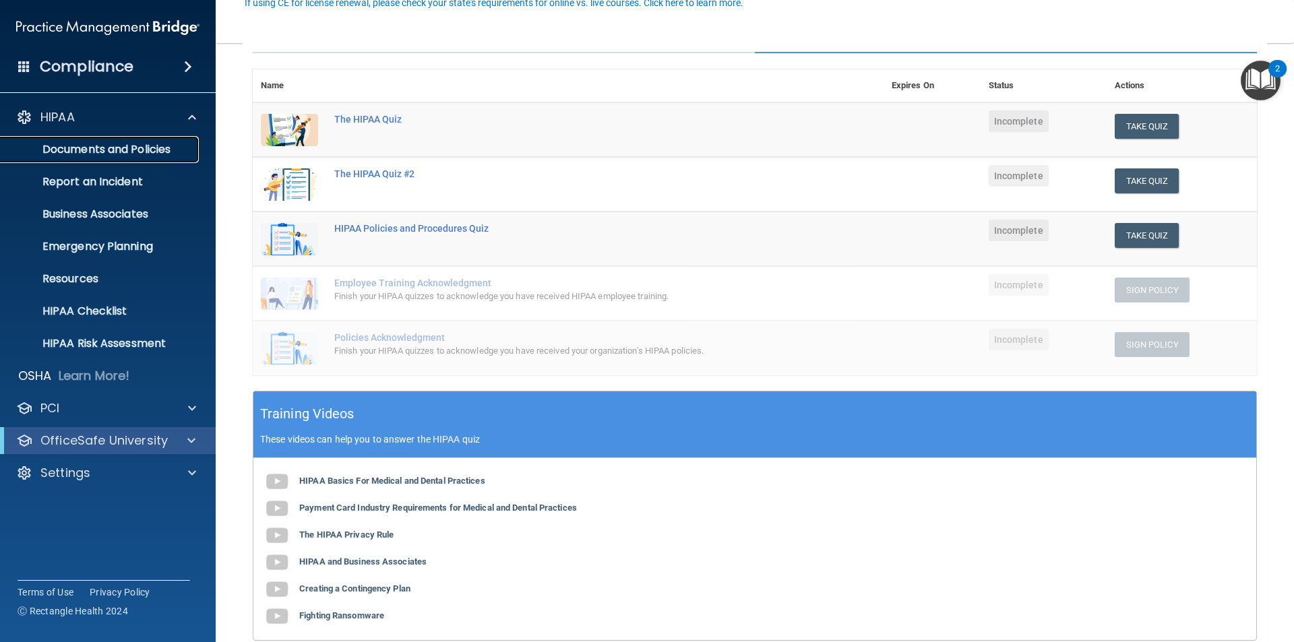
click at [158, 149] on p "Documents and Policies" at bounding box center [101, 149] width 184 height 13
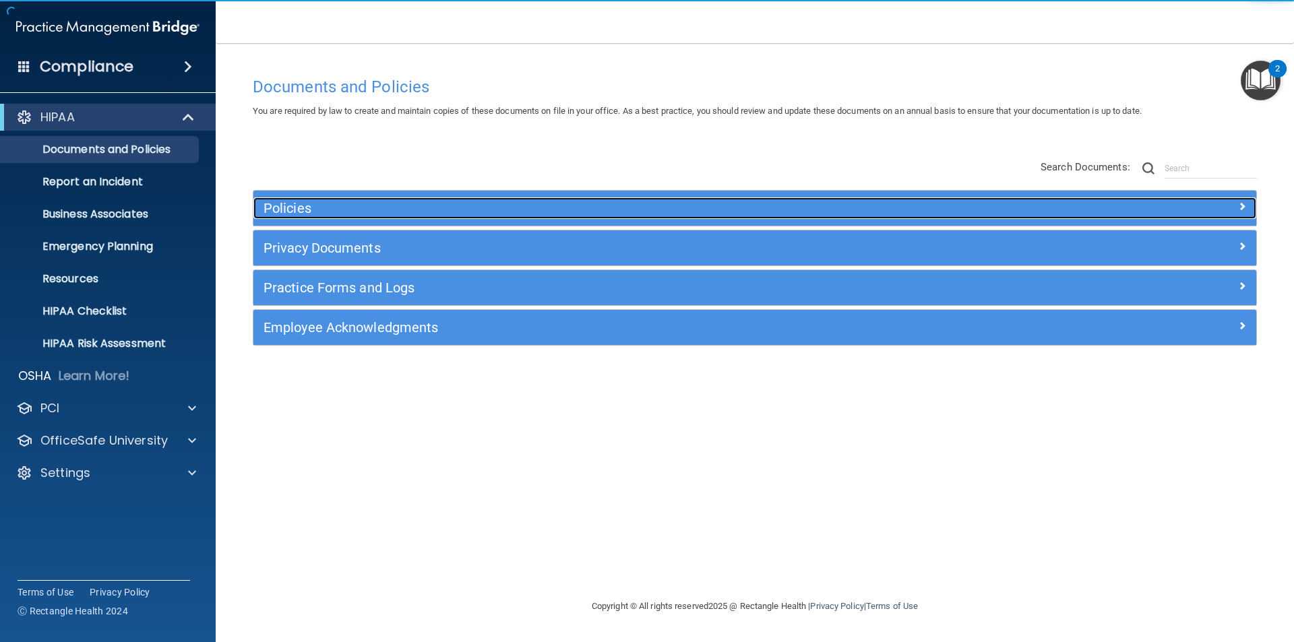
click at [528, 210] on h5 "Policies" at bounding box center [629, 208] width 732 height 15
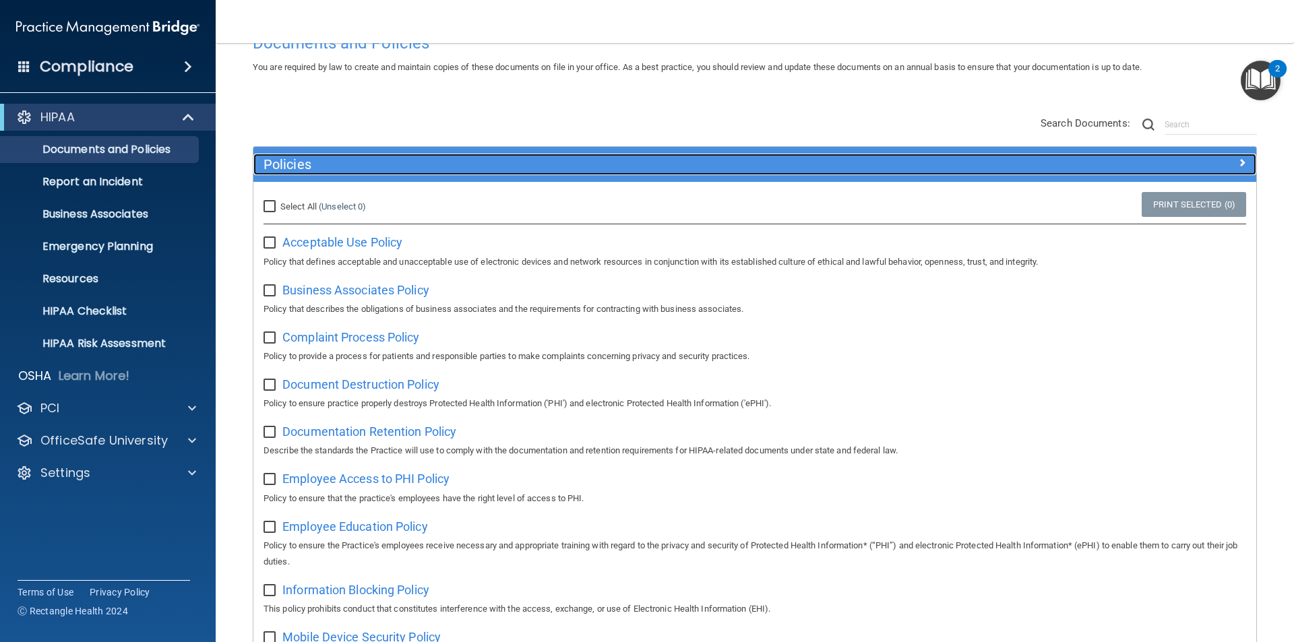
scroll to position [67, 0]
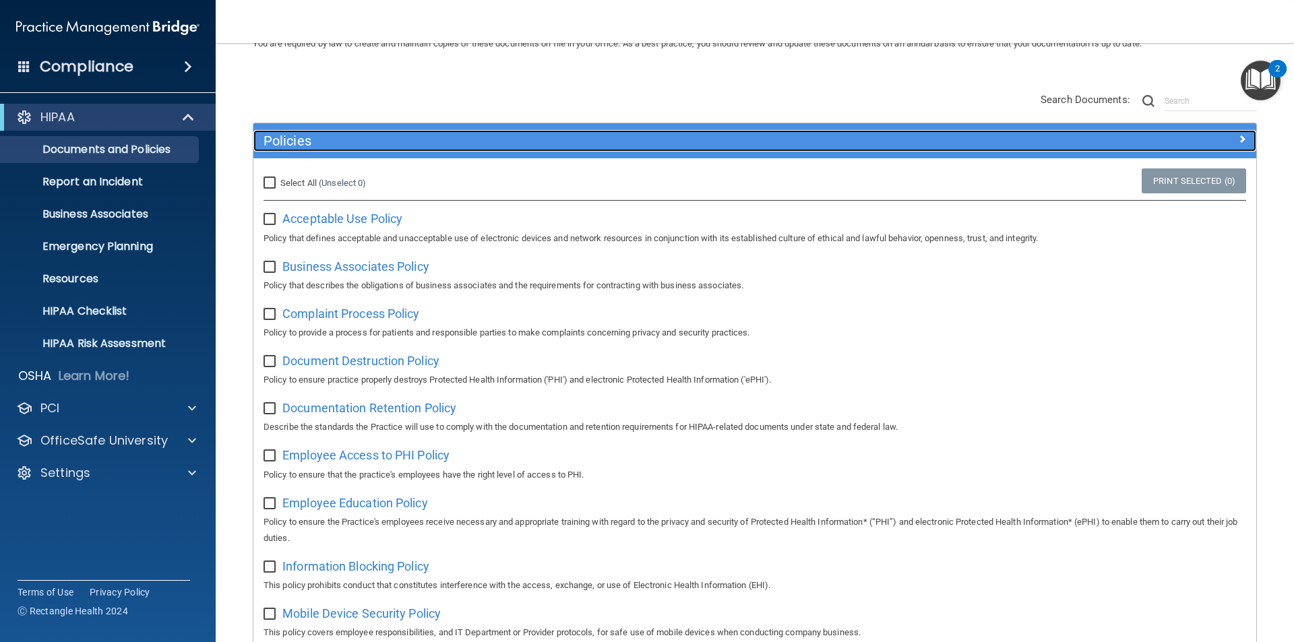
click at [506, 145] on h5 "Policies" at bounding box center [629, 140] width 732 height 15
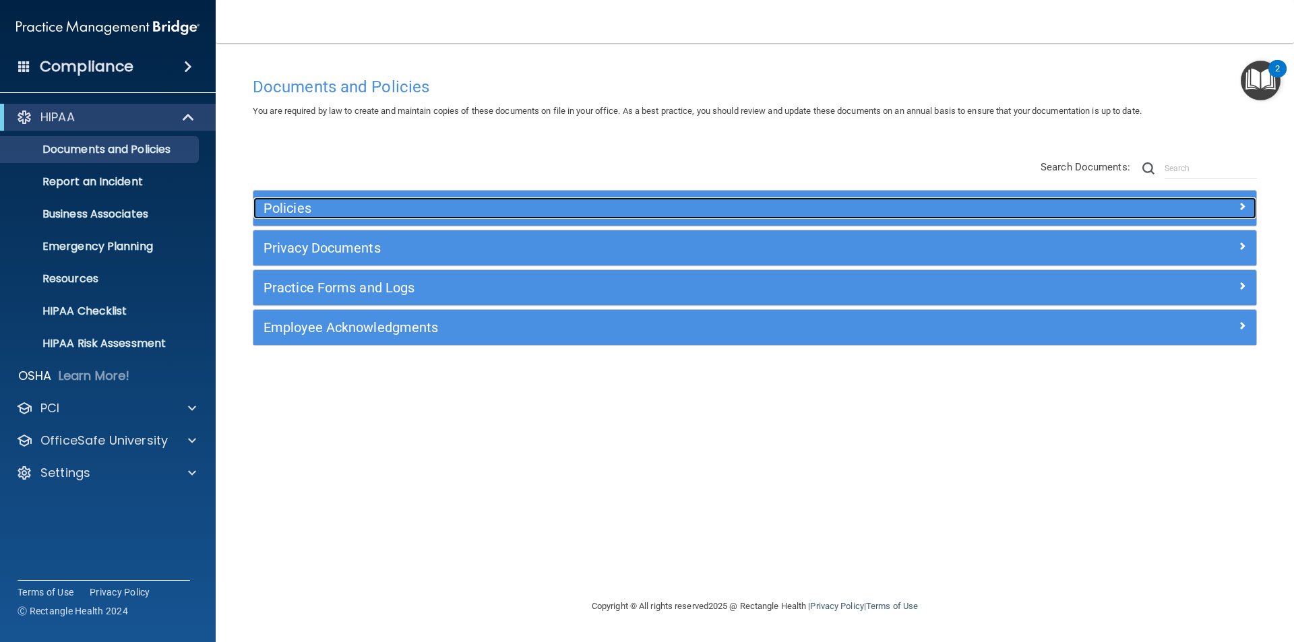
scroll to position [0, 0]
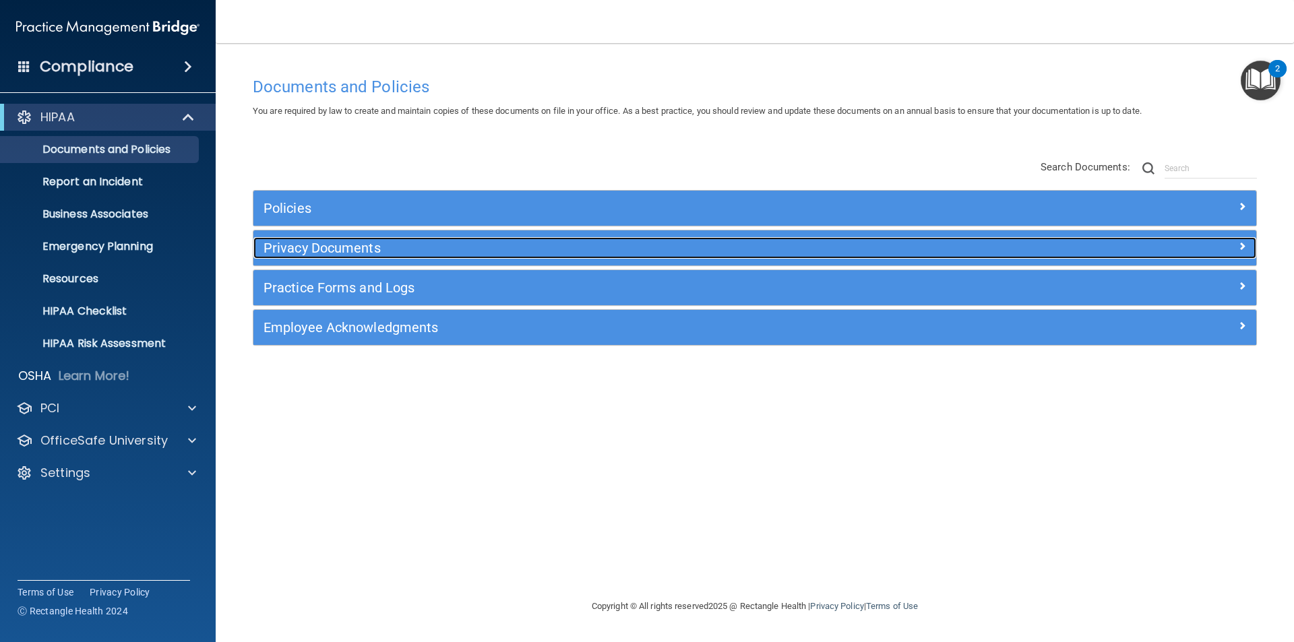
click at [406, 243] on h5 "Privacy Documents" at bounding box center [629, 248] width 732 height 15
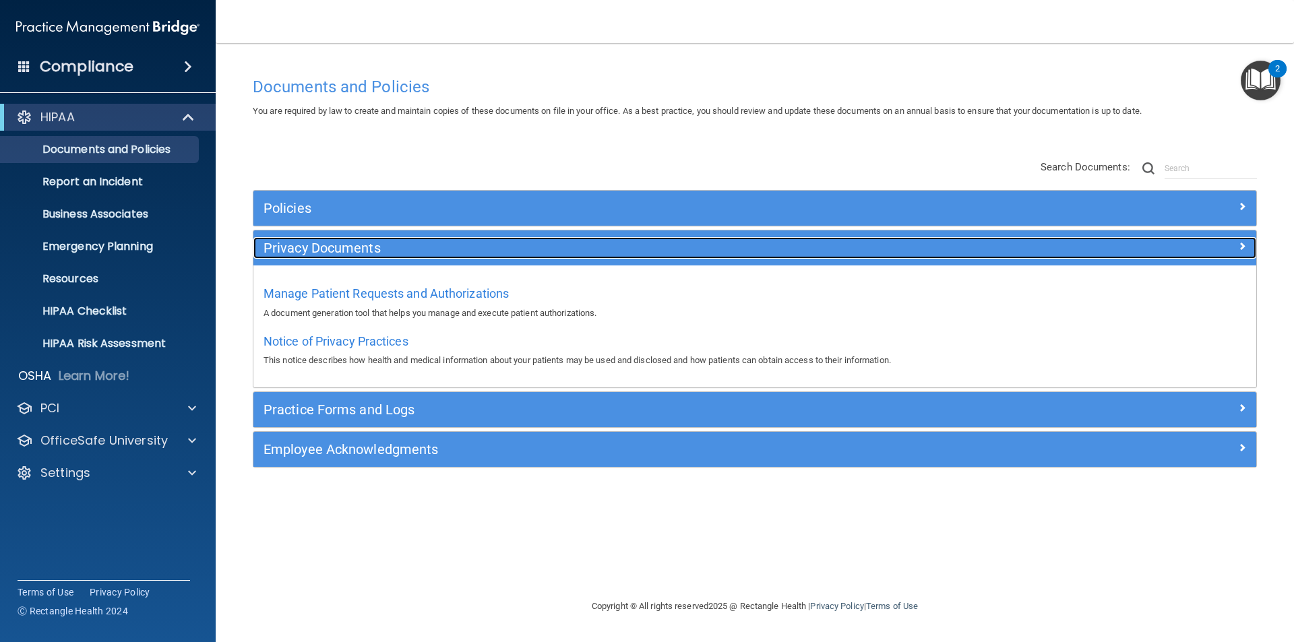
click at [382, 250] on h5 "Privacy Documents" at bounding box center [629, 248] width 732 height 15
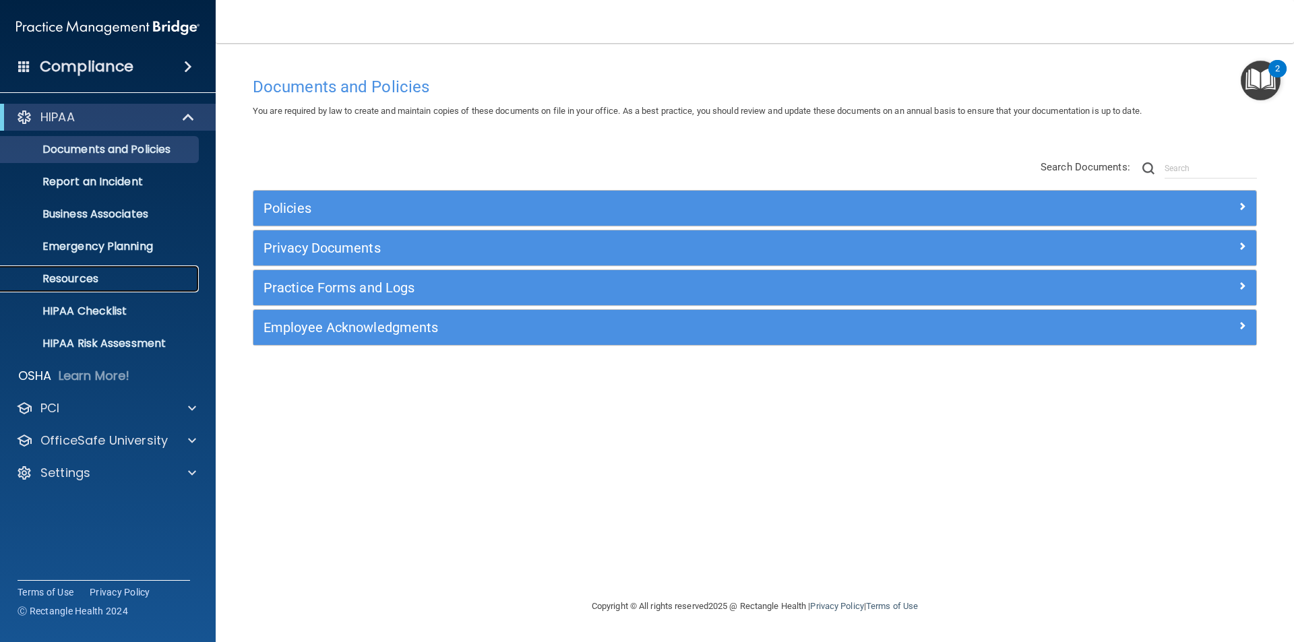
click at [128, 276] on p "Resources" at bounding box center [101, 278] width 184 height 13
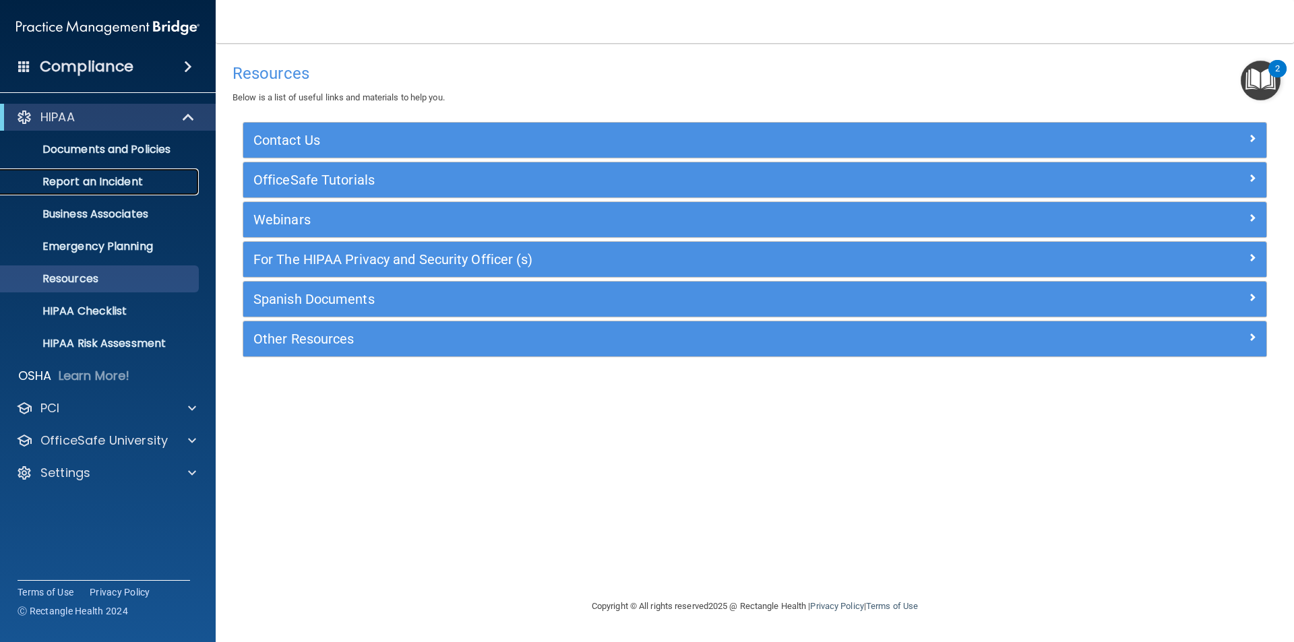
click at [136, 187] on p "Report an Incident" at bounding box center [101, 181] width 184 height 13
